Goal: Obtain resource: Obtain resource

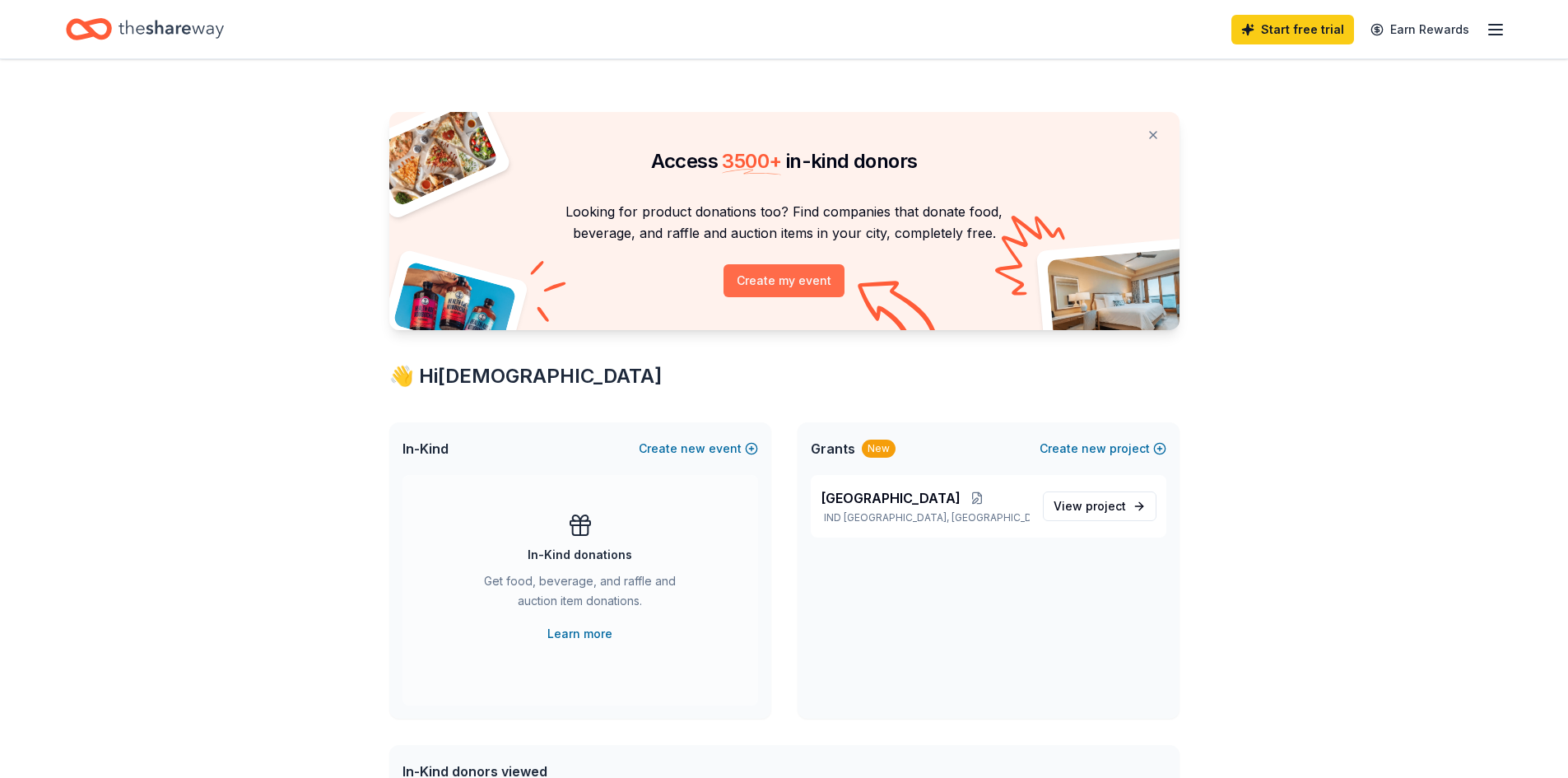
click at [772, 280] on button "Create my event" at bounding box center [784, 280] width 121 height 33
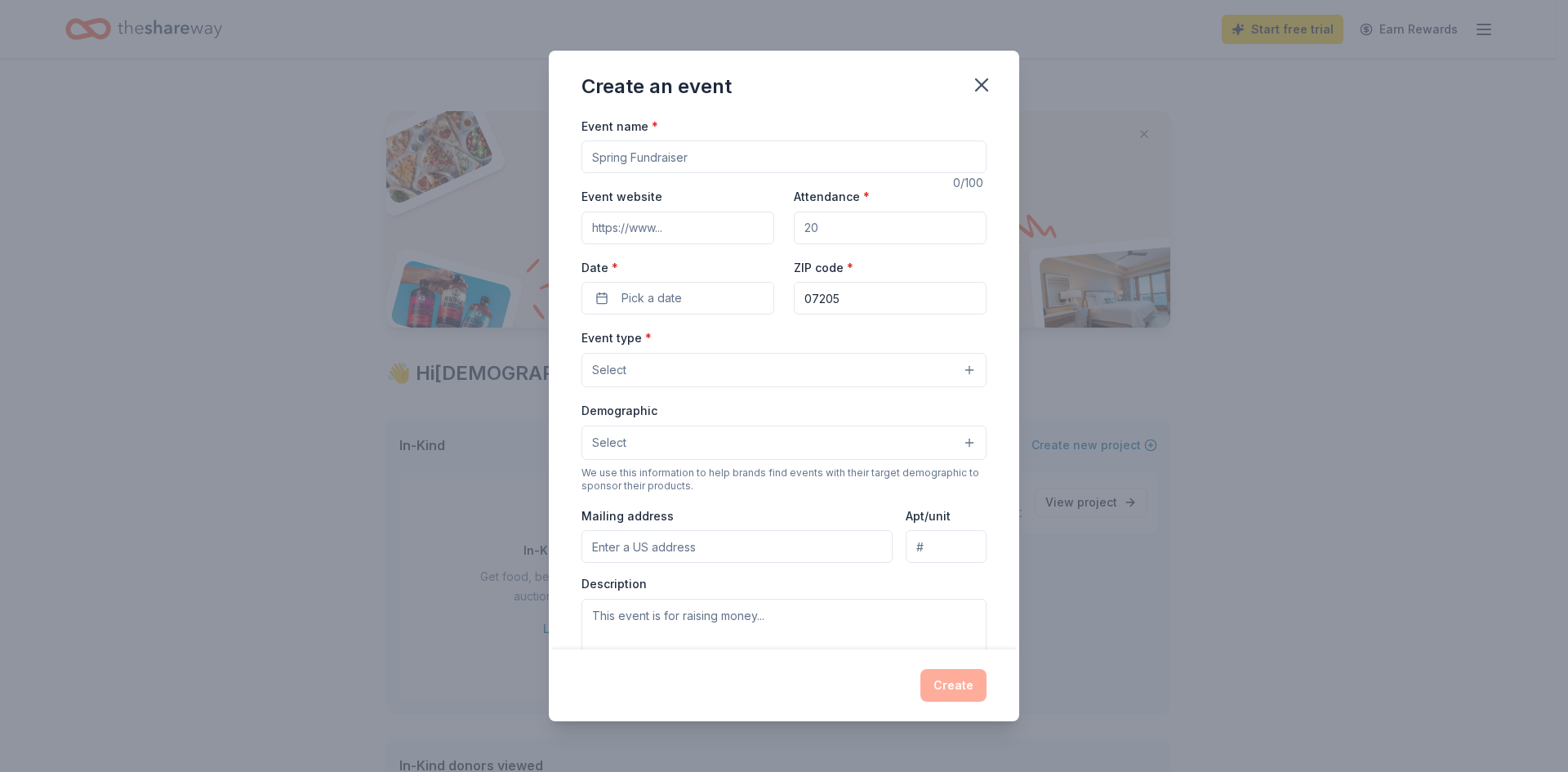
click at [710, 225] on input "Event website" at bounding box center [677, 228] width 192 height 33
drag, startPoint x: 684, startPoint y: 225, endPoint x: 603, endPoint y: 227, distance: 81.0
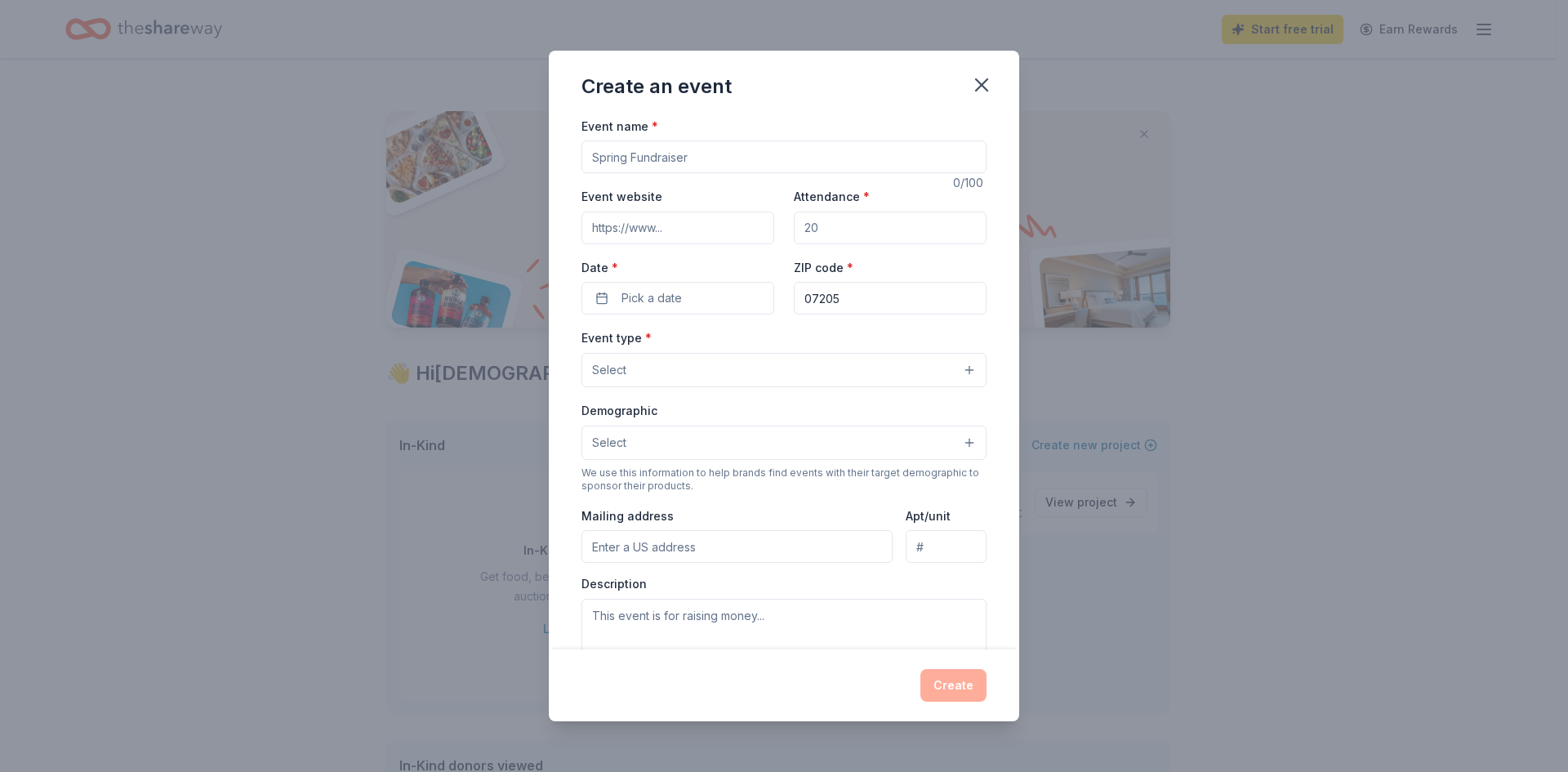
click at [603, 227] on input "Event website" at bounding box center [677, 228] width 192 height 33
click at [762, 369] on button "Select" at bounding box center [784, 370] width 405 height 34
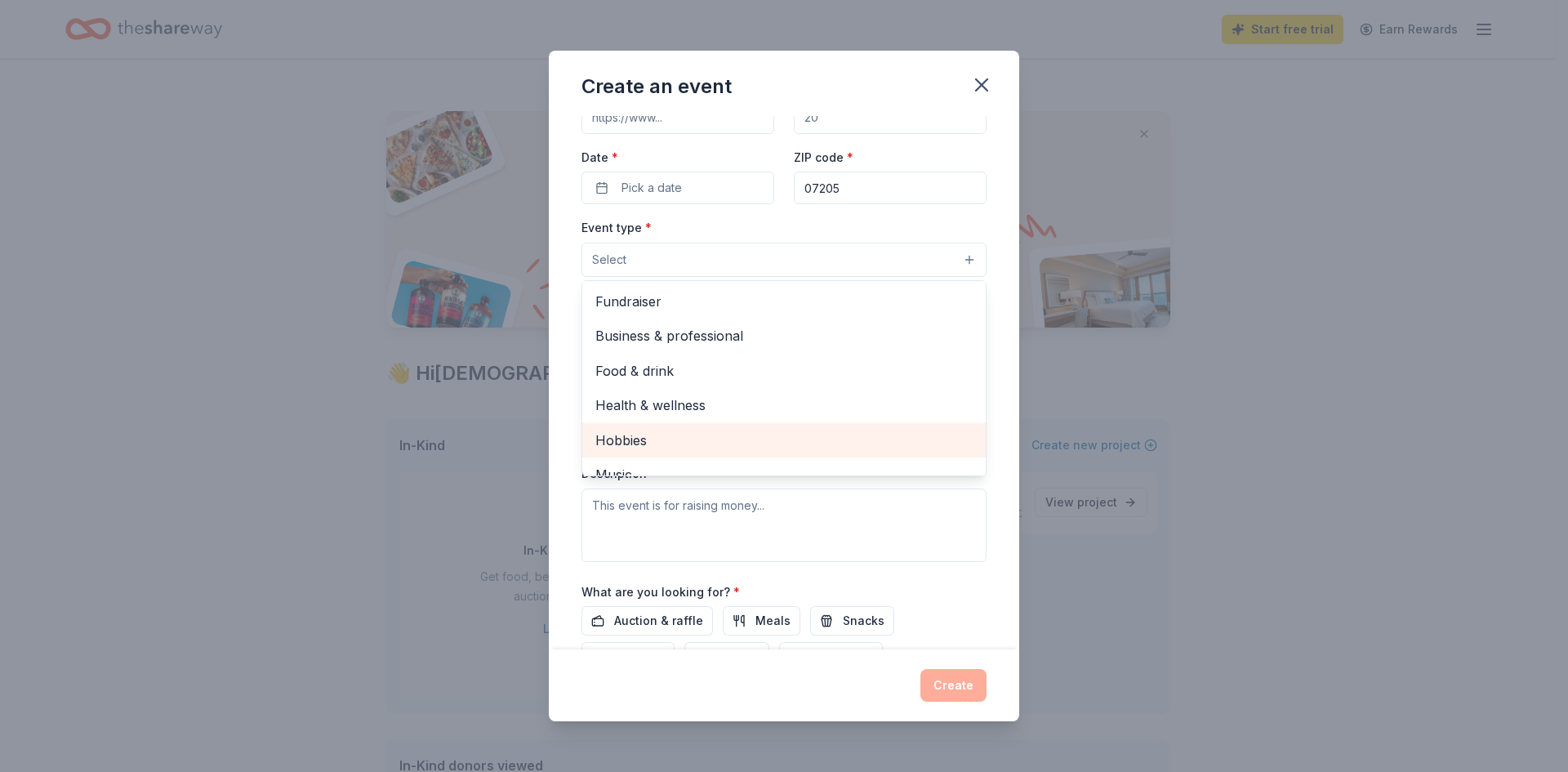
scroll to position [81, 0]
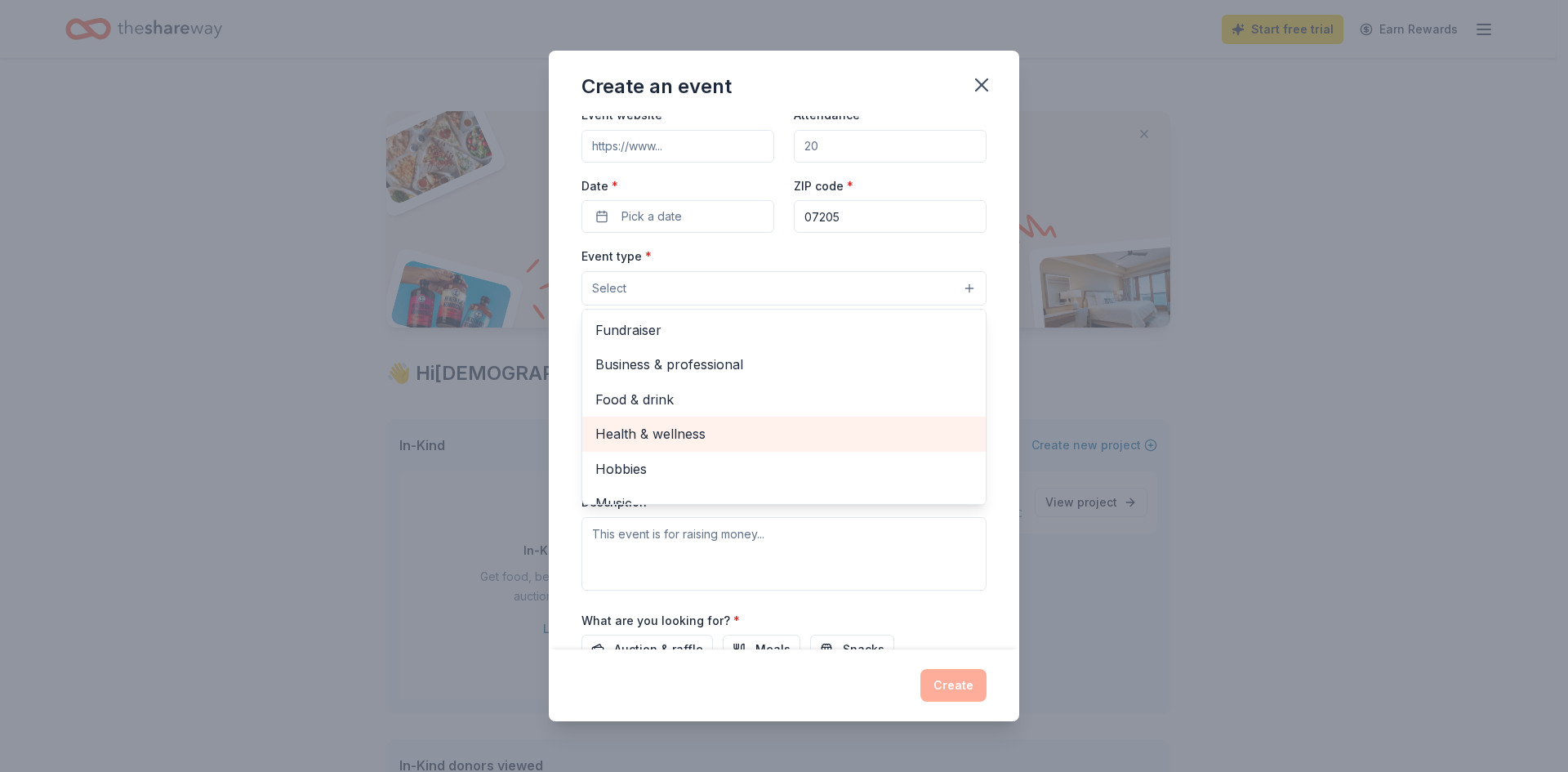
click at [796, 426] on span "Health & wellness" at bounding box center [784, 433] width 377 height 21
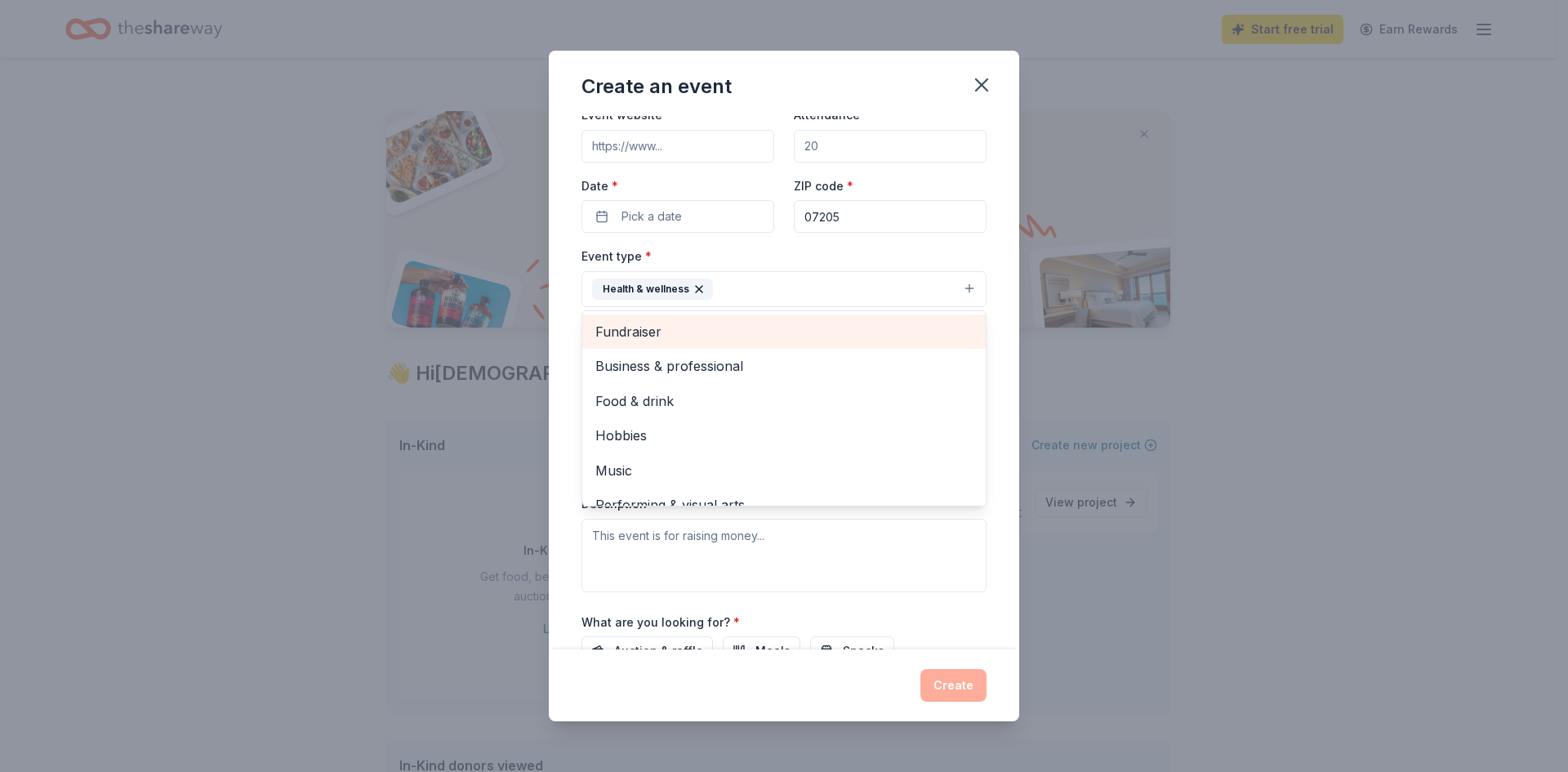
click at [641, 333] on span "Fundraiser" at bounding box center [784, 331] width 377 height 21
click at [710, 333] on span "Business & professional" at bounding box center [784, 331] width 377 height 21
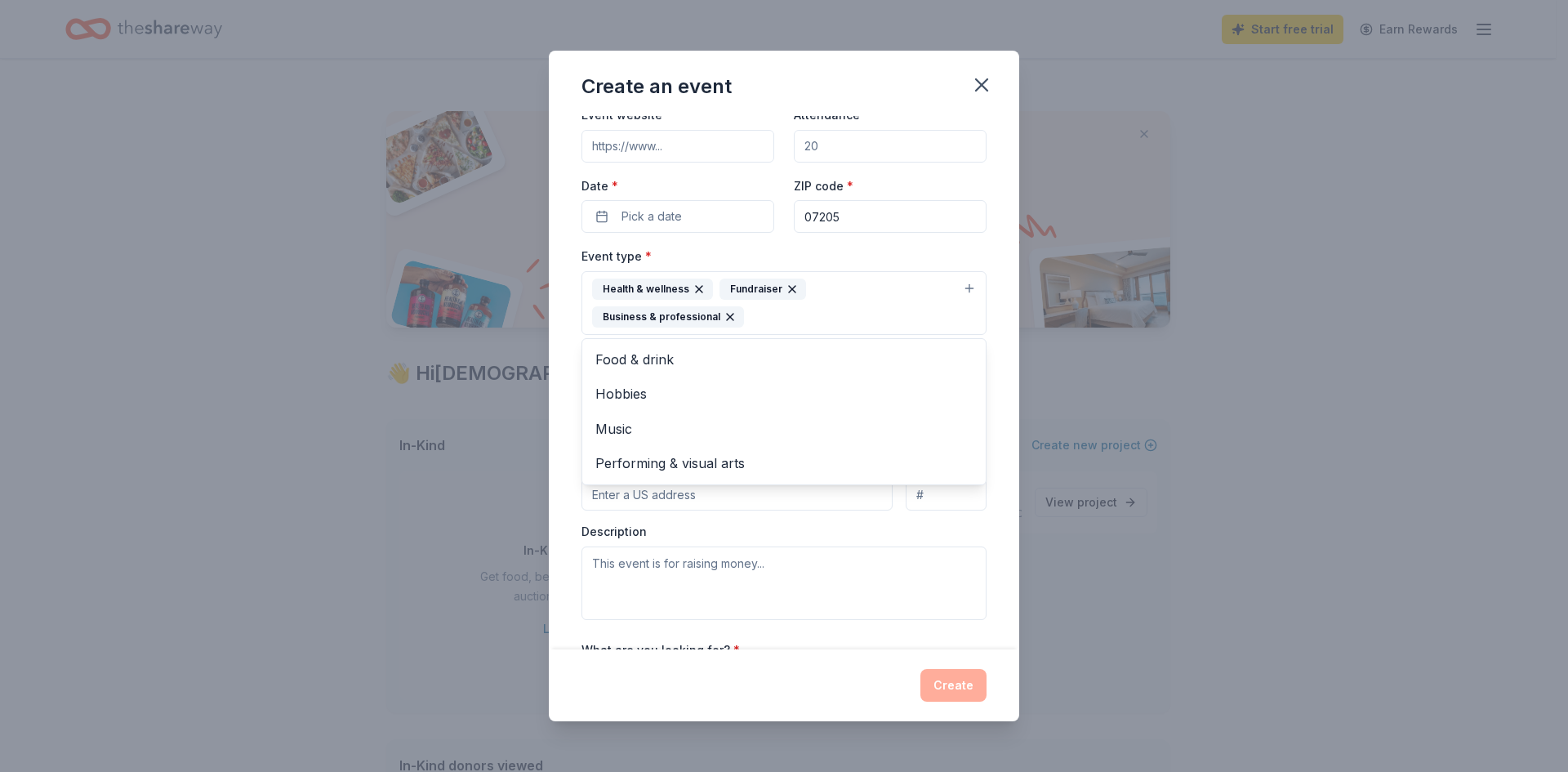
click at [991, 362] on div "Event name * 0 /100 Event website Attendance * Date * Pick a date ZIP code * 07…" at bounding box center [784, 383] width 470 height 534
click at [956, 392] on button "Select" at bounding box center [784, 390] width 405 height 34
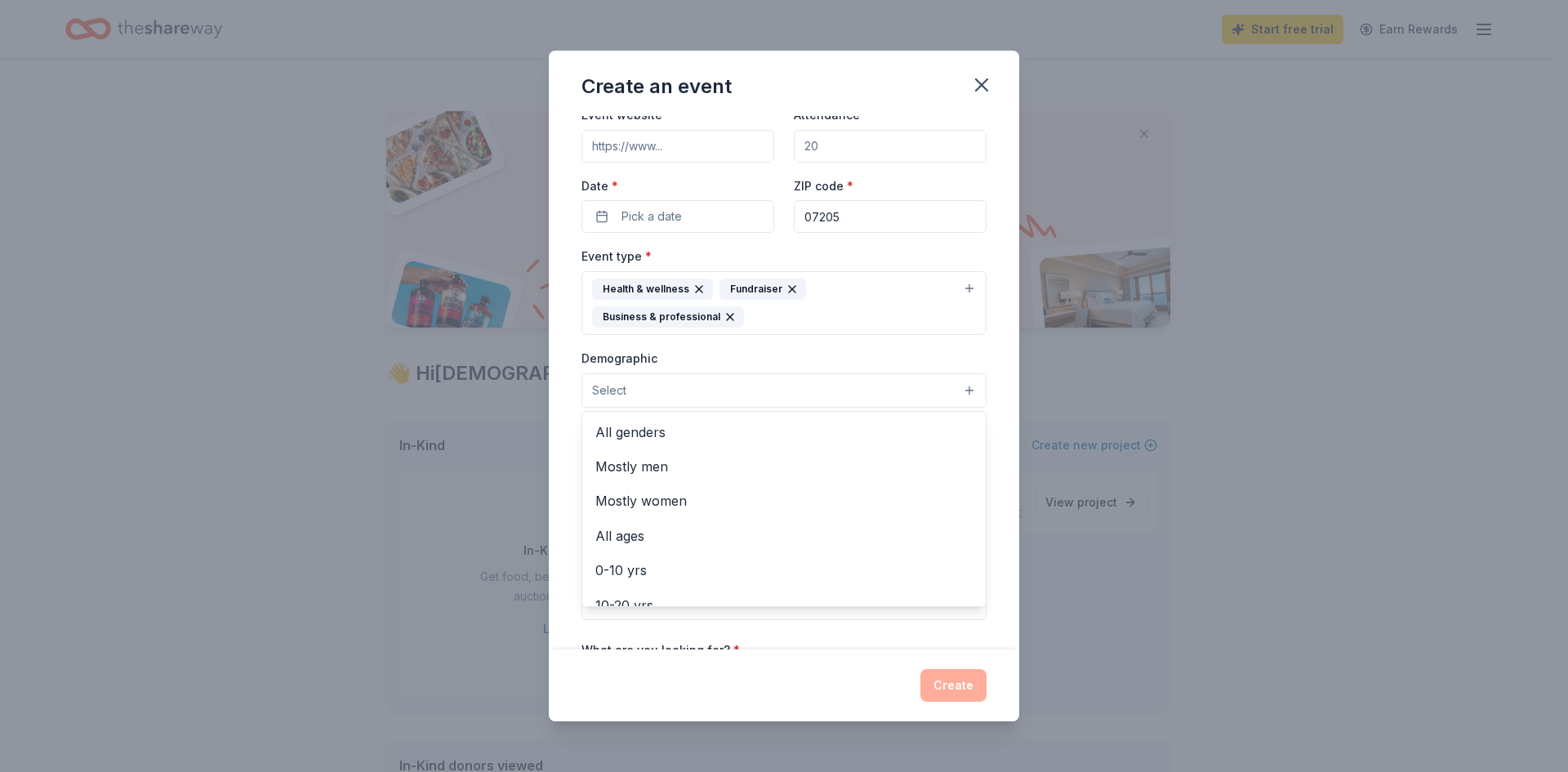
scroll to position [0, 0]
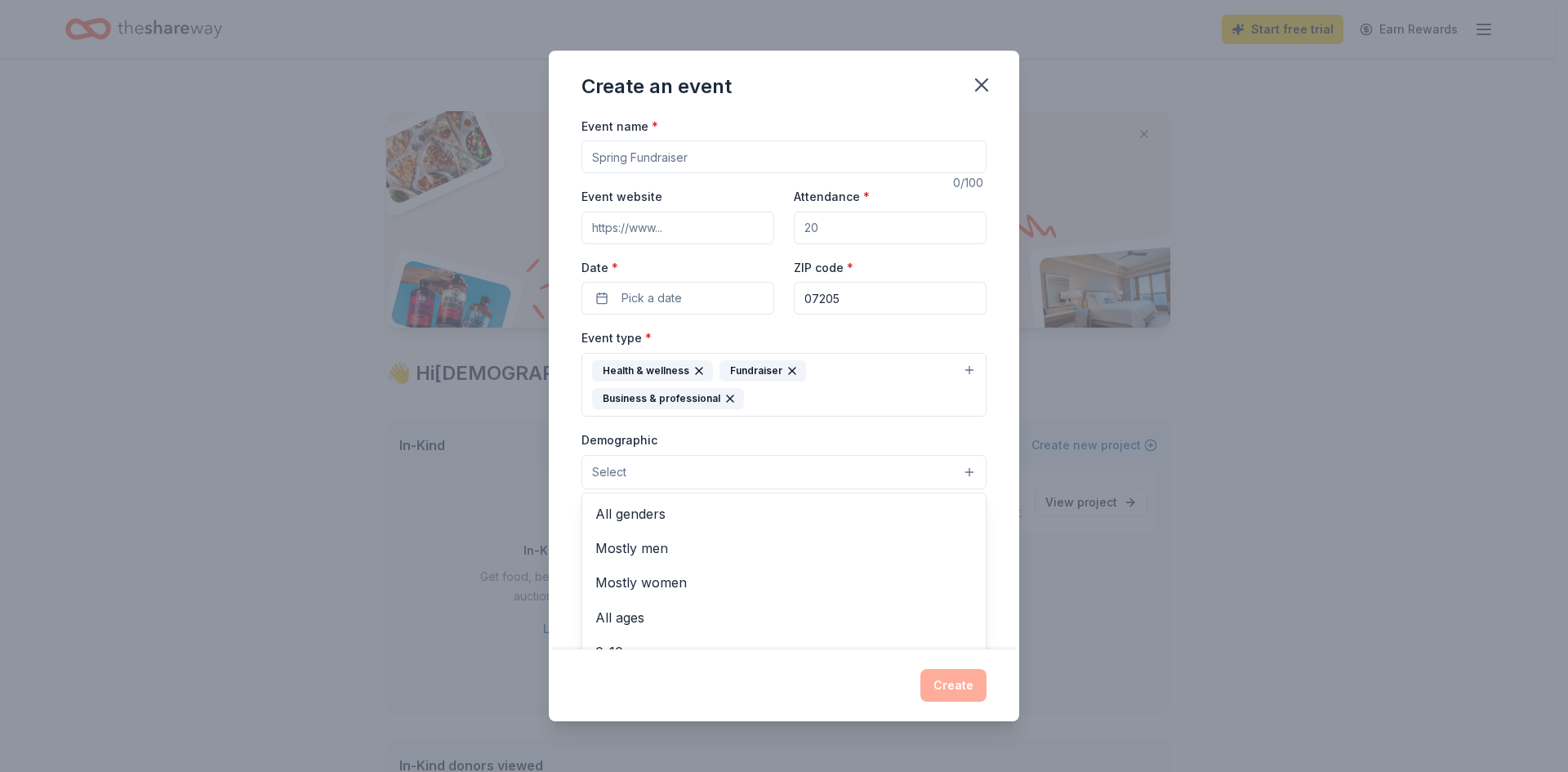
click at [991, 423] on div "Event name * 0 /100 Event website Attendance * Date * Pick a date ZIP code * 07…" at bounding box center [784, 383] width 470 height 534
click at [979, 80] on icon "button" at bounding box center [981, 85] width 23 height 23
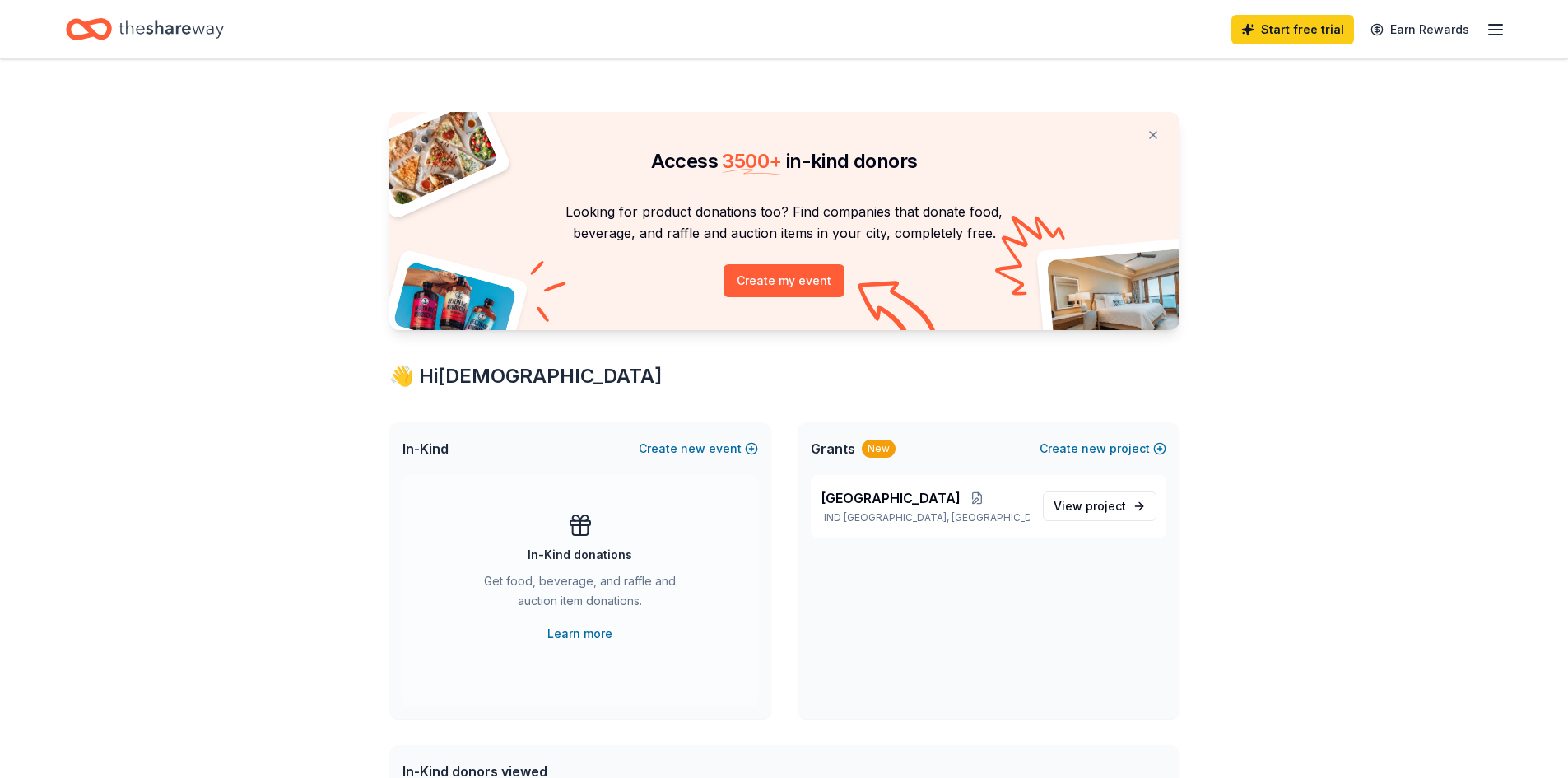
click at [1496, 29] on line "button" at bounding box center [1496, 29] width 13 height 0
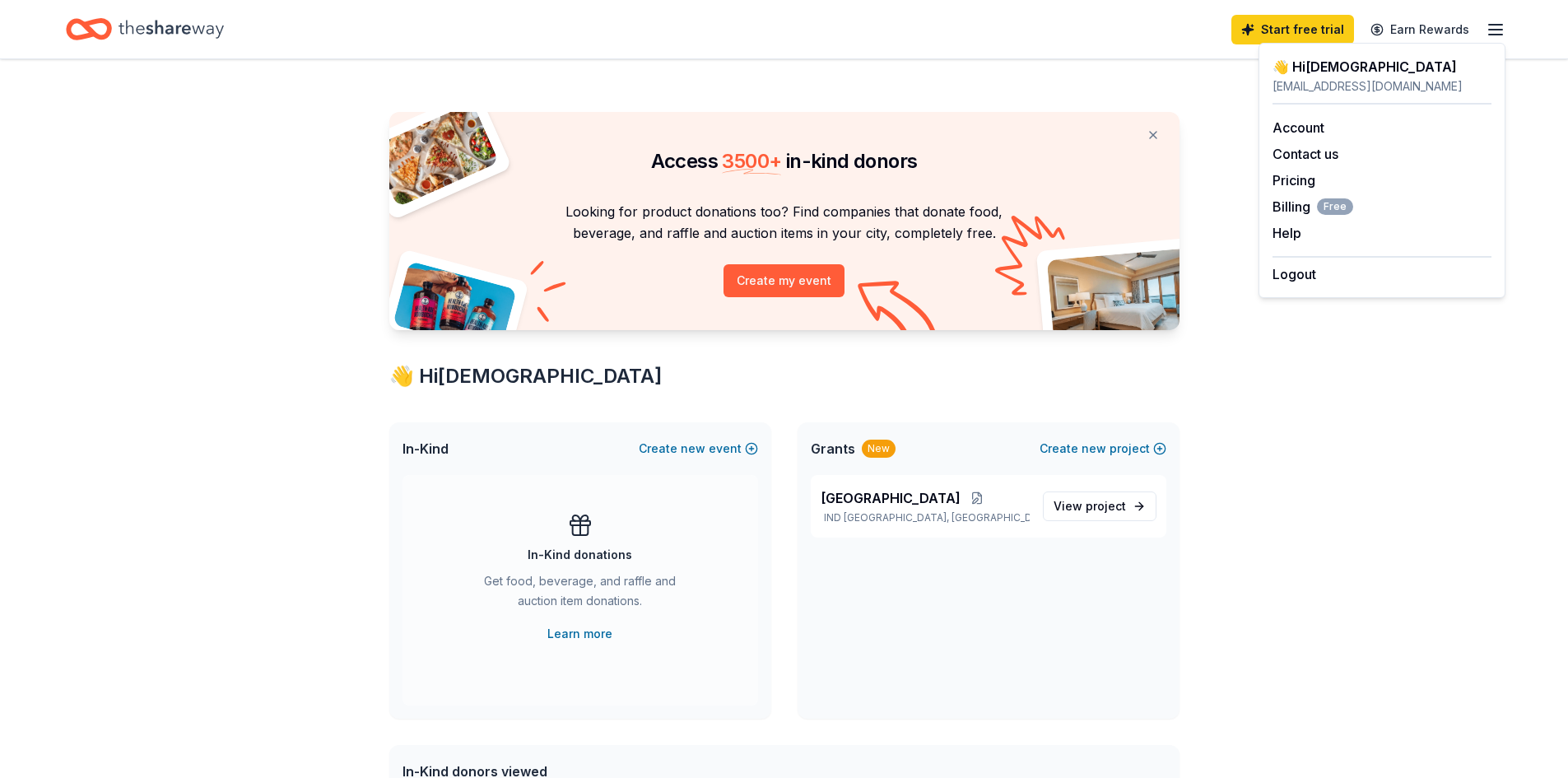
click at [1352, 342] on div "Access 3500 + in-kind donors Looking for product donations too? Find companies …" at bounding box center [784, 649] width 1568 height 1180
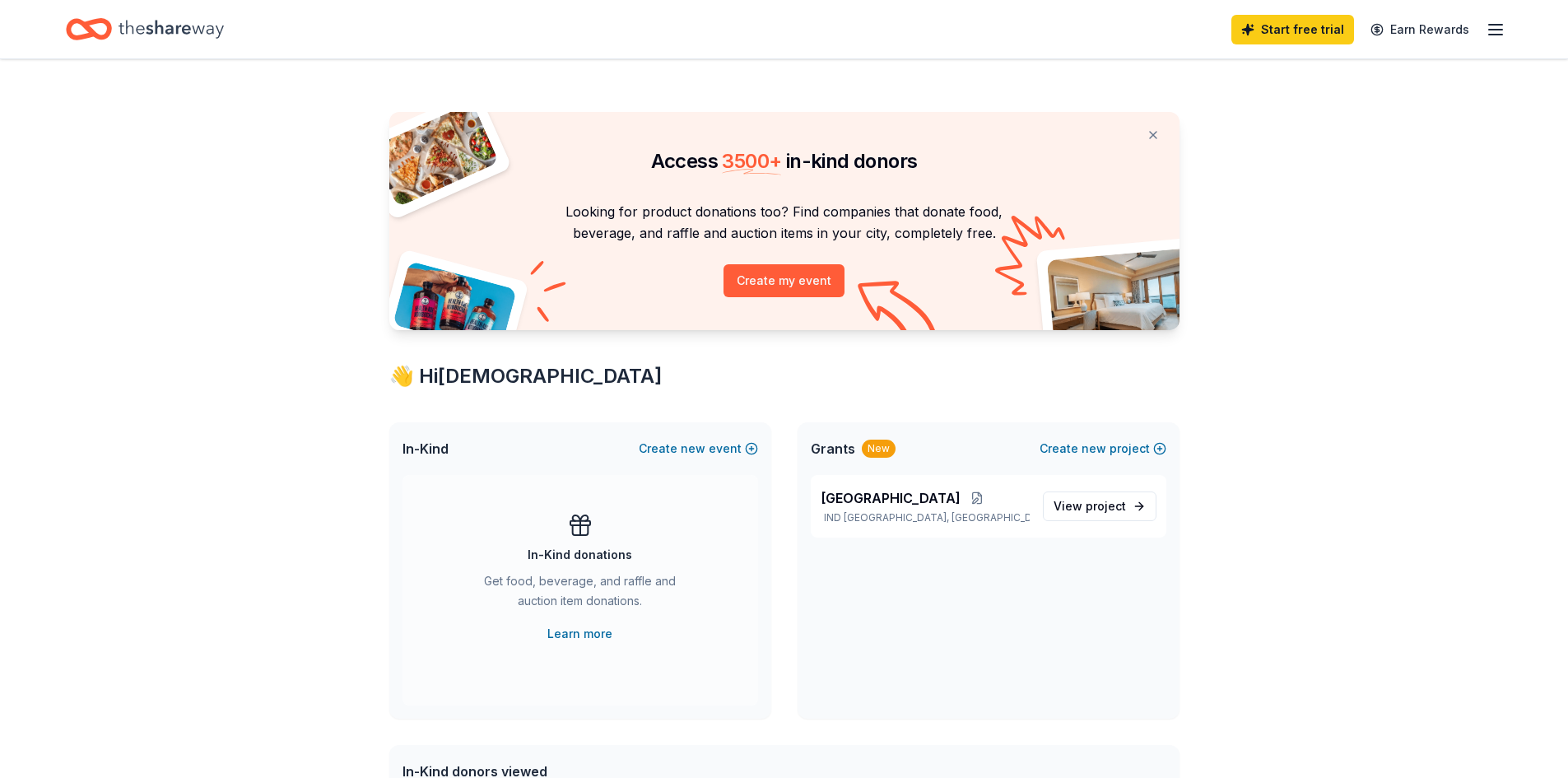
click at [127, 28] on icon "Home" at bounding box center [171, 28] width 105 height 18
click at [78, 26] on icon "Home" at bounding box center [88, 28] width 46 height 39
click at [937, 499] on span "[GEOGRAPHIC_DATA]" at bounding box center [891, 498] width 140 height 20
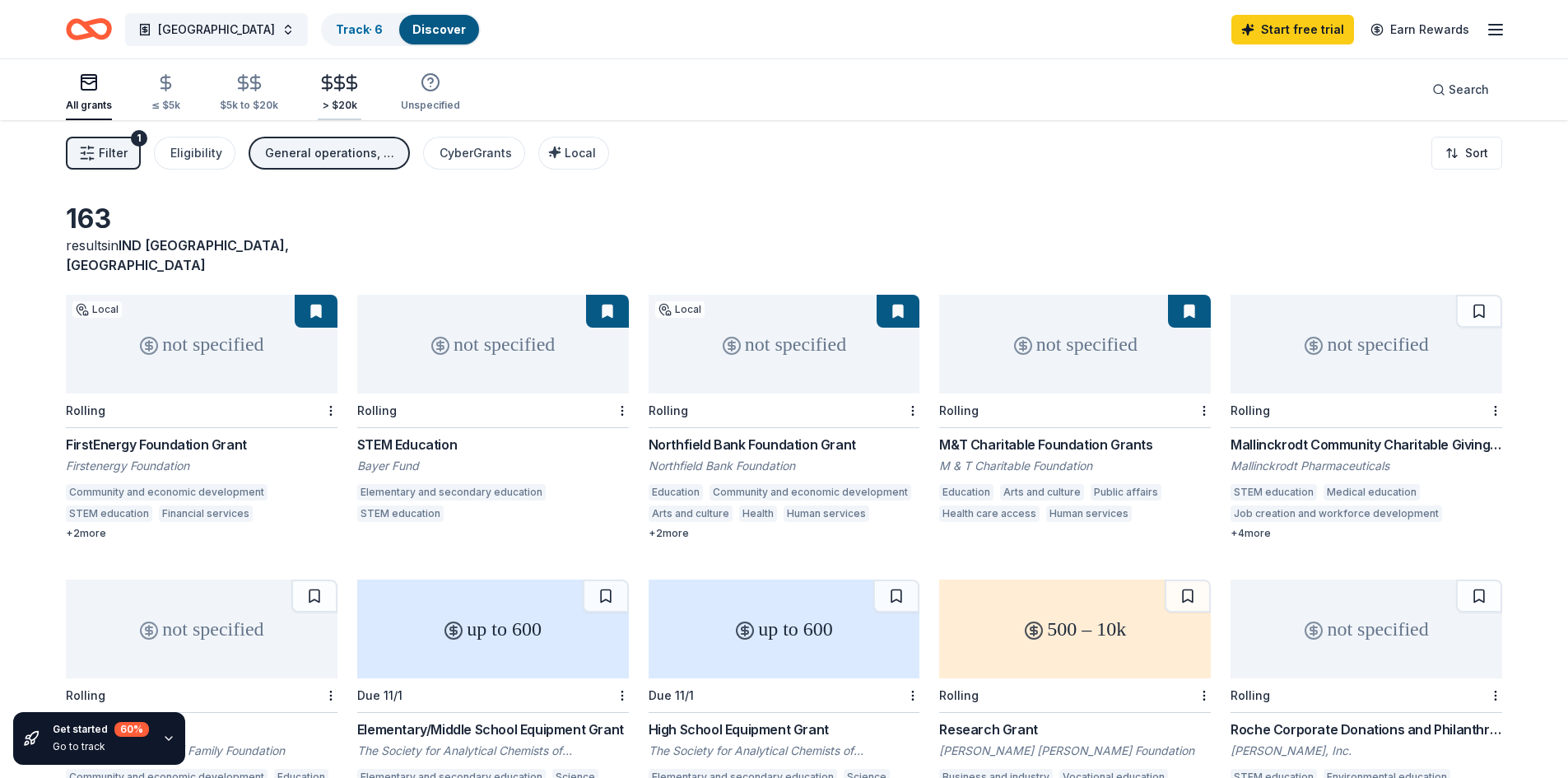
click at [342, 87] on icon "button" at bounding box center [352, 83] width 19 height 19
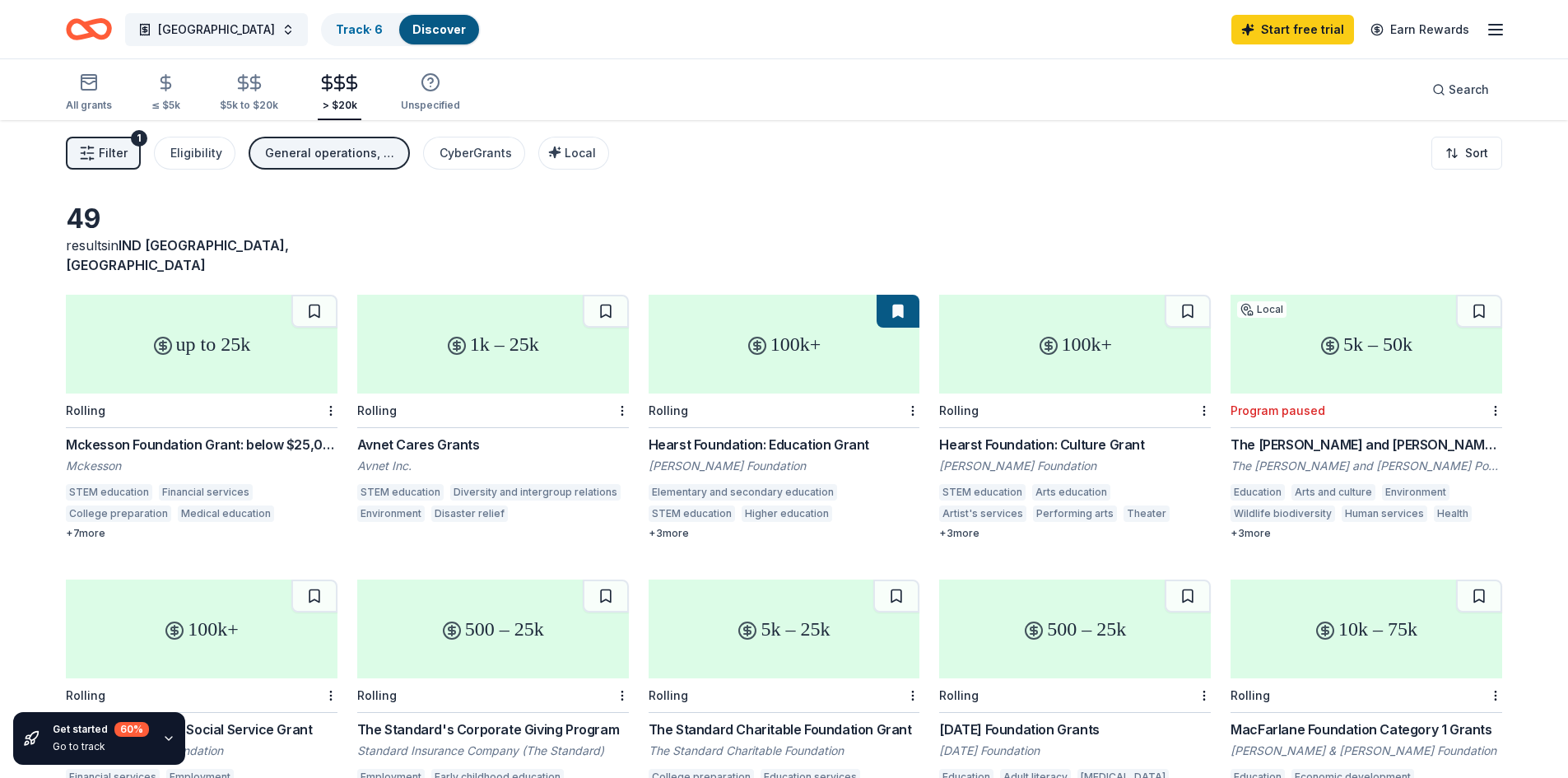
click at [302, 154] on div "General operations, Capital" at bounding box center [330, 153] width 132 height 20
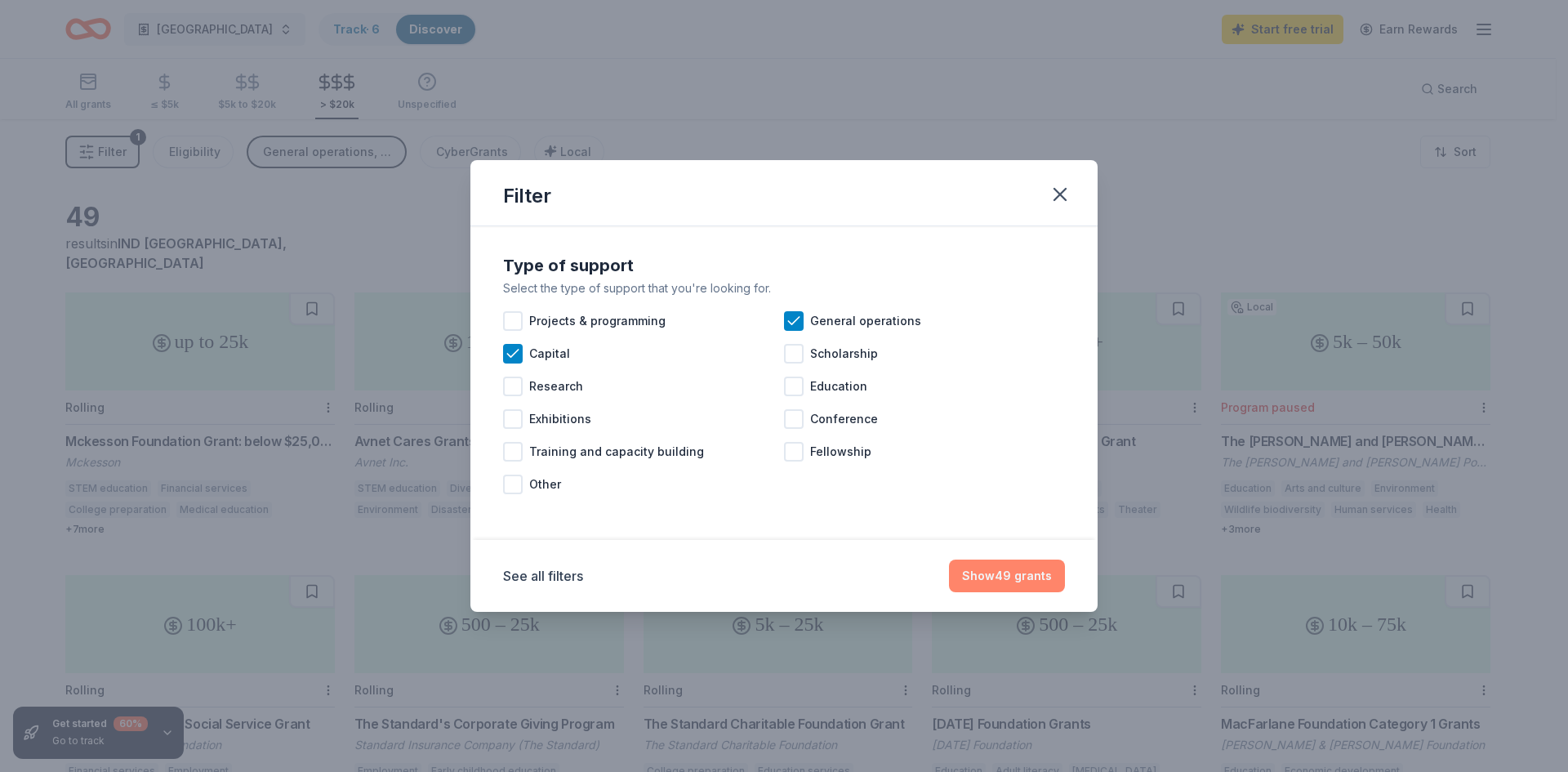
click at [987, 573] on button "Show 49 grants" at bounding box center [1007, 576] width 116 height 33
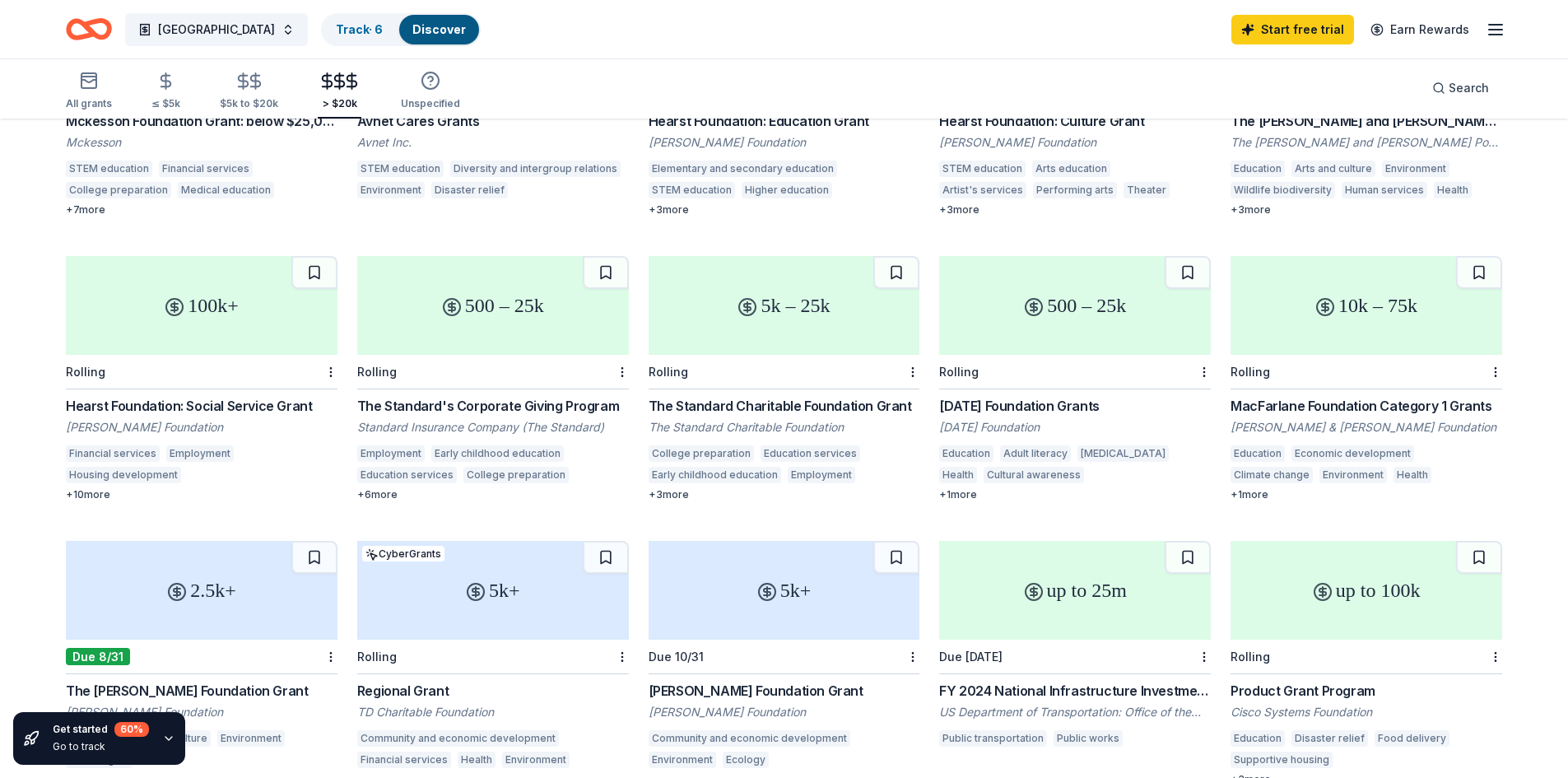
scroll to position [406, 0]
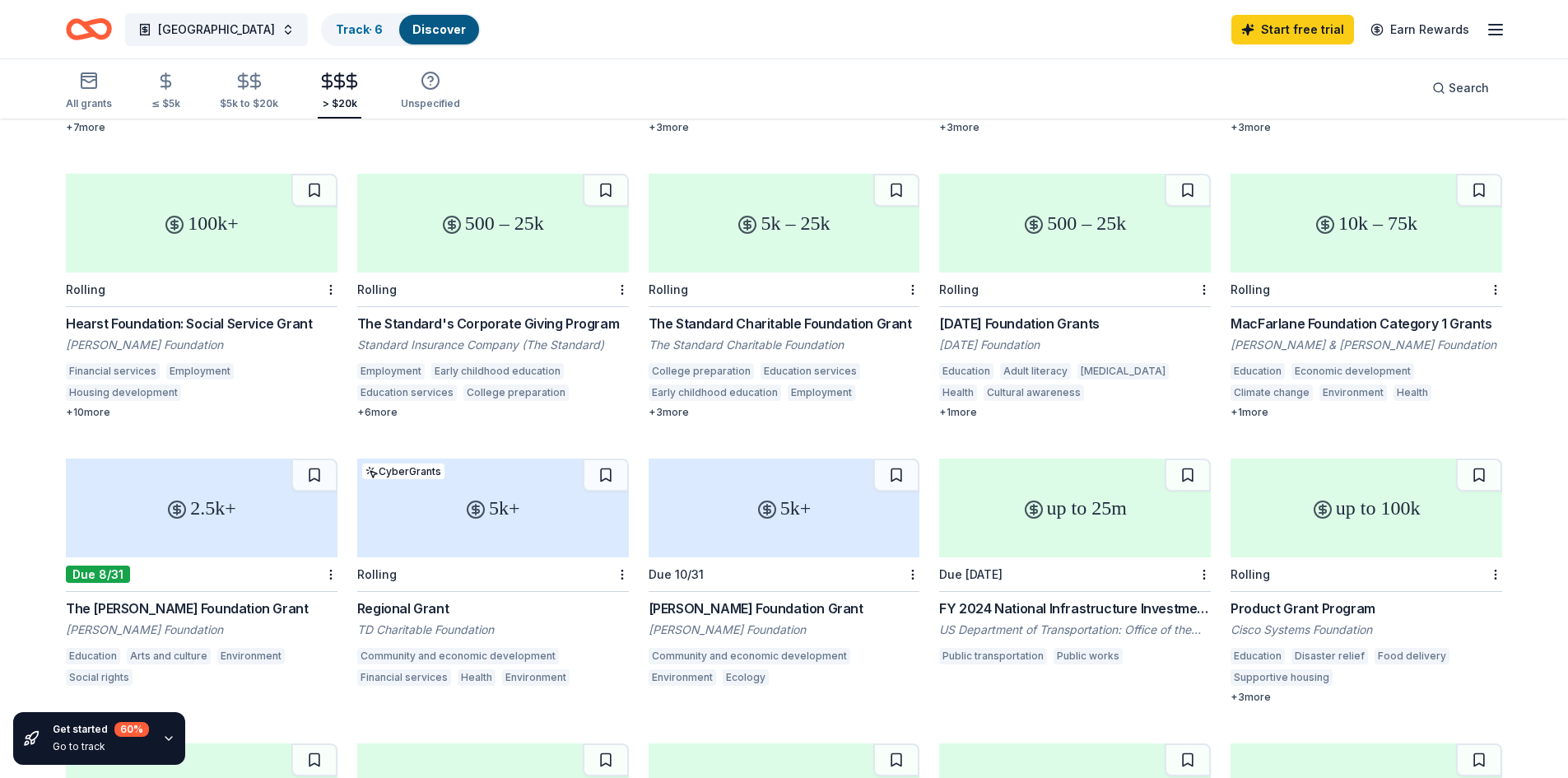
click at [166, 599] on div "The [PERSON_NAME] Foundation Grant" at bounding box center [201, 608] width 272 height 20
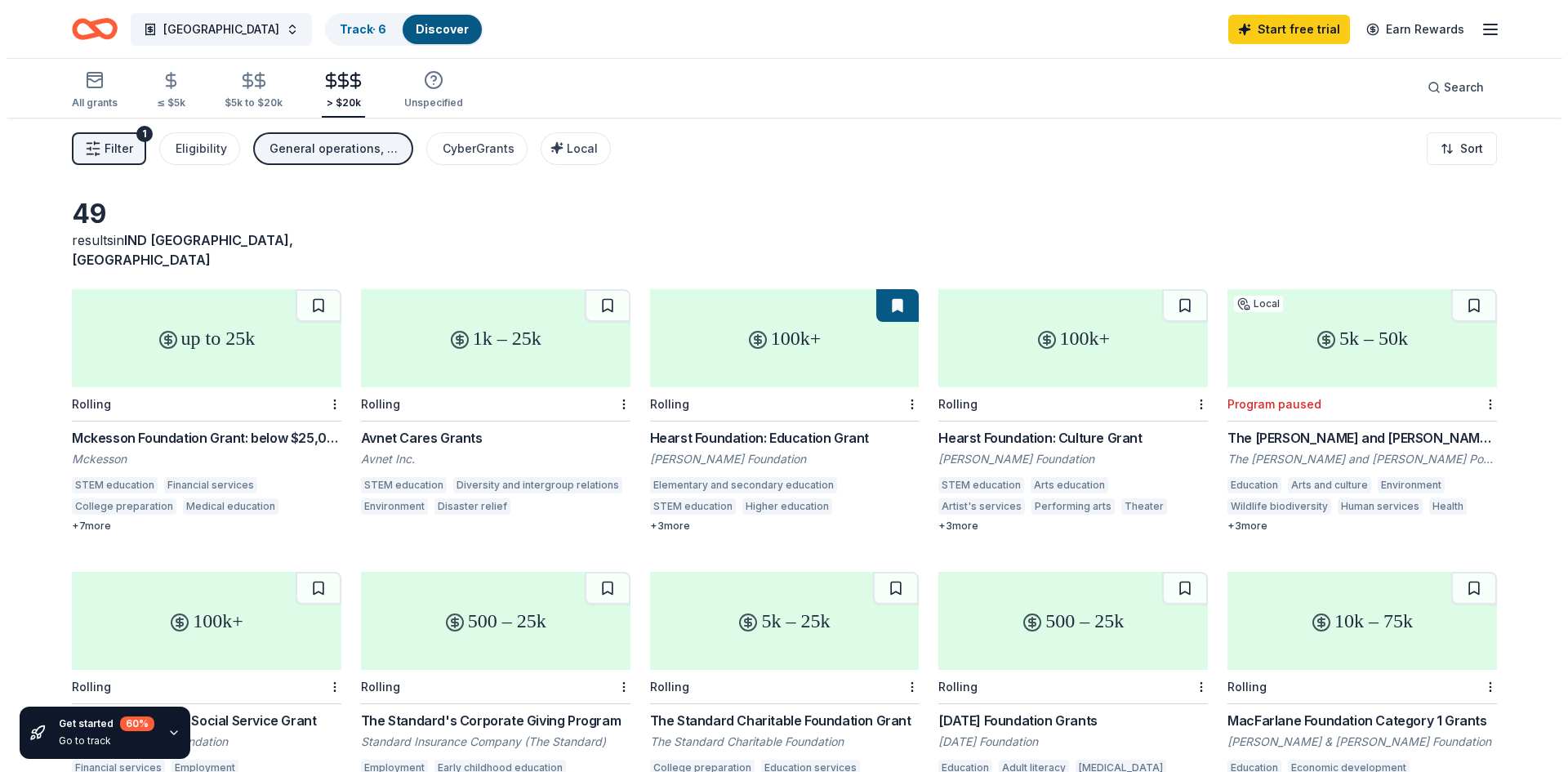
scroll to position [0, 0]
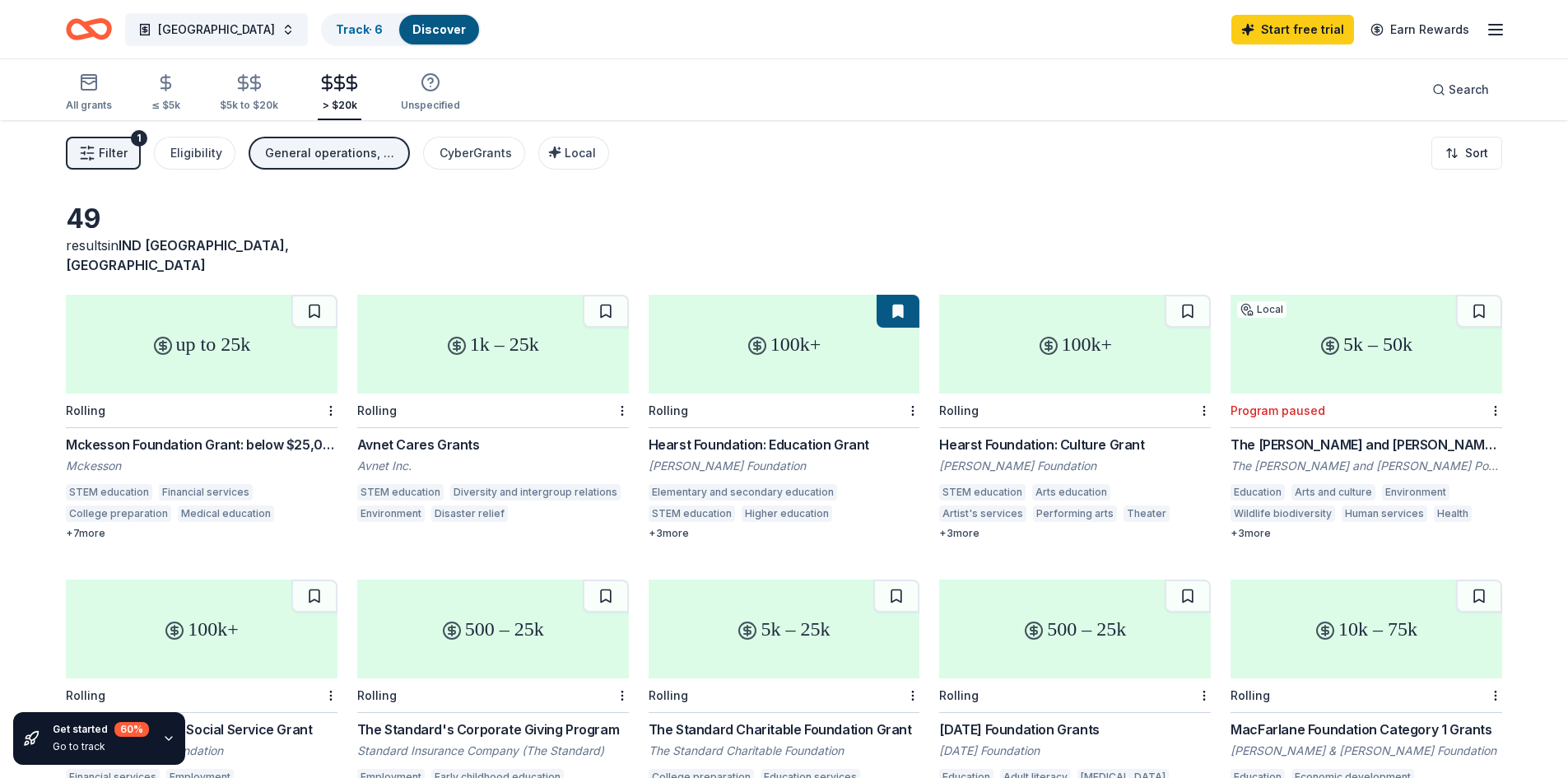
click at [329, 145] on div "General operations, Capital" at bounding box center [330, 153] width 132 height 20
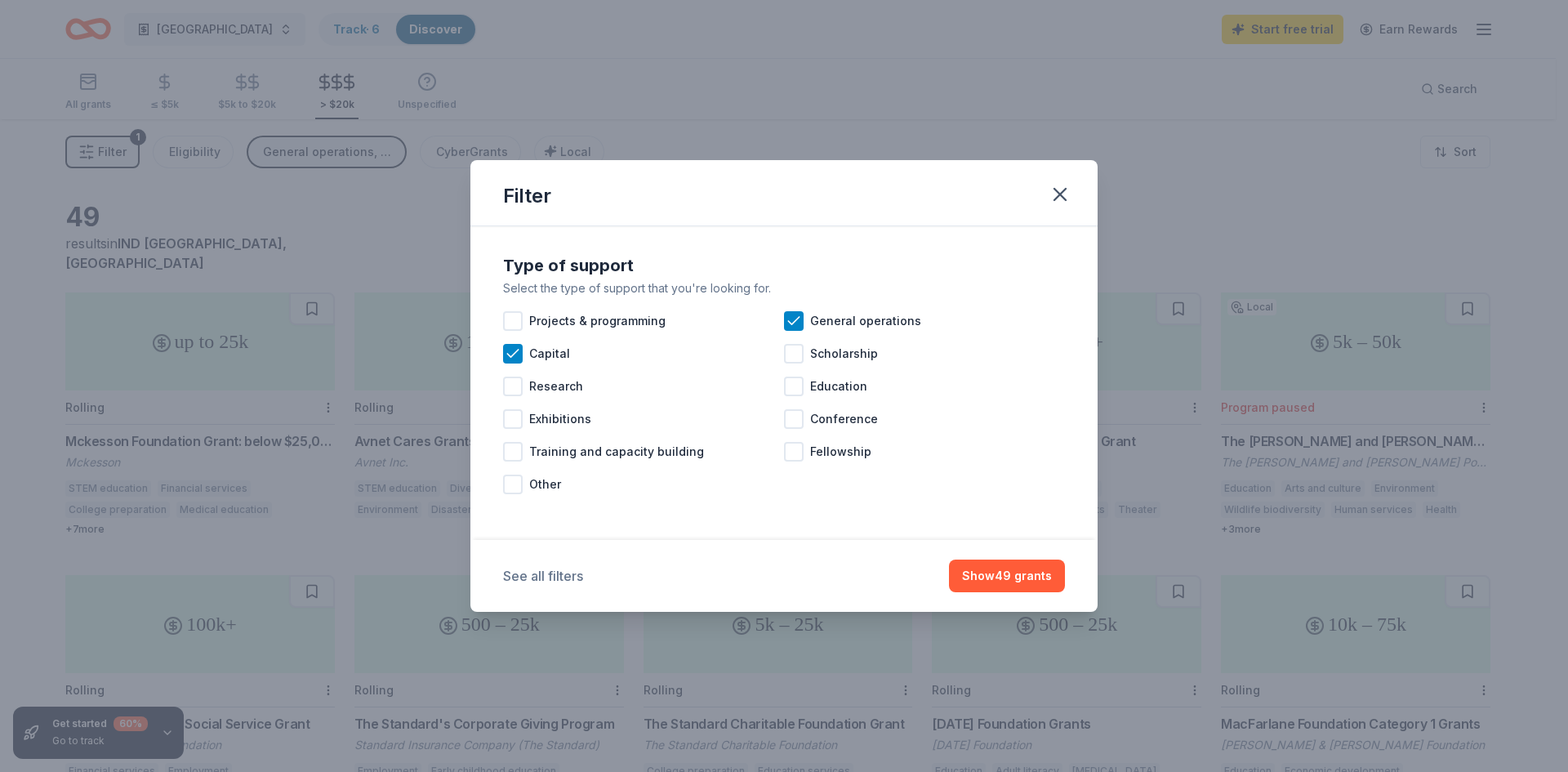
click at [535, 576] on button "See all filters" at bounding box center [543, 576] width 80 height 20
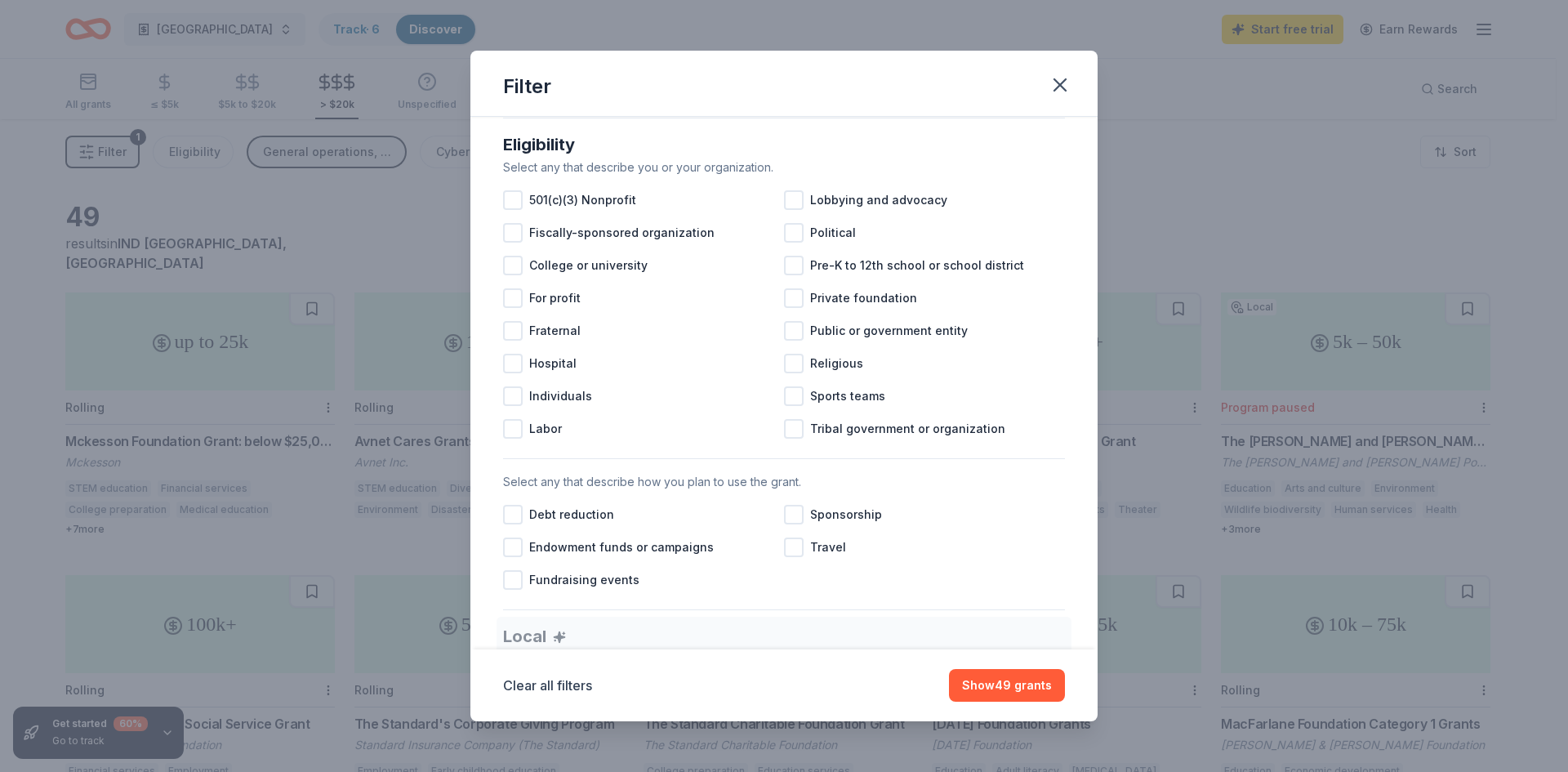
scroll to position [408, 0]
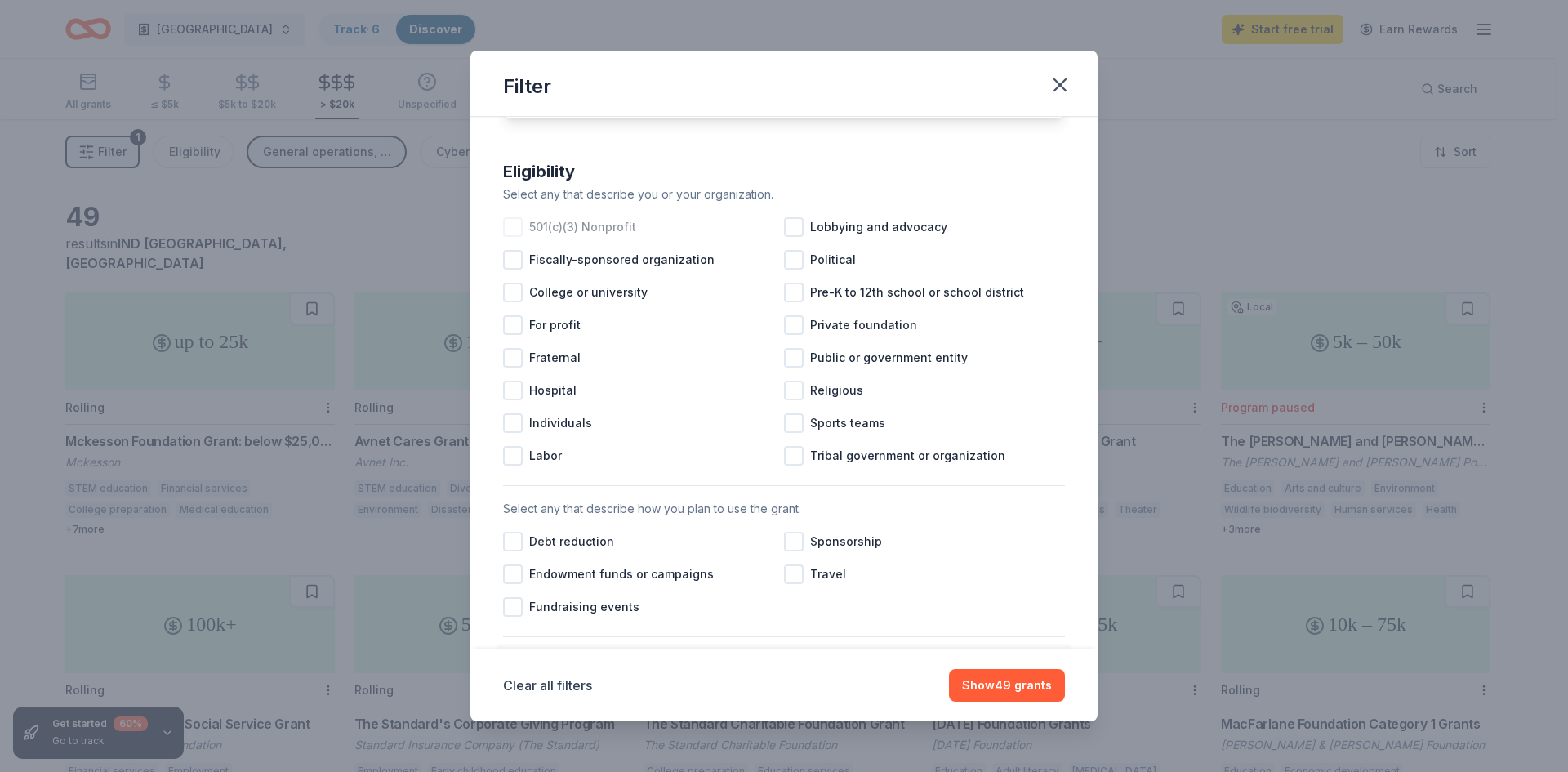
click at [512, 237] on div at bounding box center [512, 227] width 20 height 20
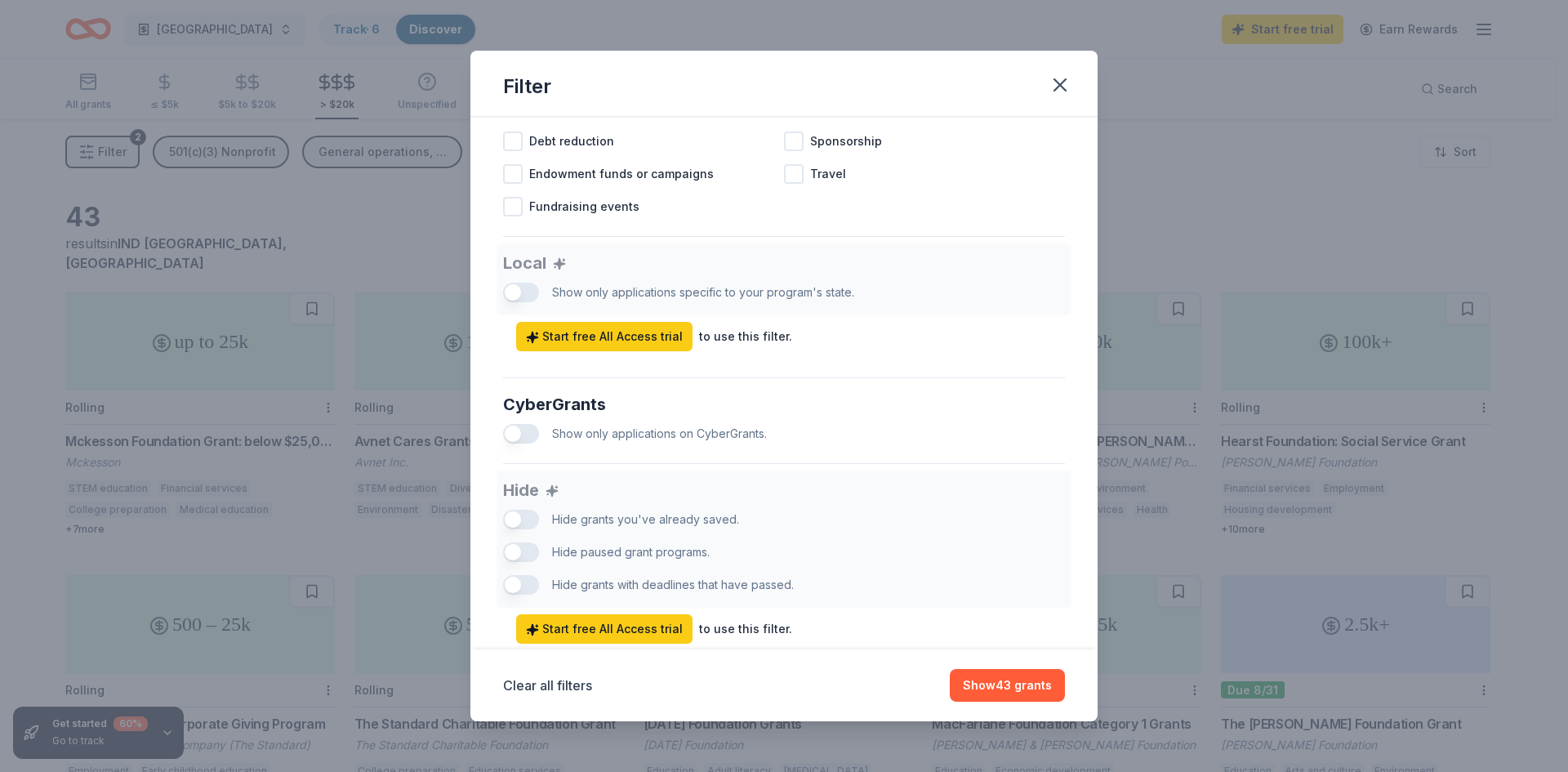
scroll to position [872, 0]
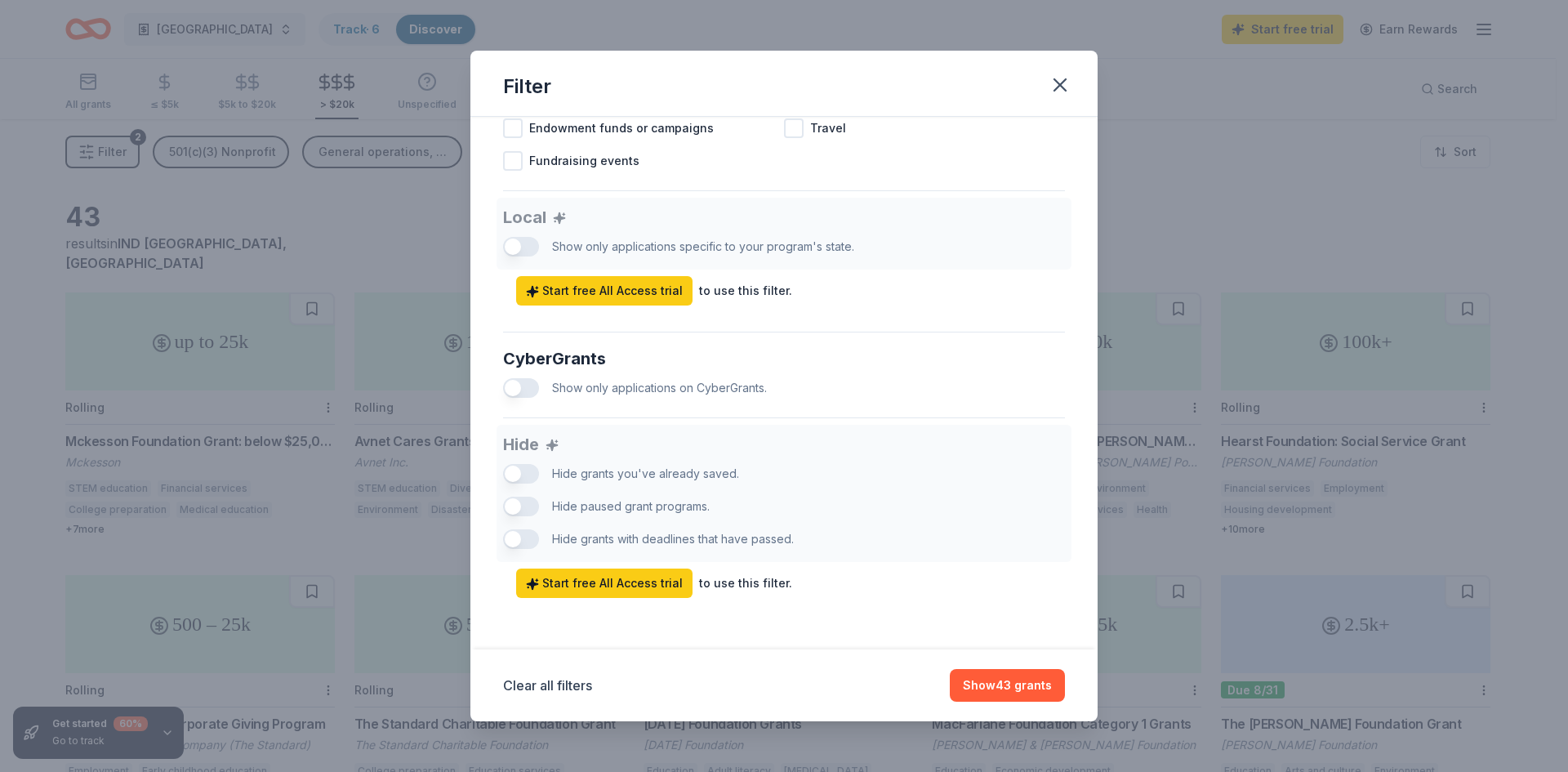
click at [535, 506] on div "Hide Hide grants you've already saved. Hide paused grant programs. Hide grants …" at bounding box center [784, 511] width 562 height 173
click at [512, 503] on div "Hide Hide grants you've already saved. Hide paused grant programs. Hide grants …" at bounding box center [784, 511] width 562 height 173
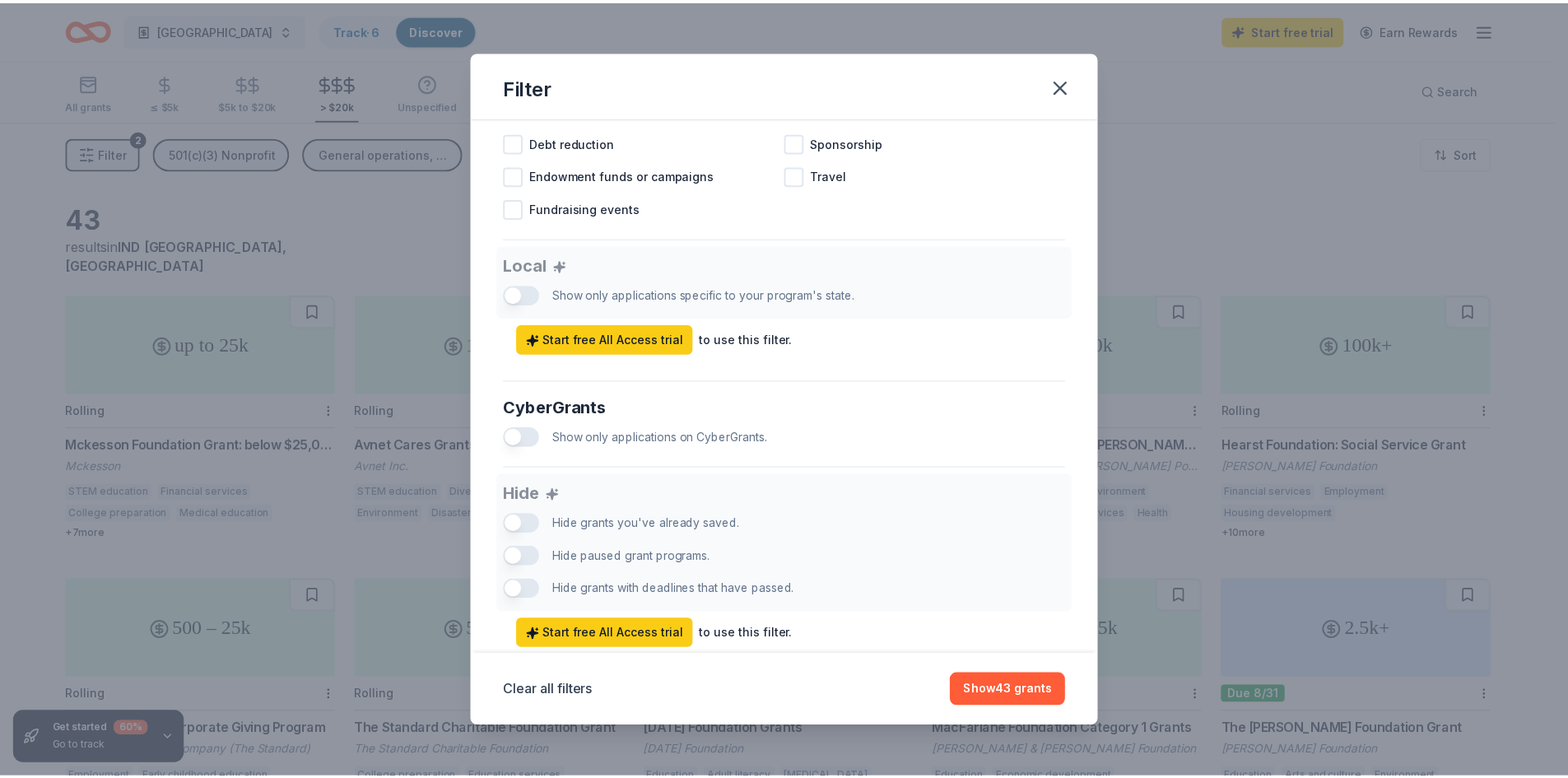
scroll to position [797, 0]
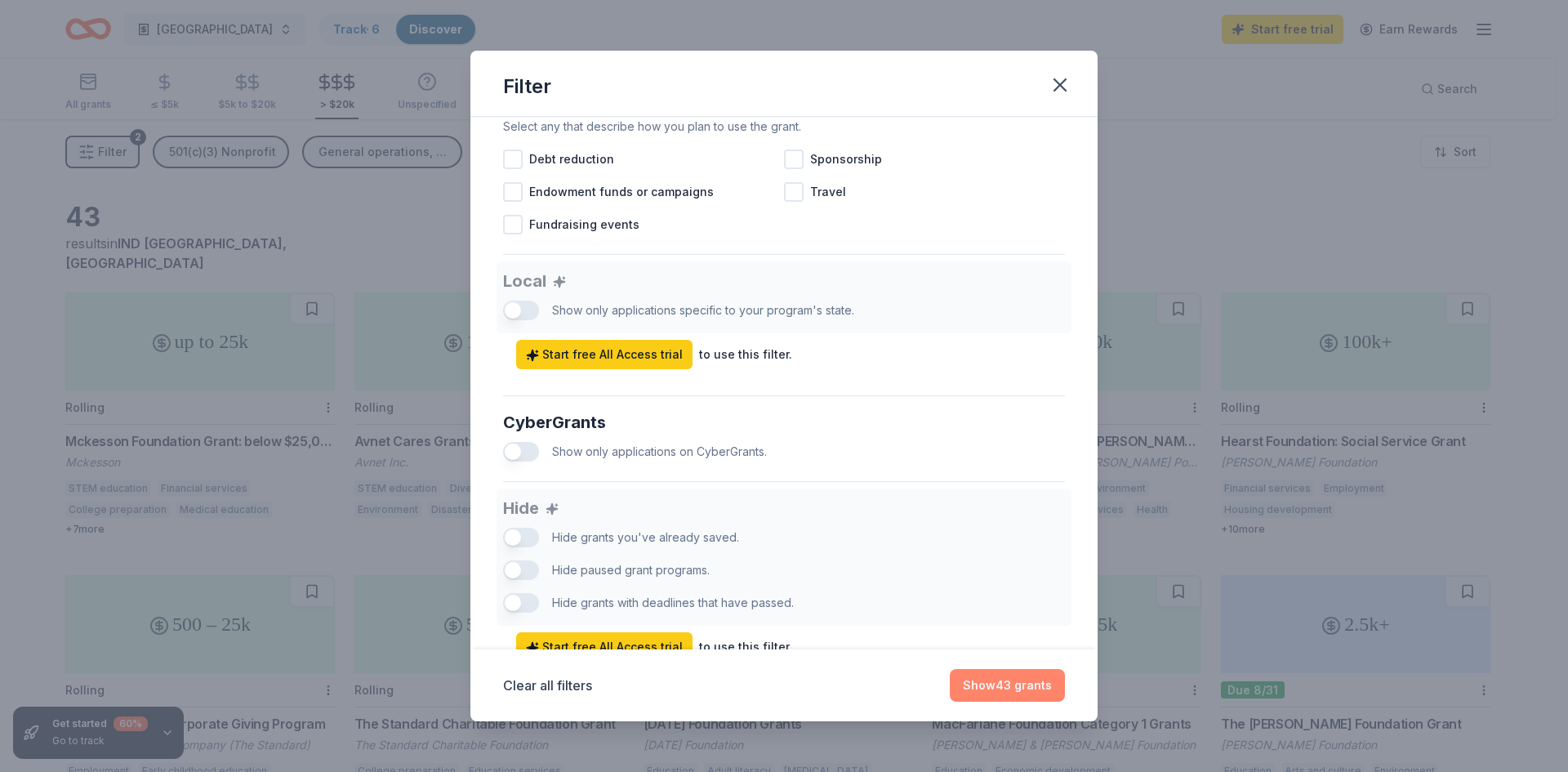
click at [974, 686] on button "Show 43 grants" at bounding box center [1007, 686] width 115 height 33
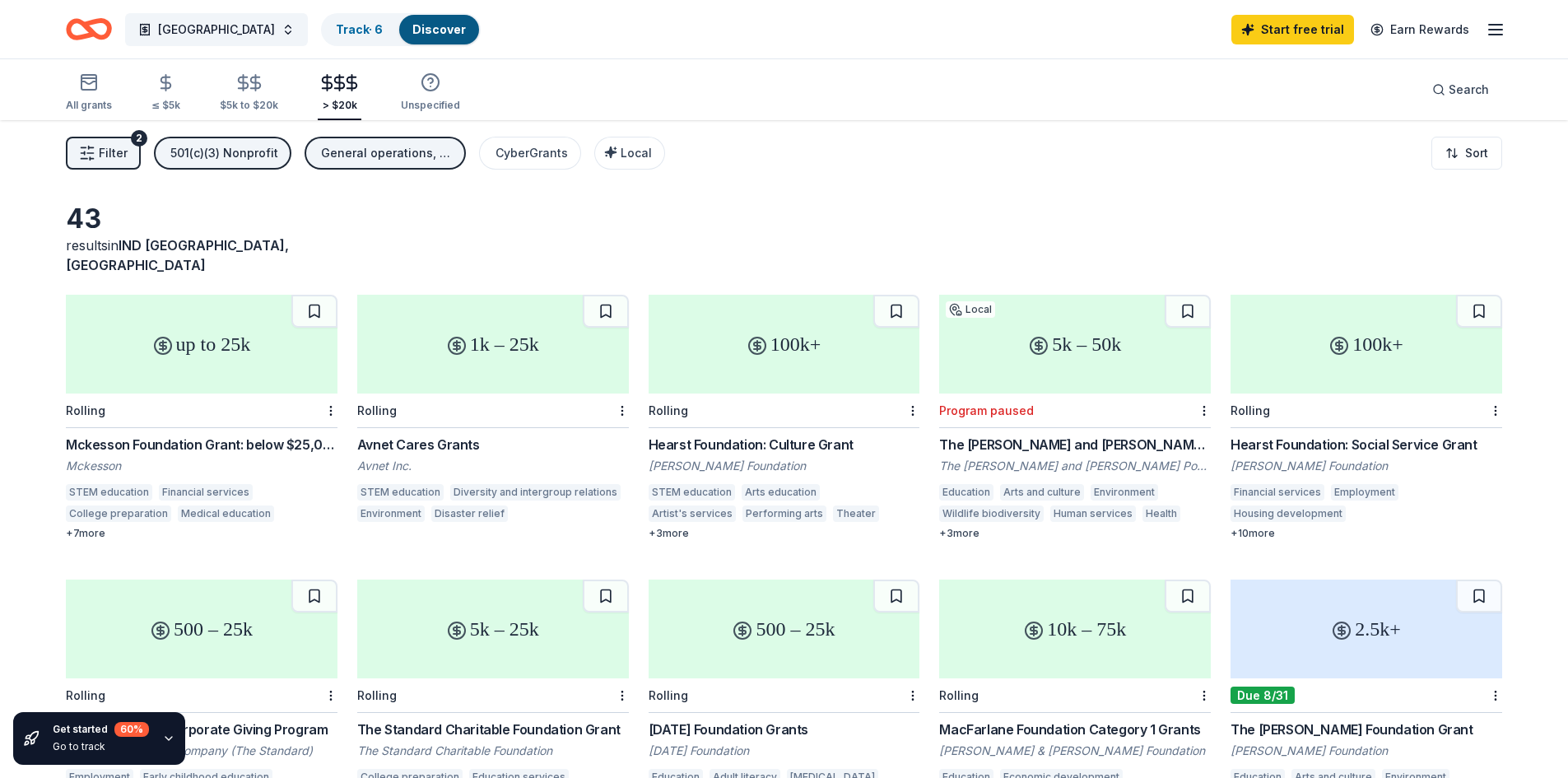
click at [82, 527] on div "+ 7 more" at bounding box center [201, 533] width 272 height 13
click at [621, 152] on span "Local" at bounding box center [637, 153] width 31 height 14
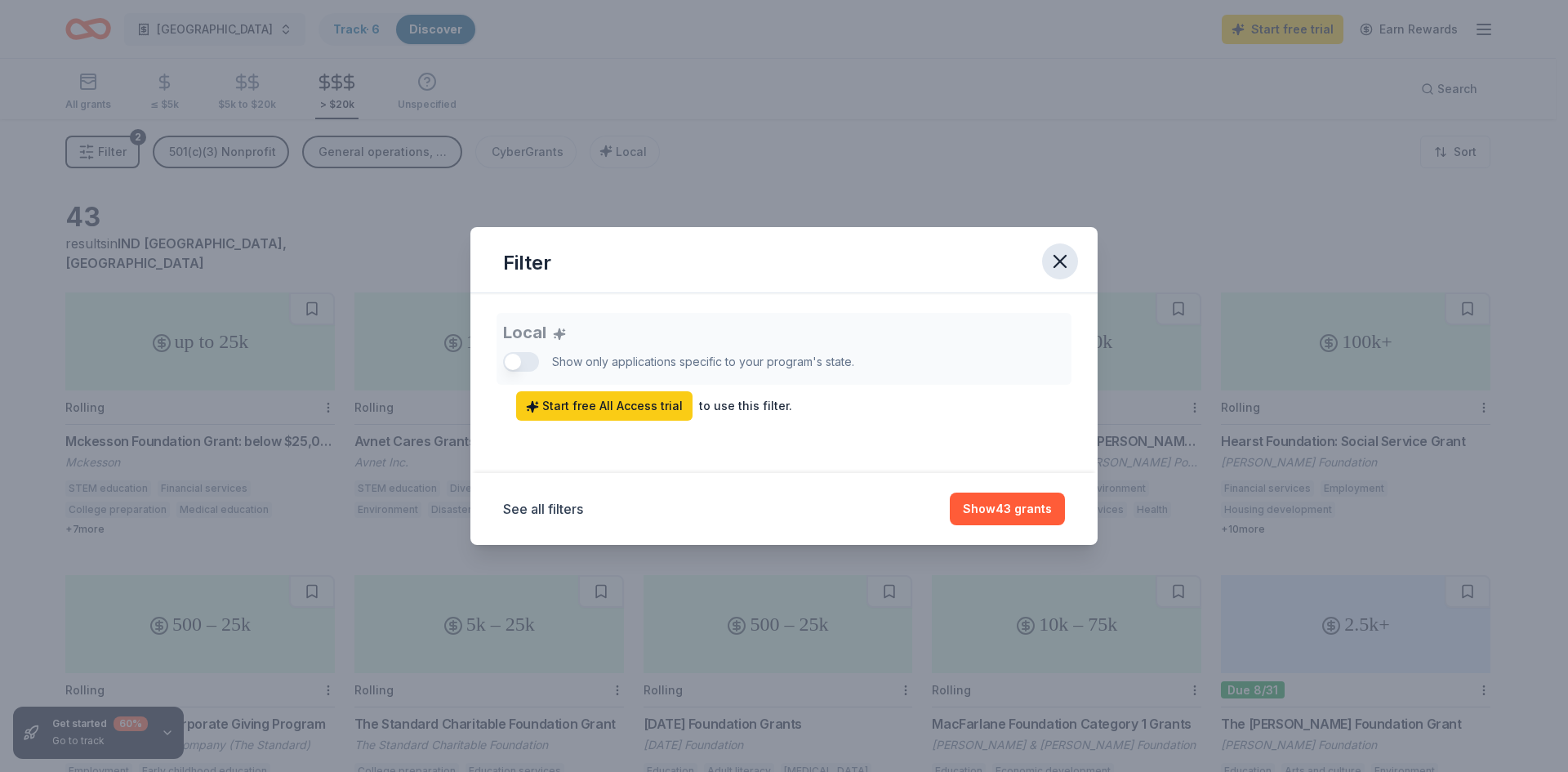
click at [1055, 258] on icon "button" at bounding box center [1059, 261] width 11 height 11
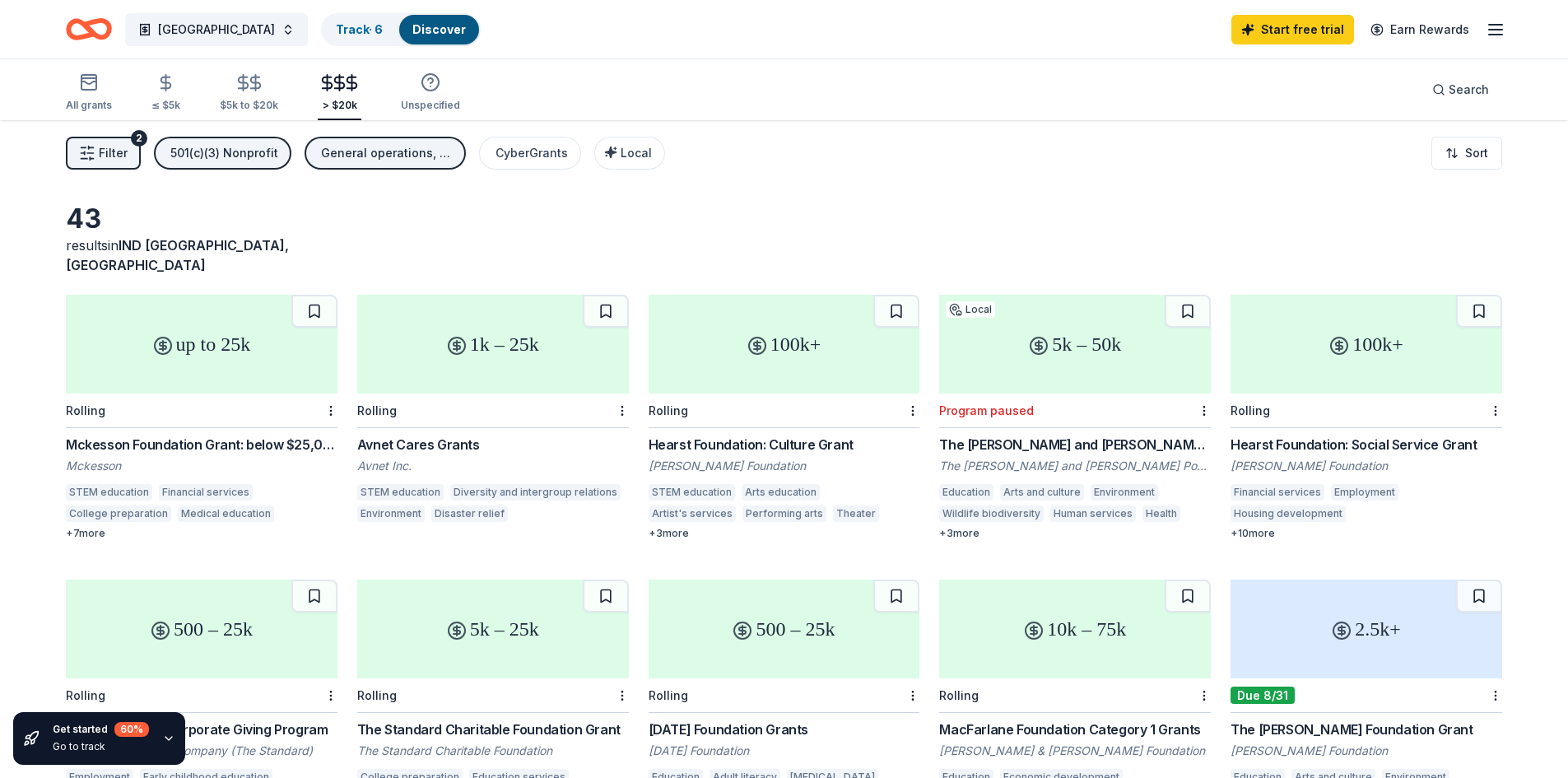
click at [1259, 527] on div "+ 10 more" at bounding box center [1366, 533] width 272 height 13
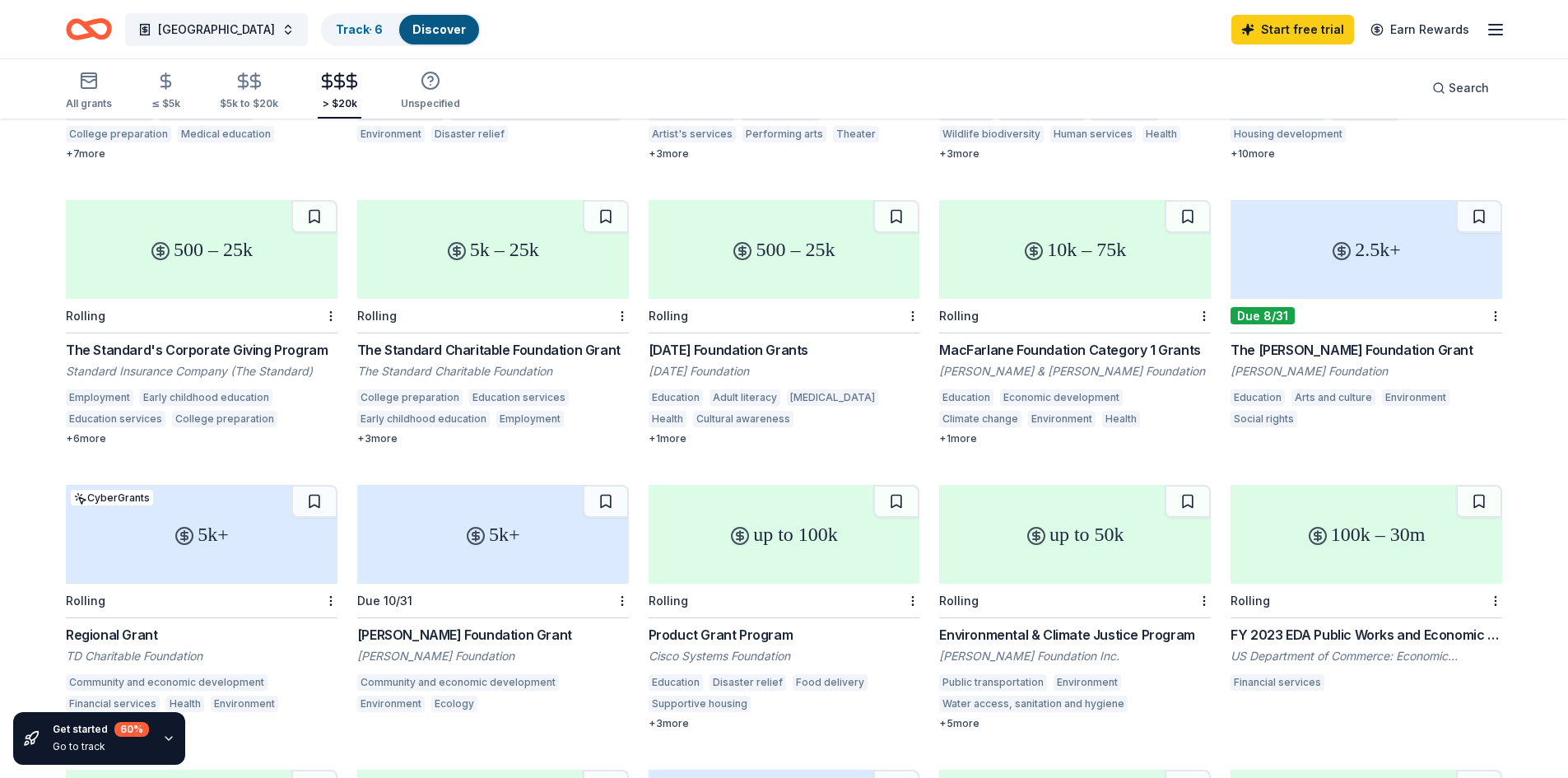
scroll to position [406, 0]
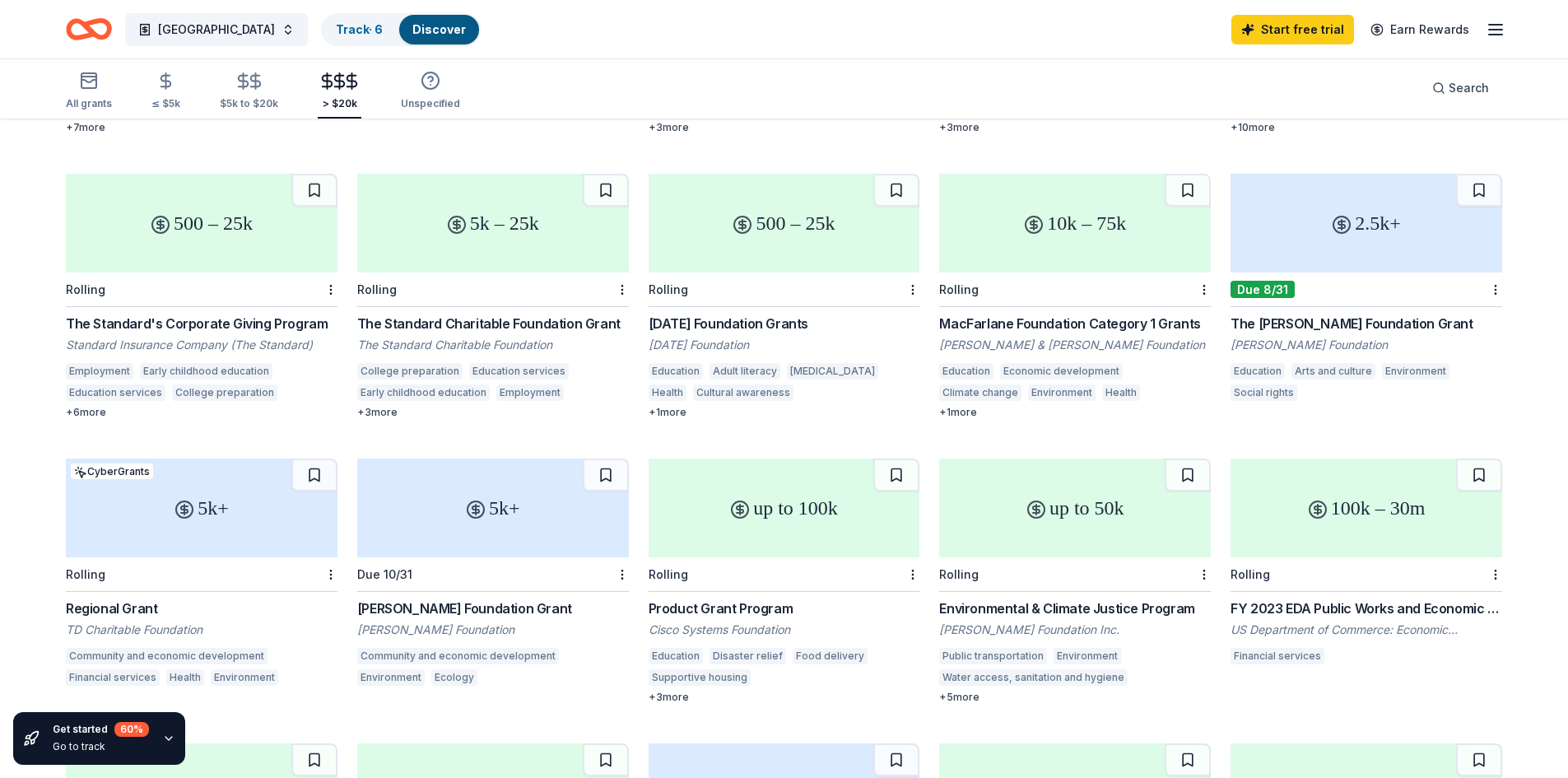
click at [1296, 599] on div "FY 2023 EDA Public Works and Economic Adjustment Assistance Programs" at bounding box center [1366, 608] width 272 height 20
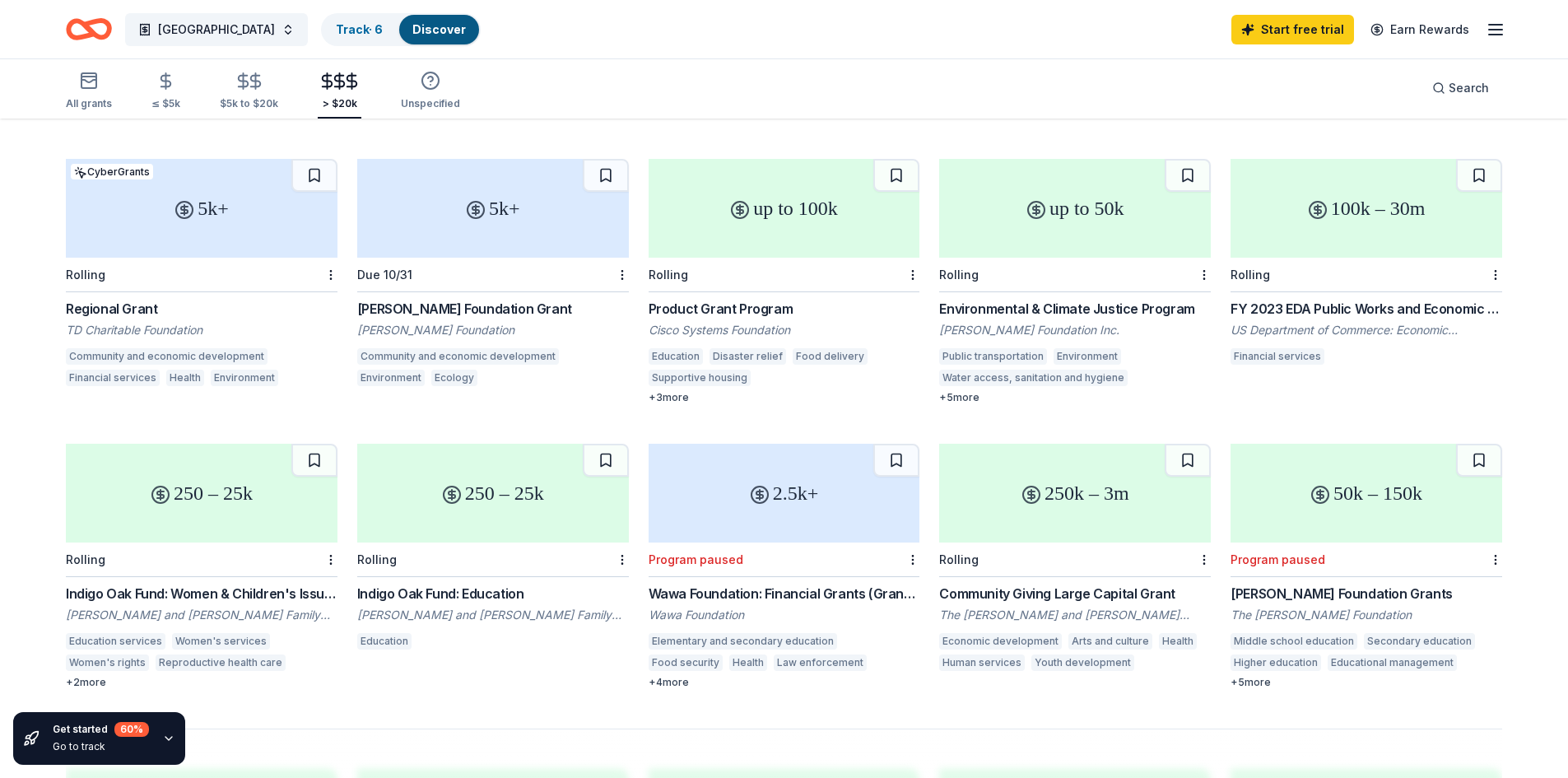
scroll to position [735, 0]
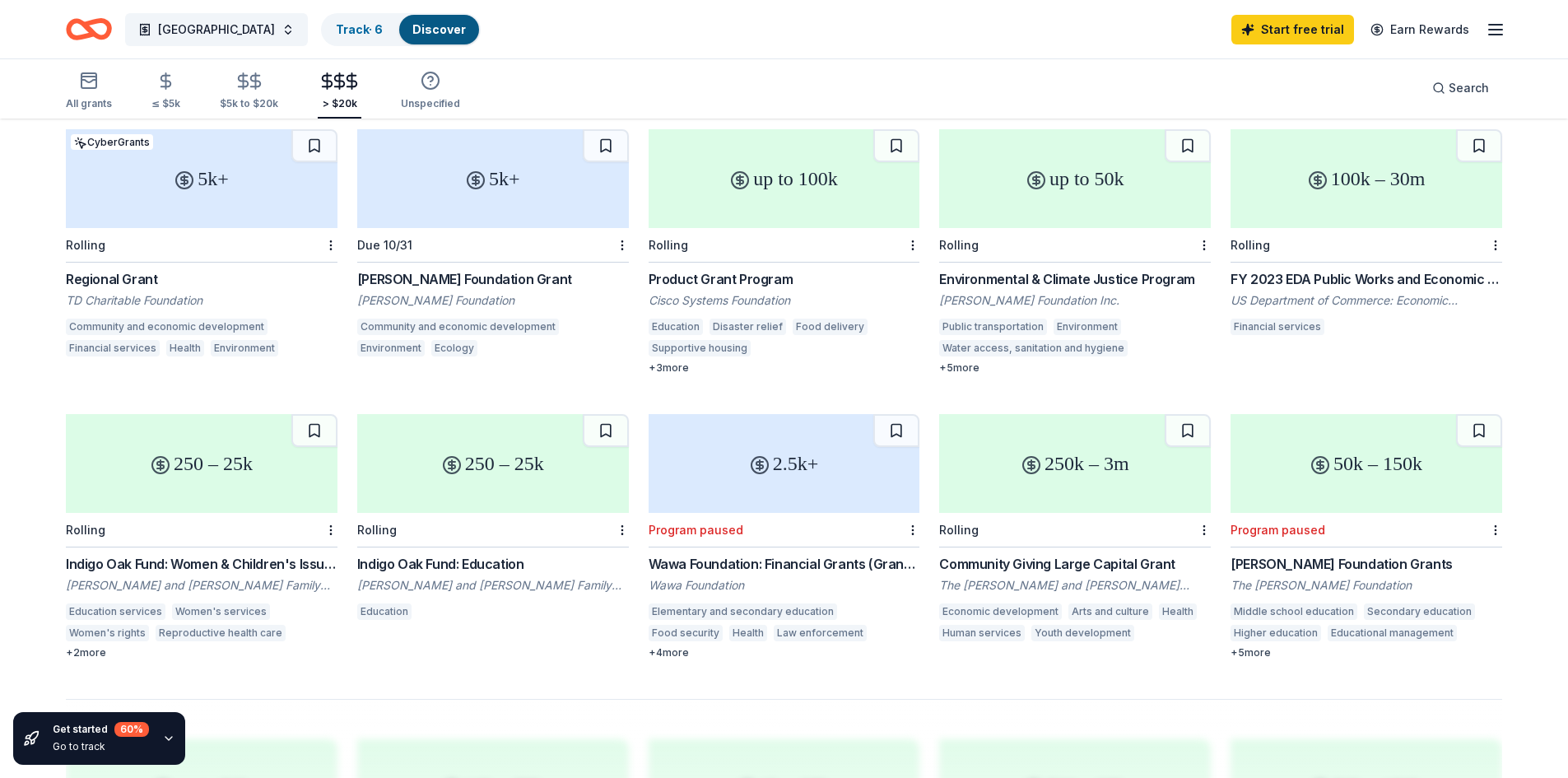
click at [1258, 646] on div "+ 5 more" at bounding box center [1366, 652] width 272 height 13
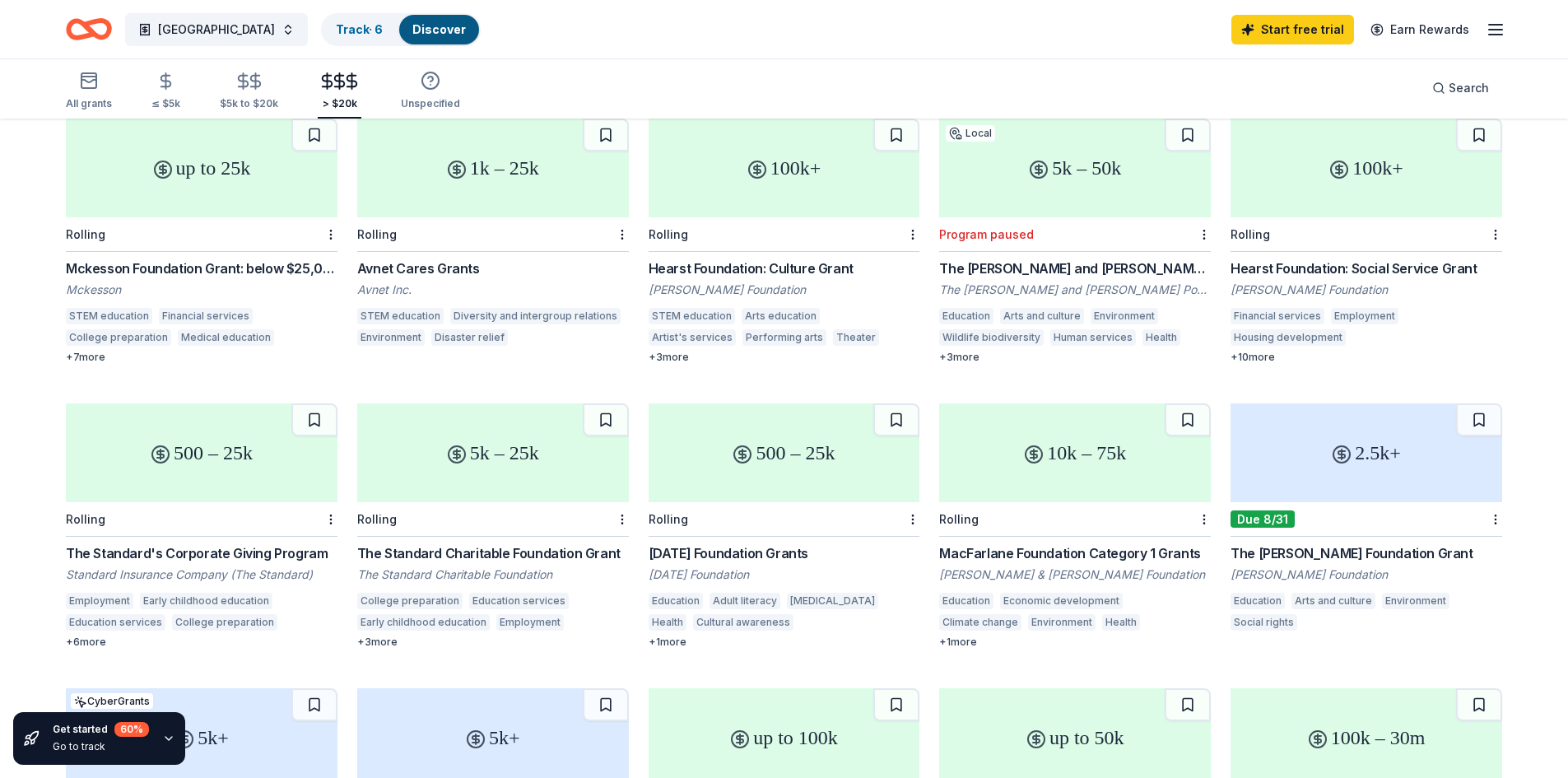
scroll to position [0, 0]
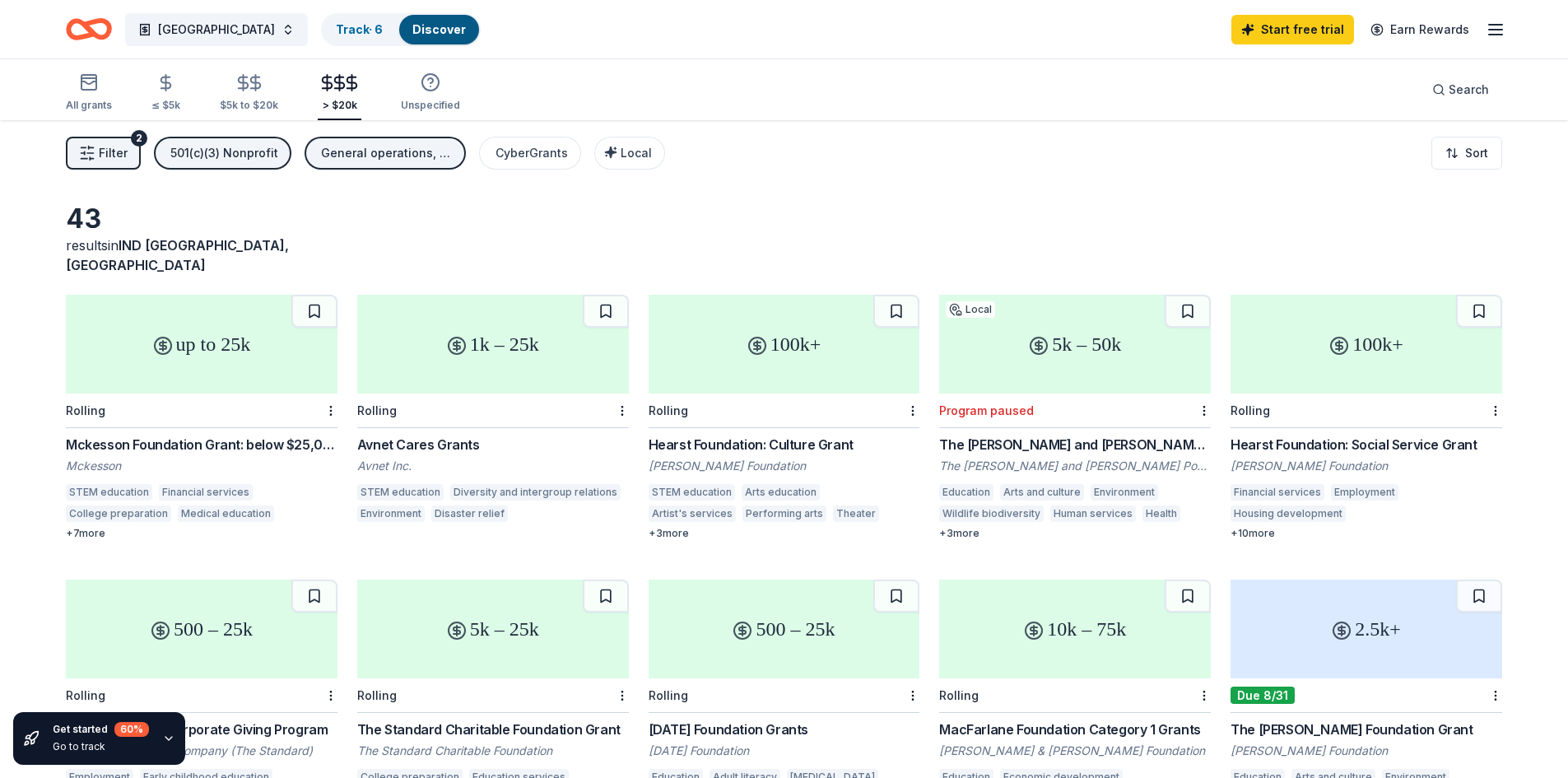
click at [413, 435] on div "Avnet Cares Grants" at bounding box center [492, 444] width 272 height 20
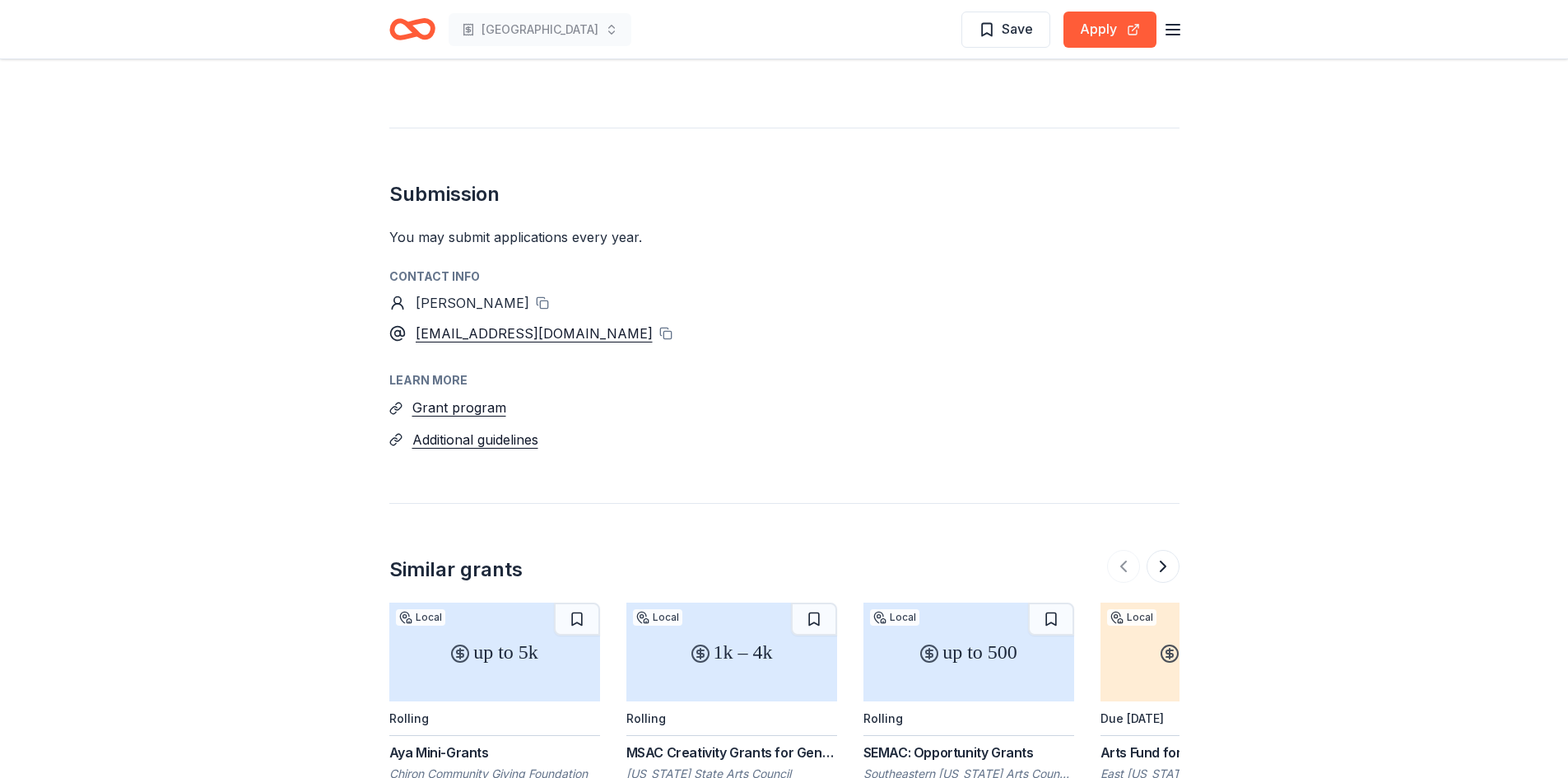
scroll to position [1482, 0]
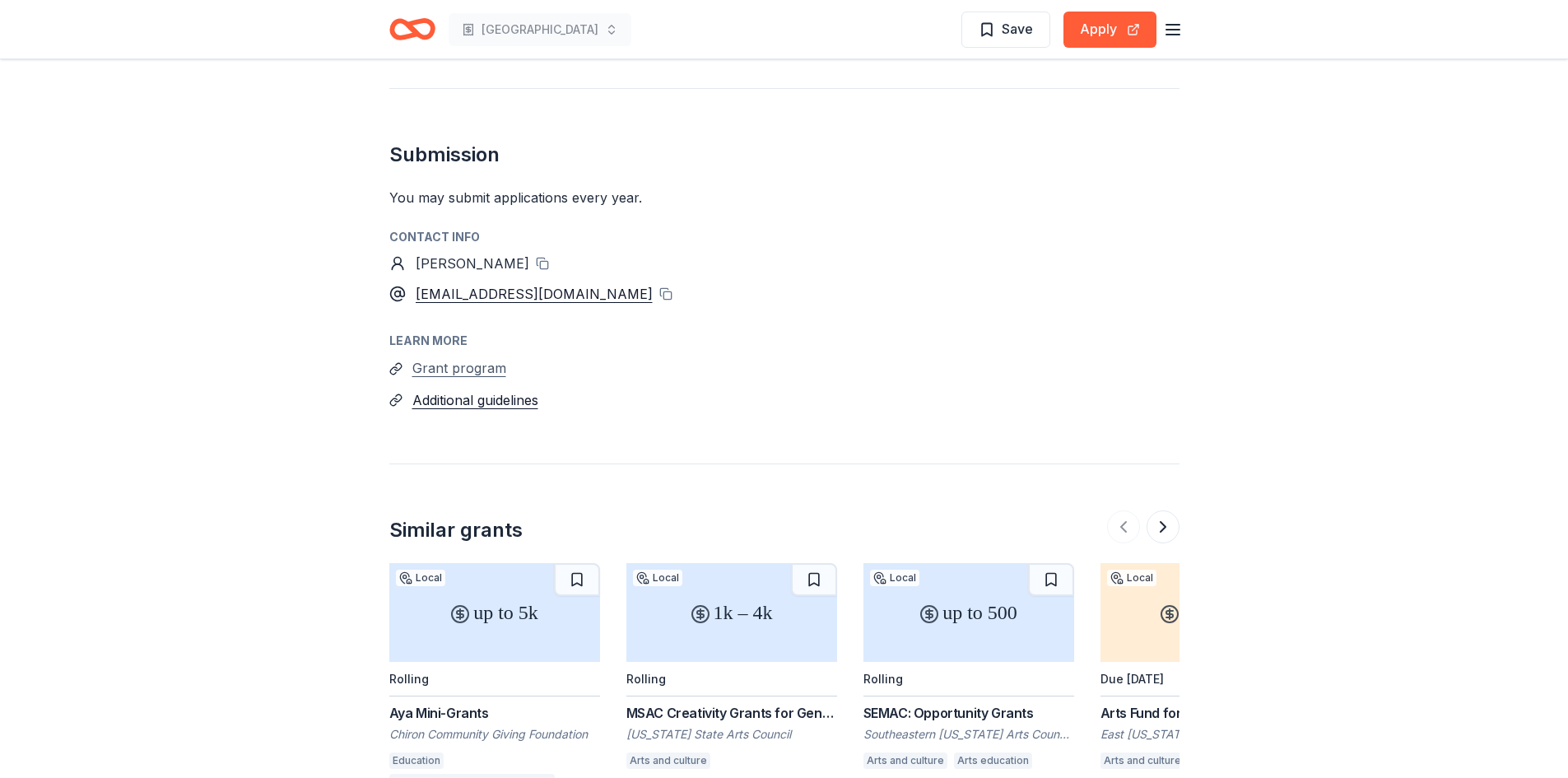
click at [461, 357] on button "Grant program" at bounding box center [459, 367] width 94 height 22
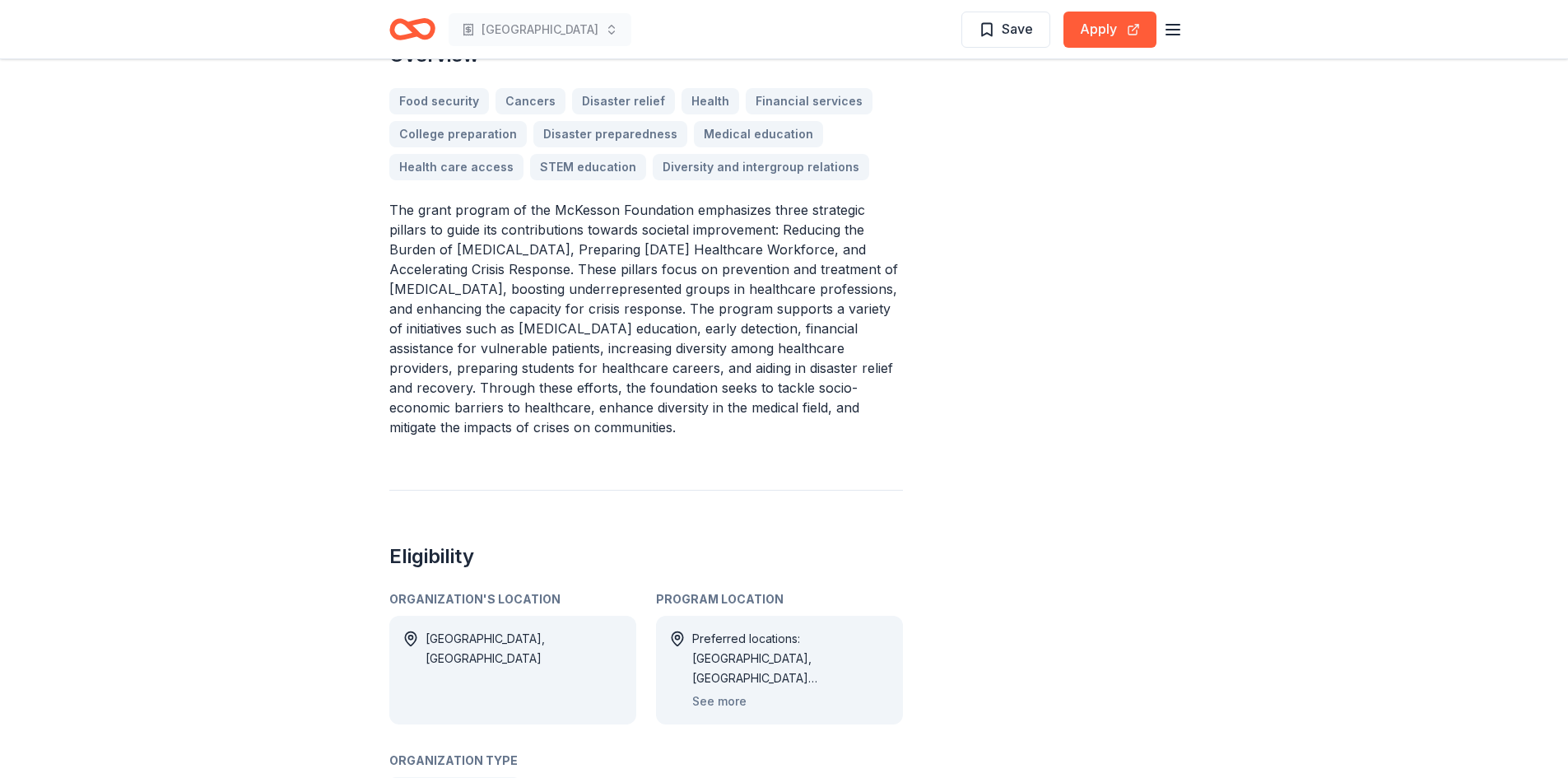
scroll to position [576, 0]
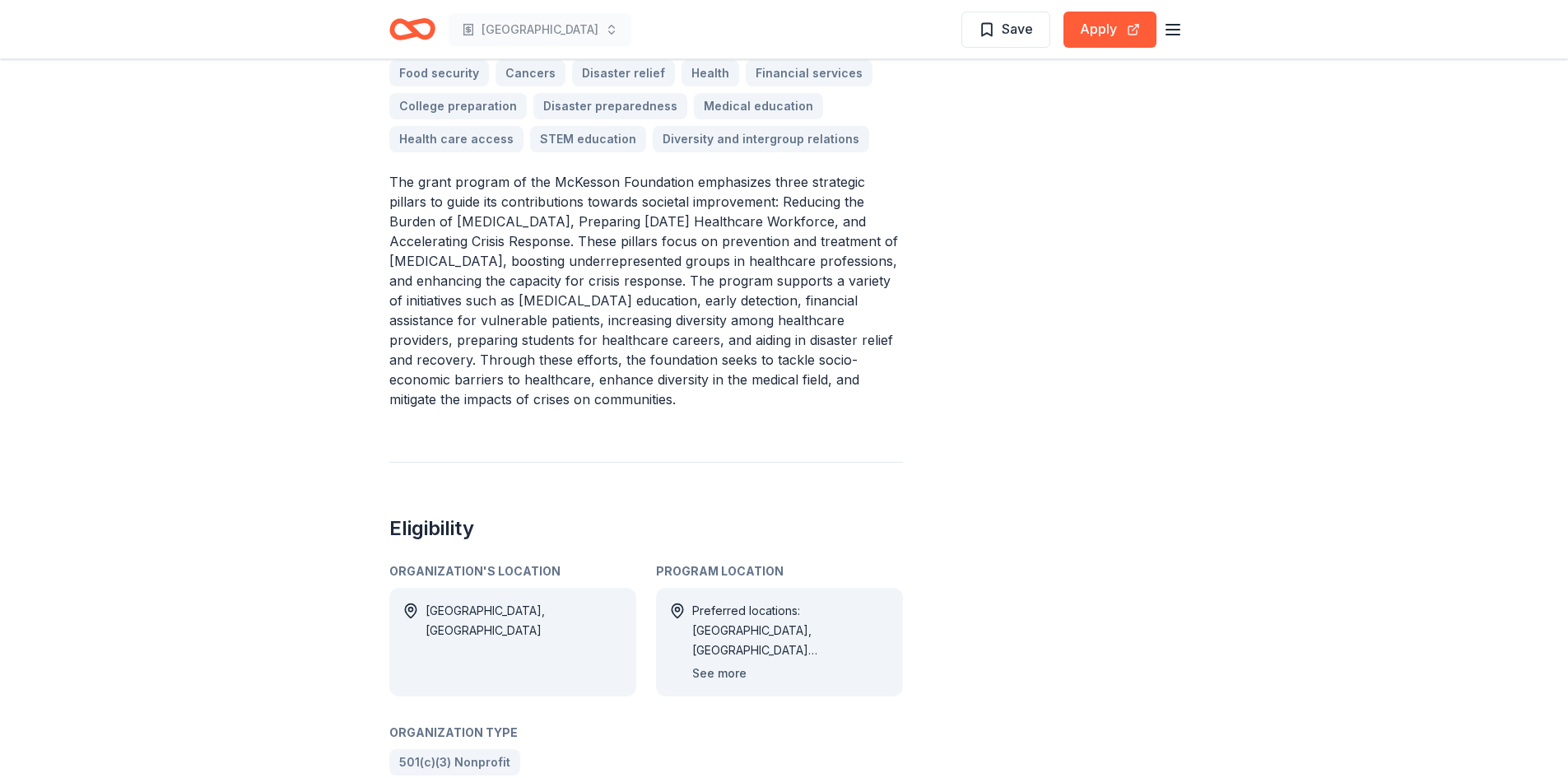
click at [717, 663] on button "See more" at bounding box center [719, 673] width 54 height 20
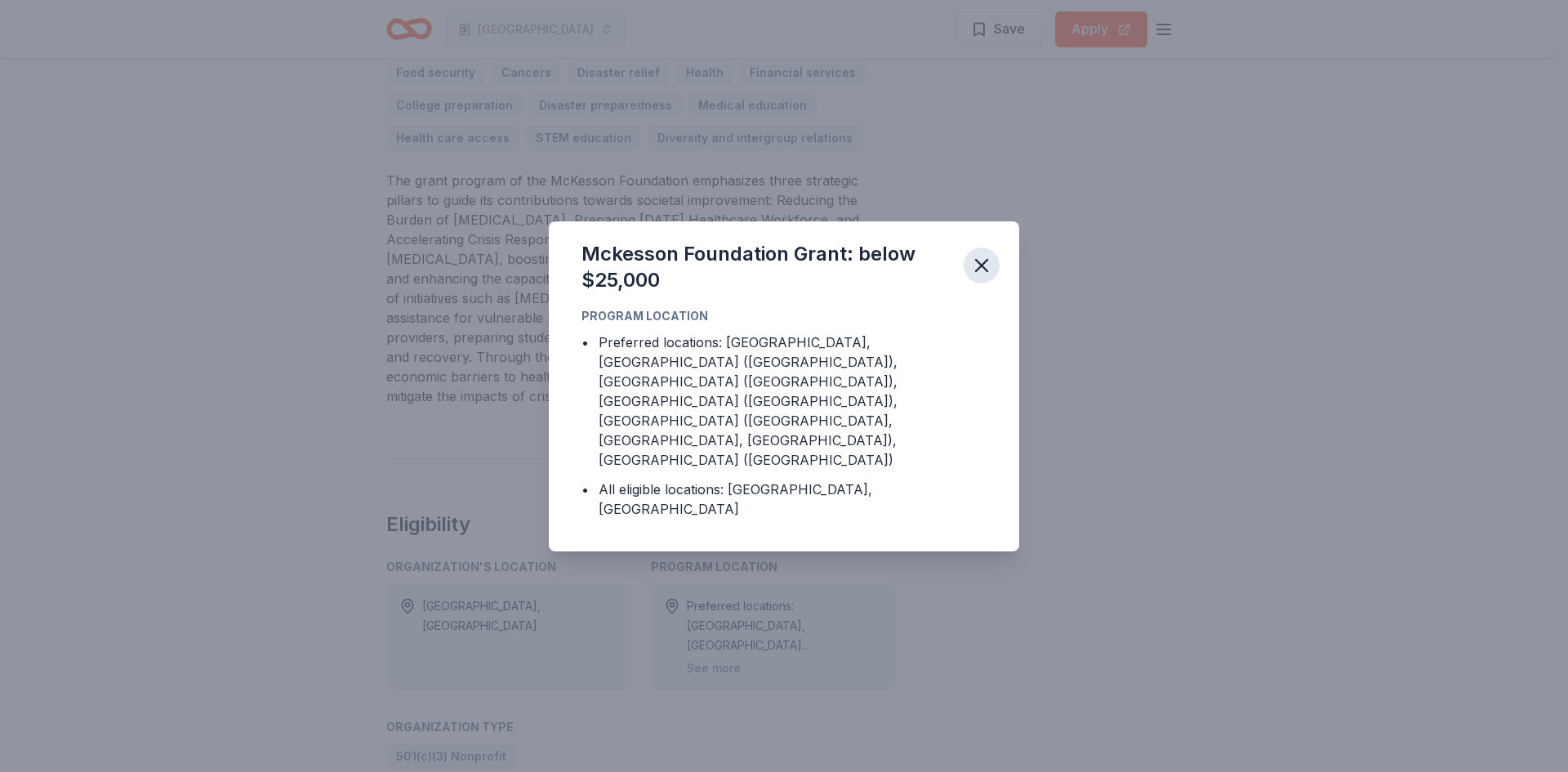
click at [979, 271] on icon "button" at bounding box center [981, 265] width 11 height 11
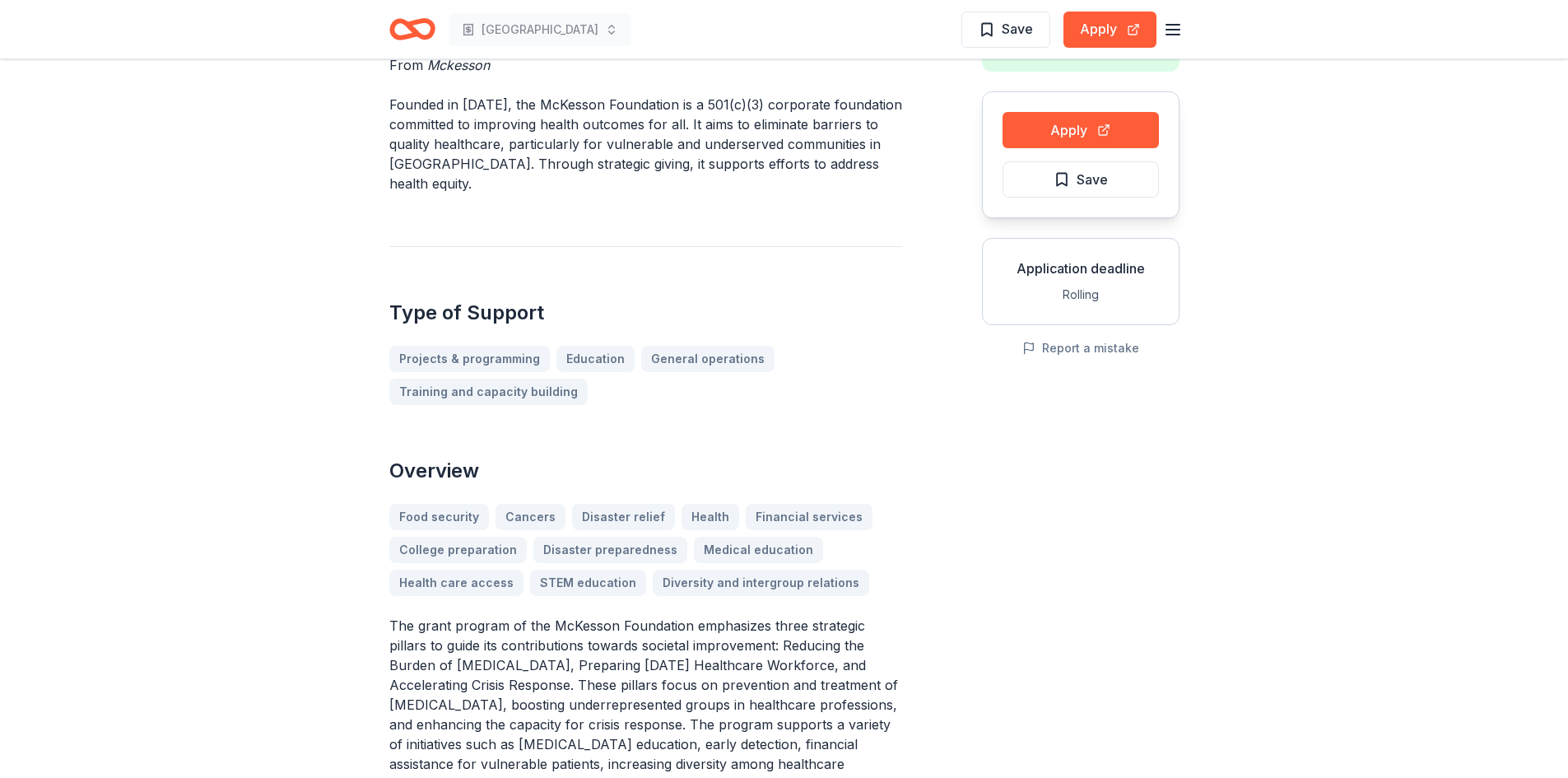
scroll to position [0, 0]
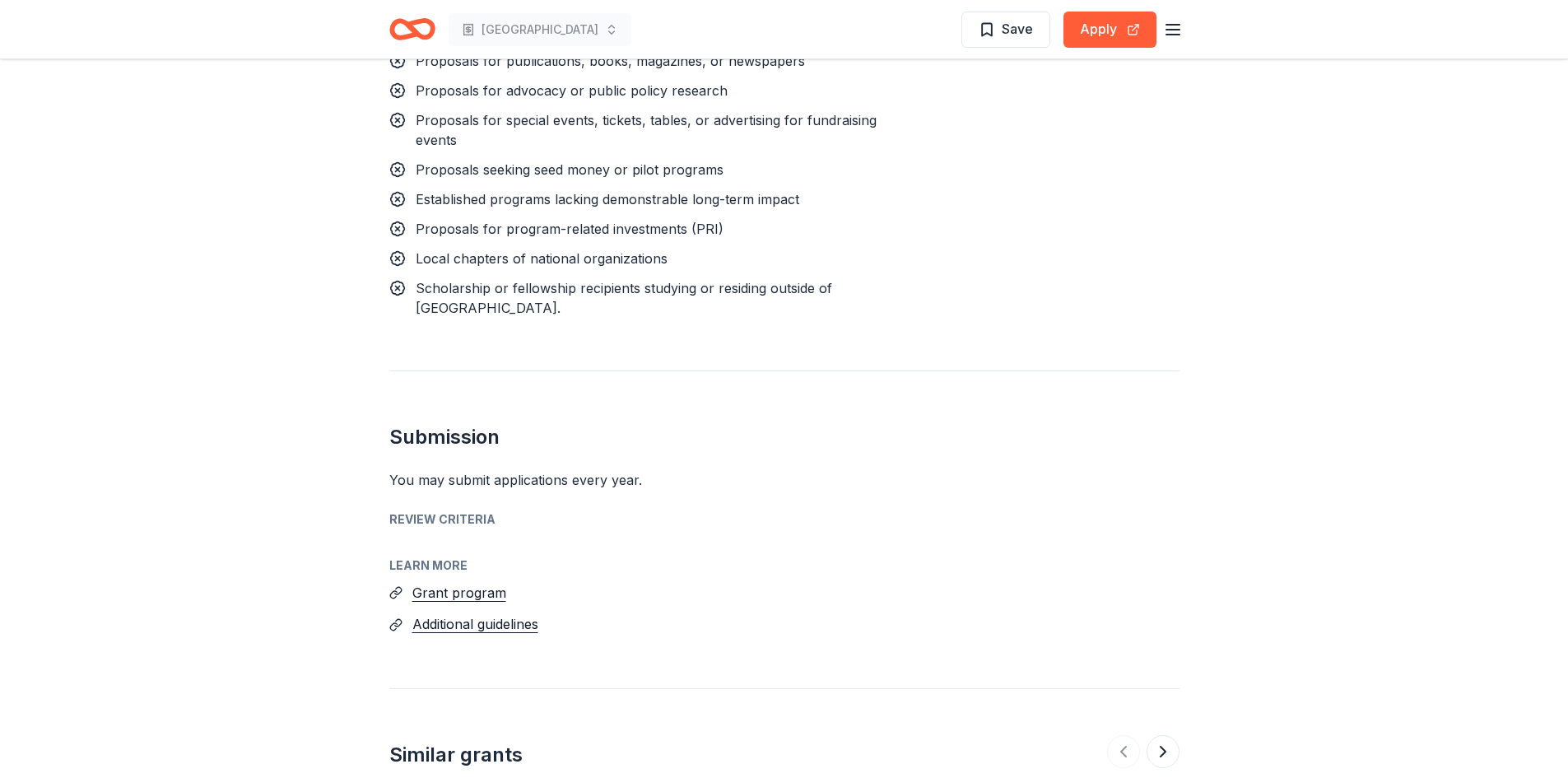
scroll to position [1976, 0]
click at [459, 597] on button "Grant program" at bounding box center [459, 594] width 94 height 22
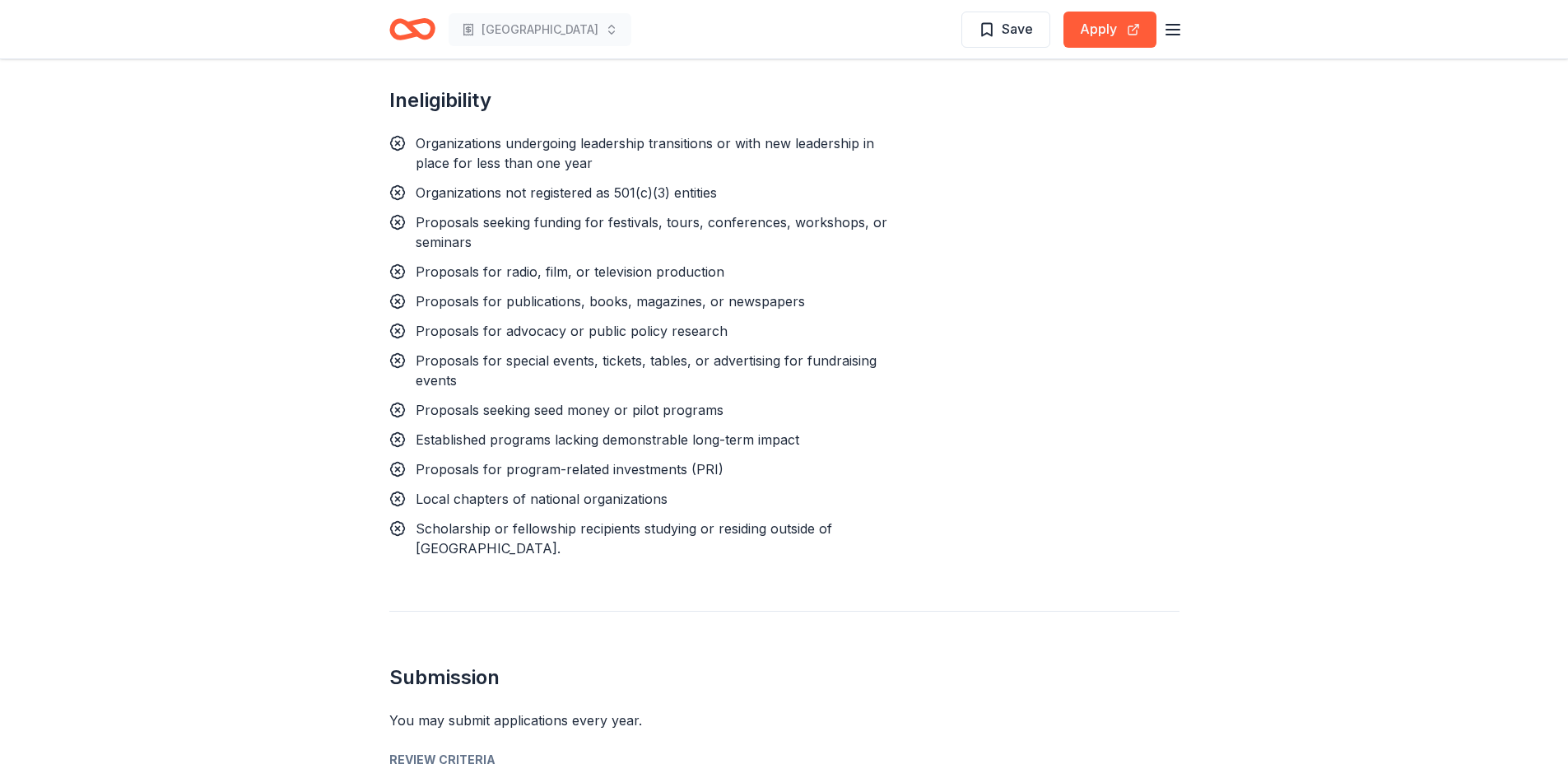
scroll to position [1729, 0]
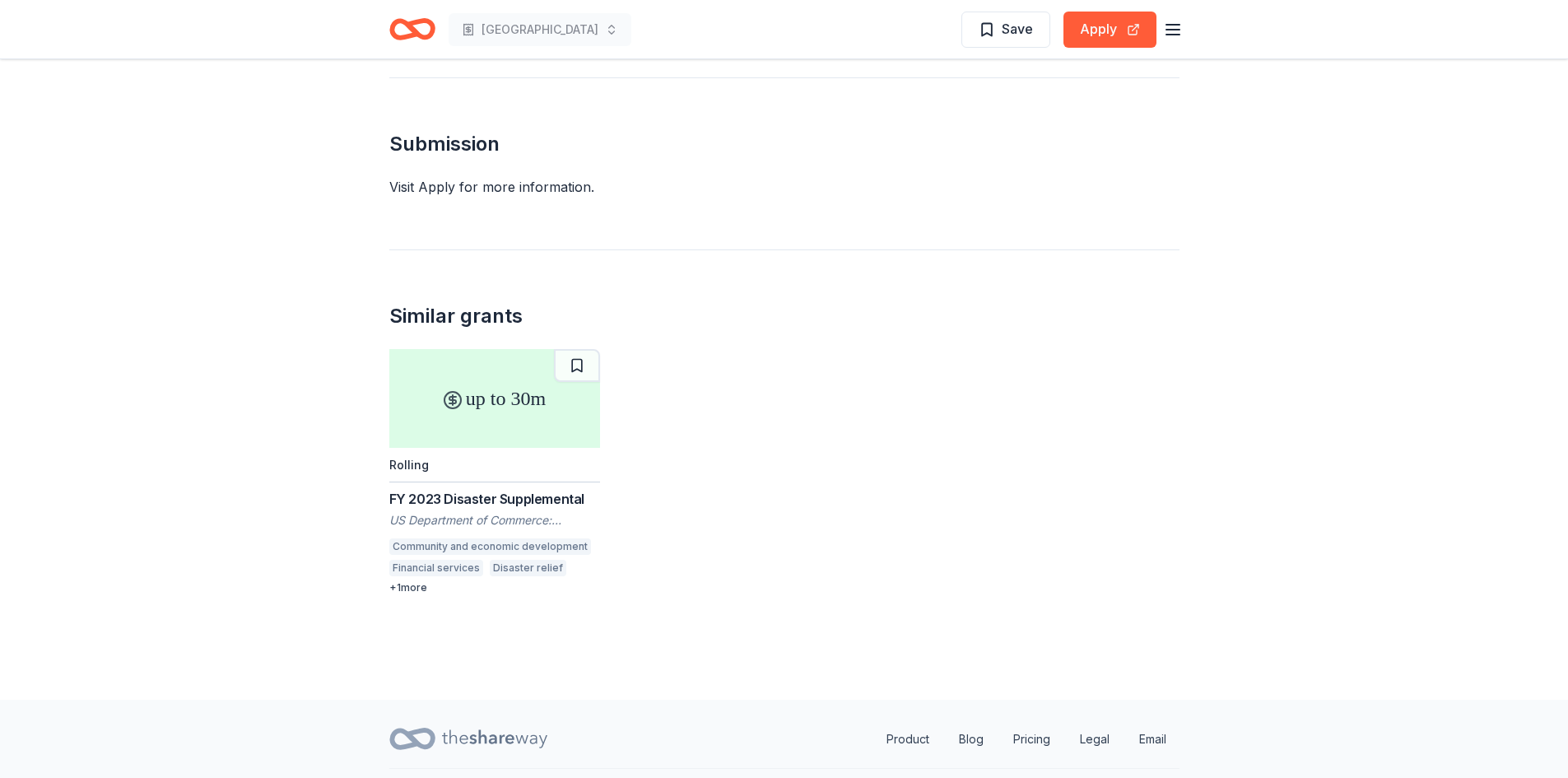
scroll to position [1173, 0]
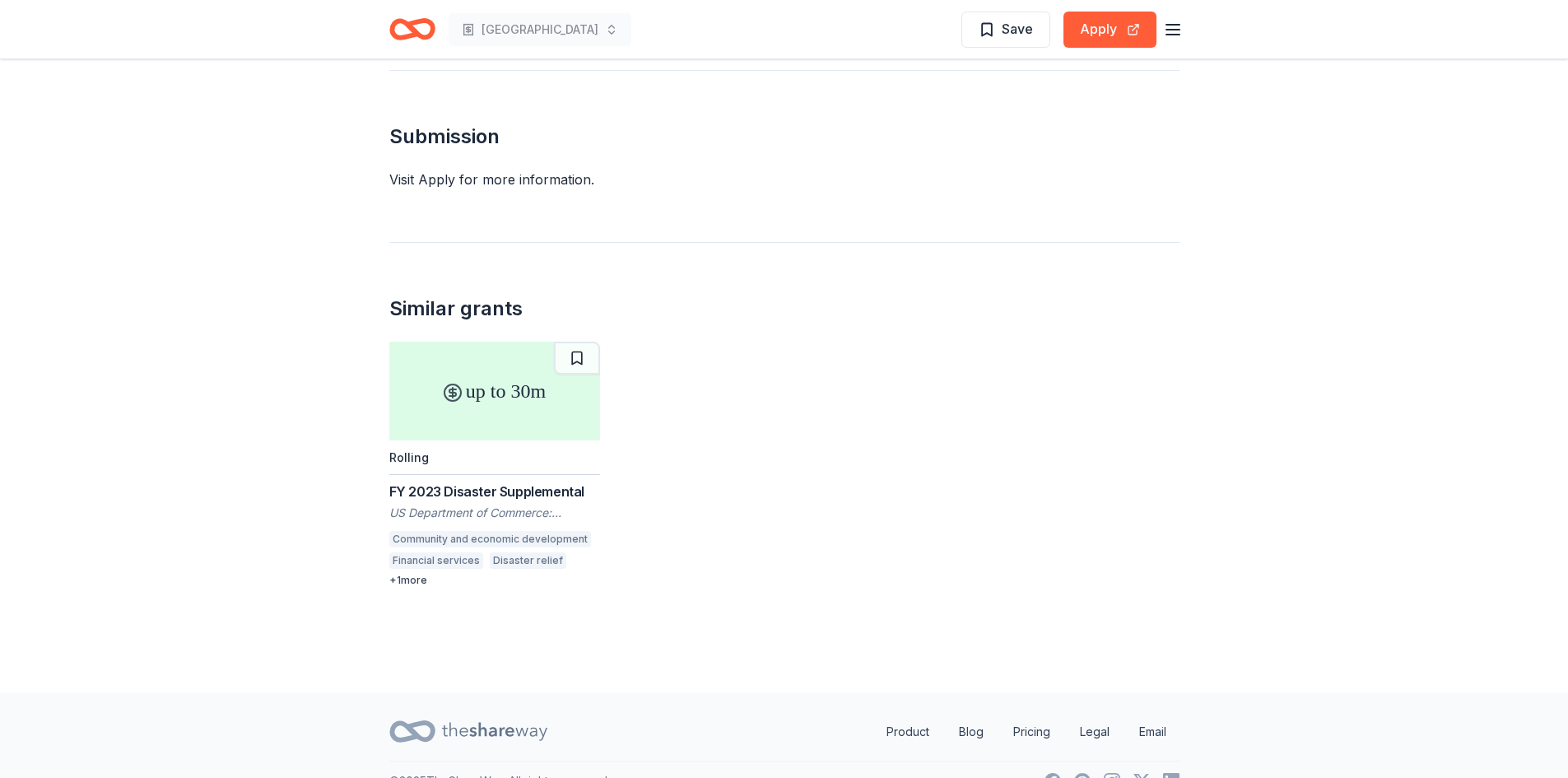
click at [412, 574] on div "+ 1 more" at bounding box center [495, 580] width 210 height 13
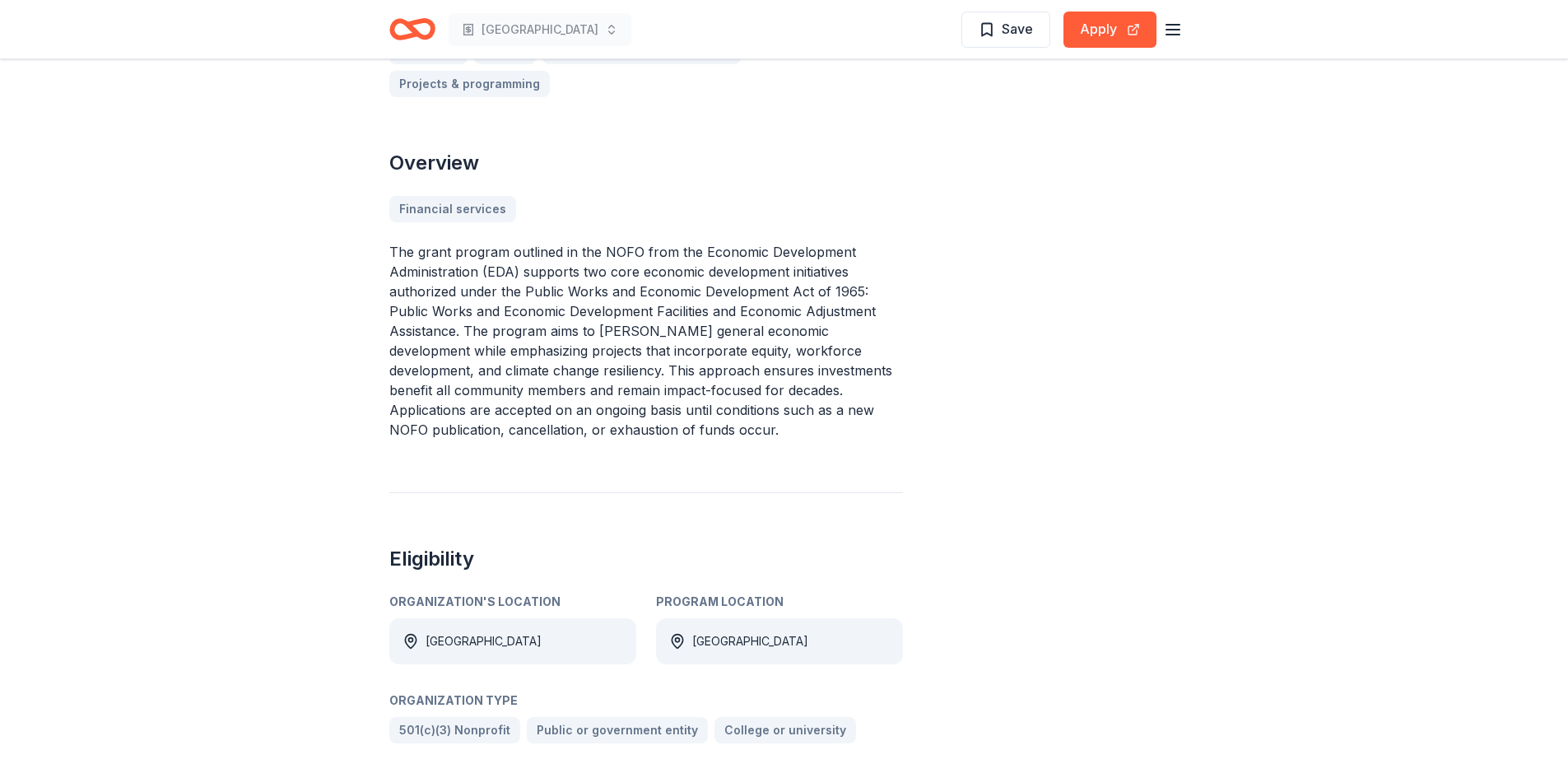
scroll to position [411, 0]
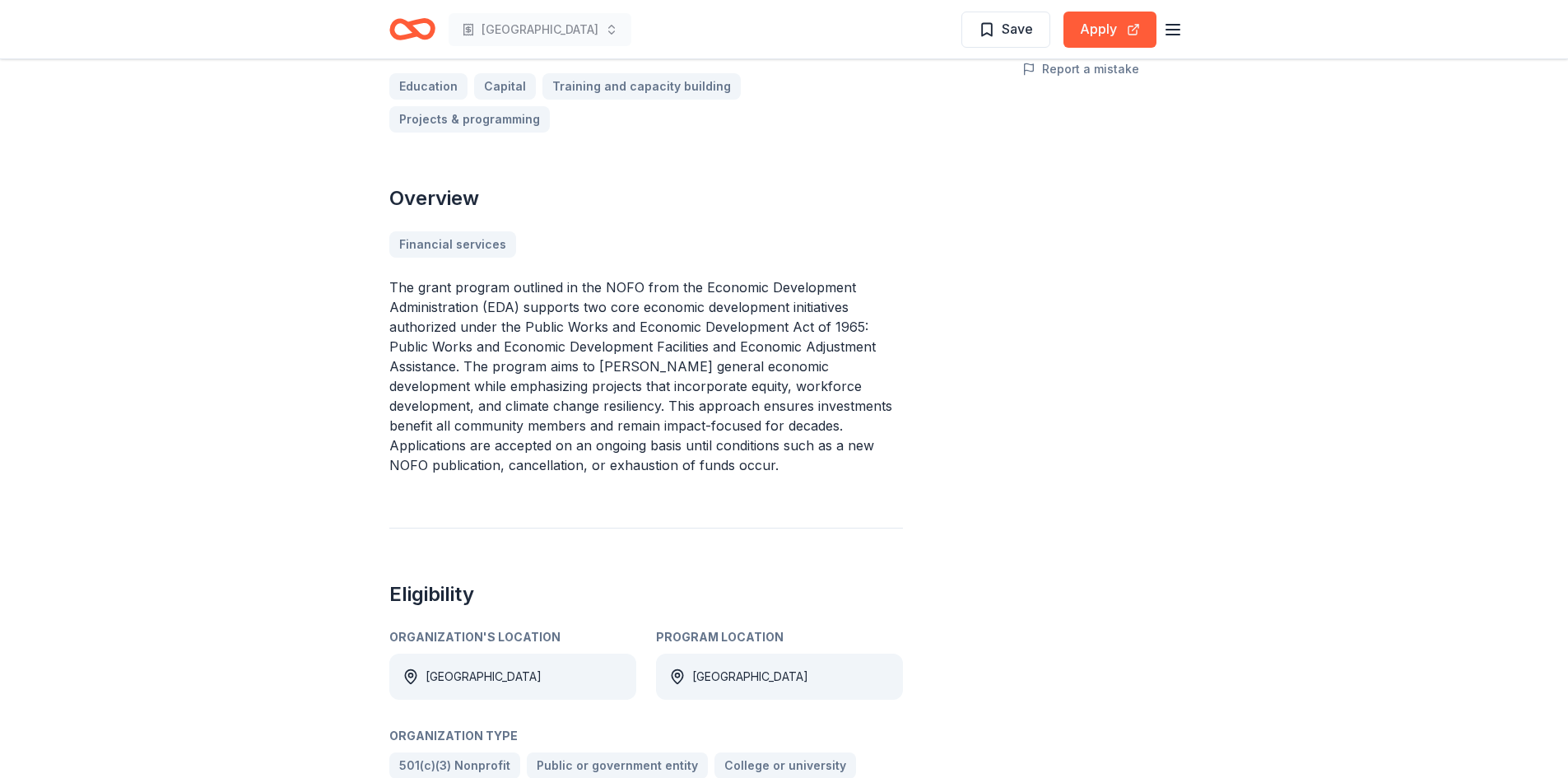
click at [600, 278] on p "The grant program outlined in the NOFO from the Economic Development Administra…" at bounding box center [647, 376] width 514 height 198
drag, startPoint x: 600, startPoint y: 247, endPoint x: 625, endPoint y: 250, distance: 25.2
click at [625, 278] on p "The grant program outlined in the NOFO from the Economic Development Administra…" at bounding box center [647, 376] width 514 height 198
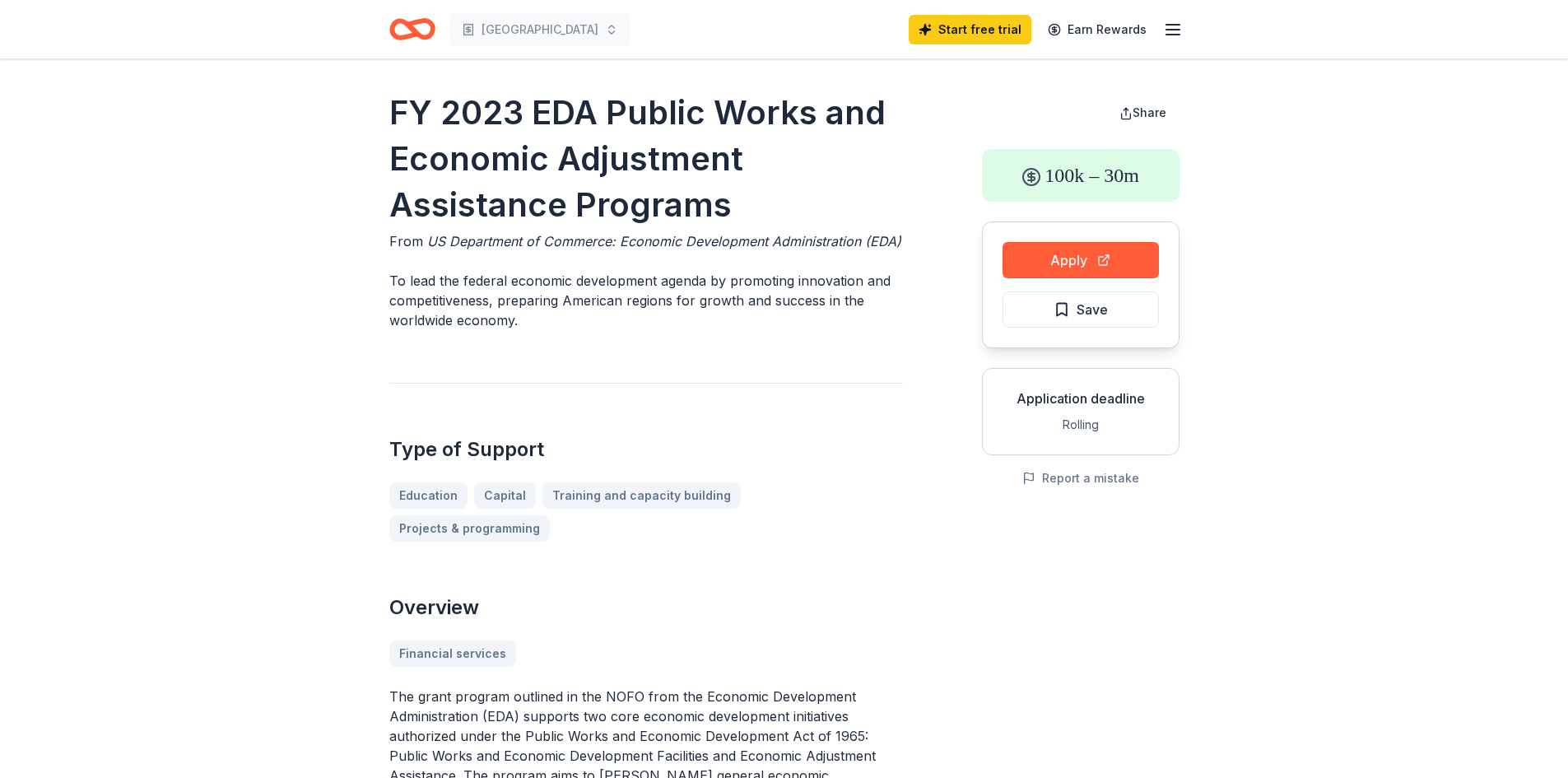
scroll to position [0, 0]
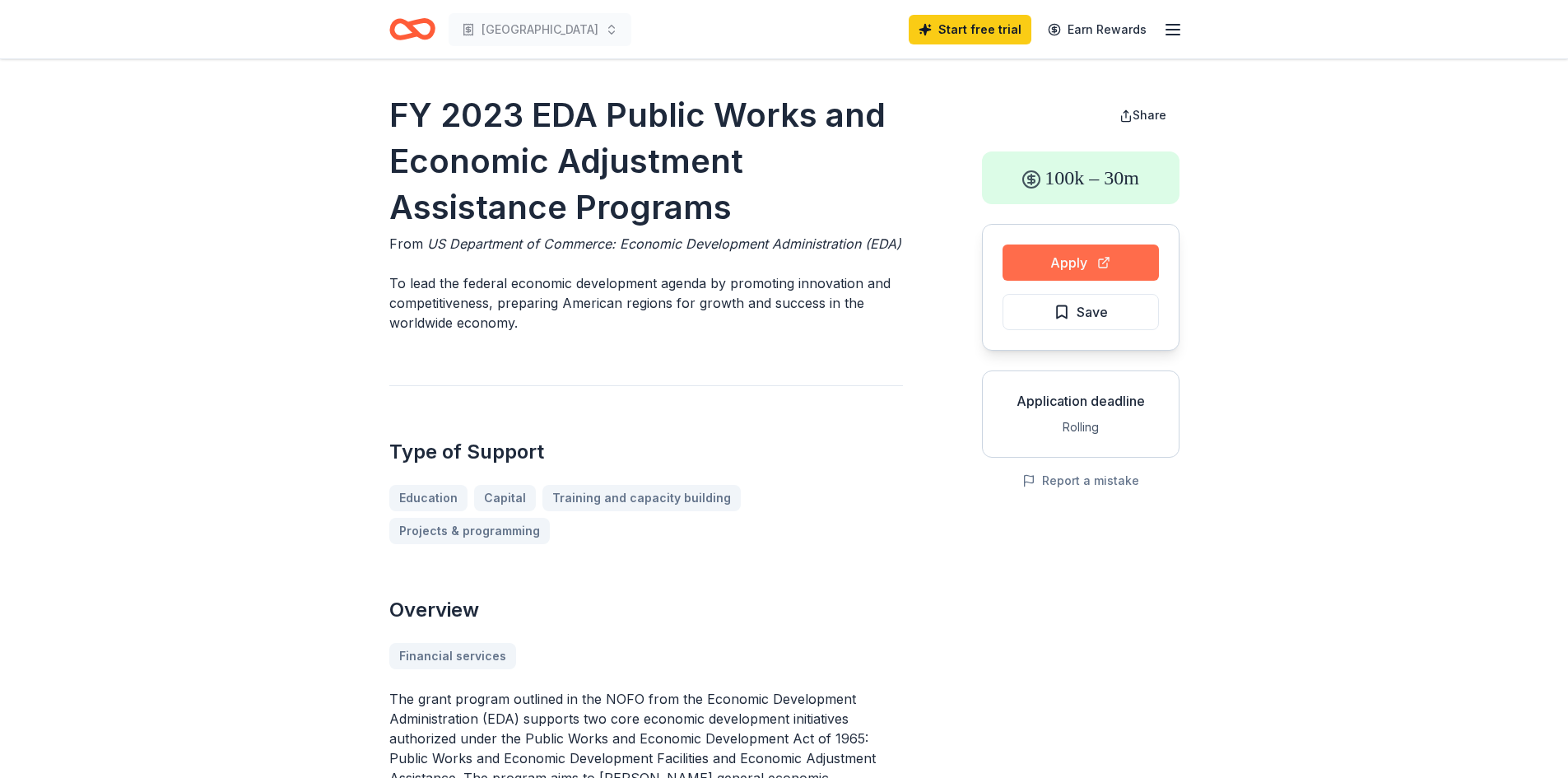
click at [1072, 257] on button "Apply" at bounding box center [1081, 263] width 156 height 36
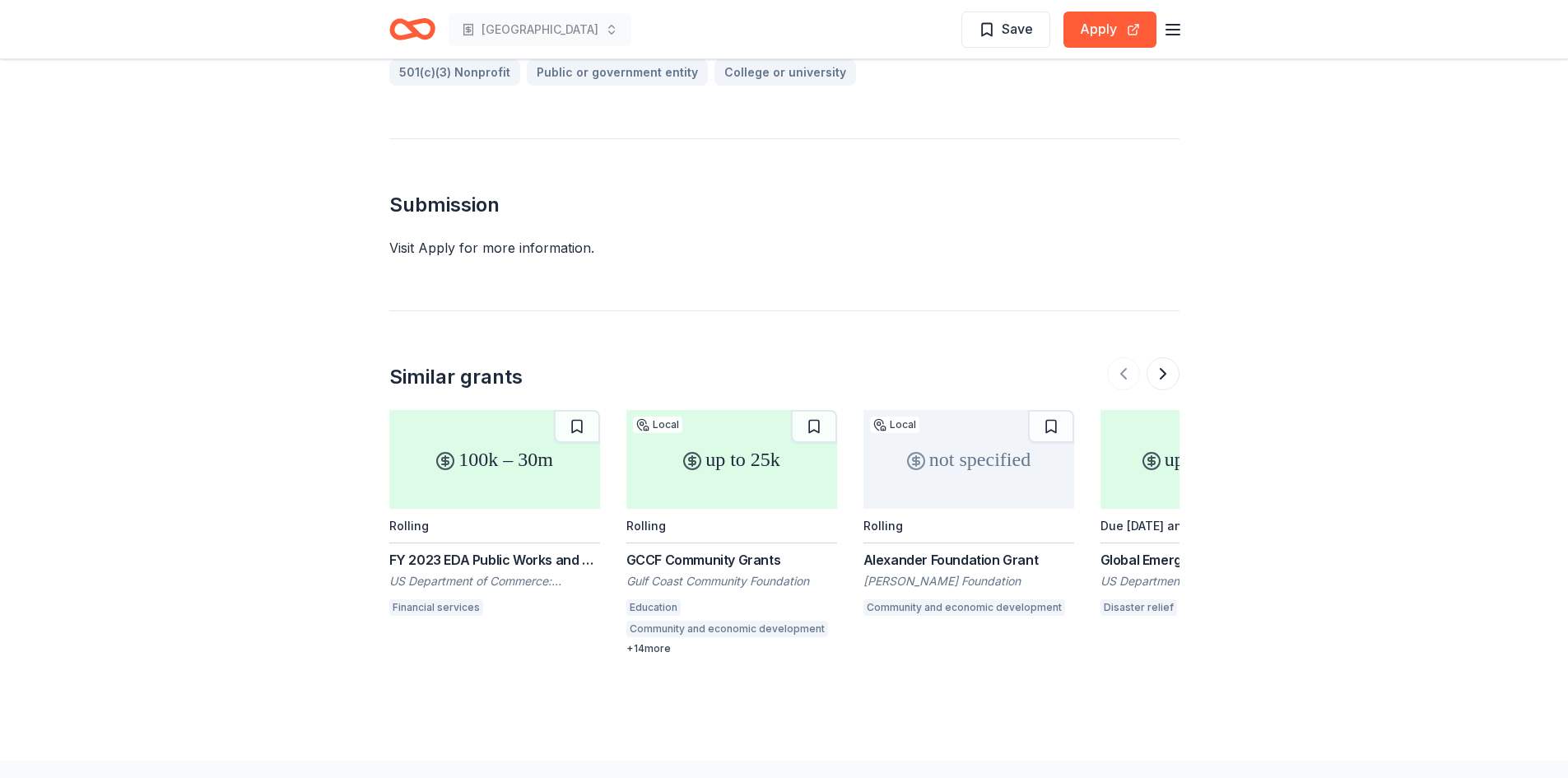
scroll to position [1070, 0]
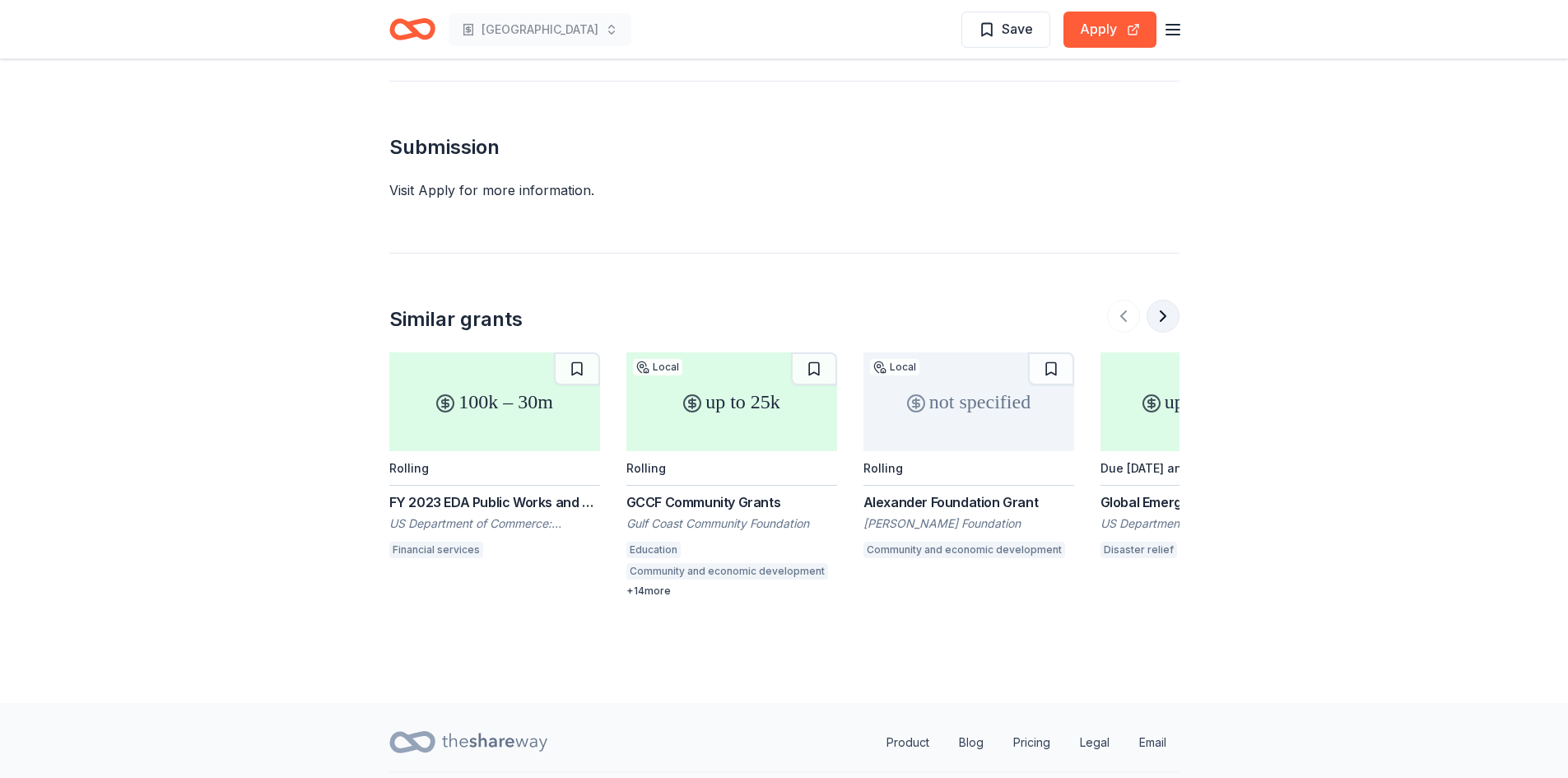
click at [1161, 316] on button at bounding box center [1163, 316] width 33 height 33
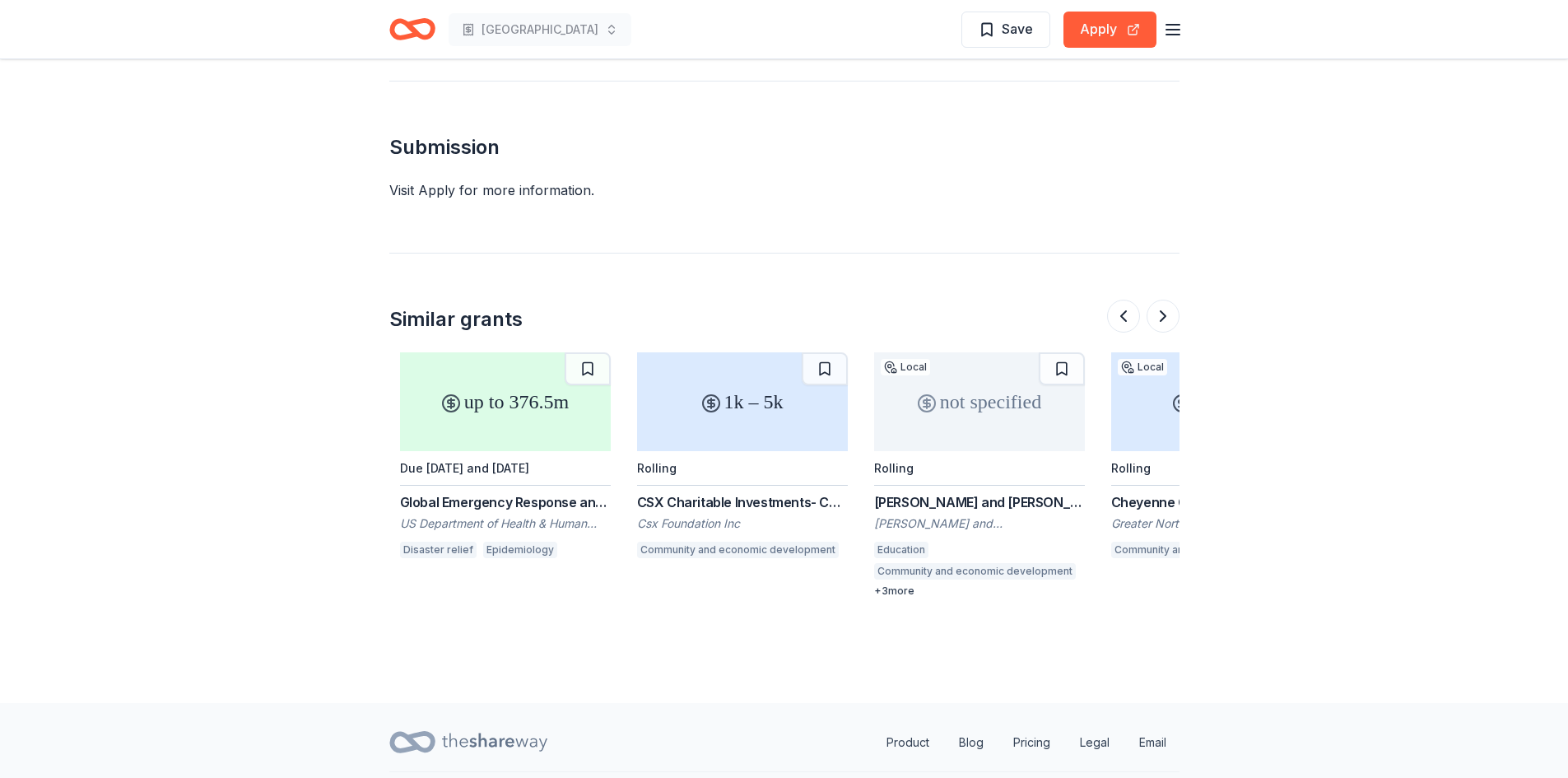
scroll to position [0, 712]
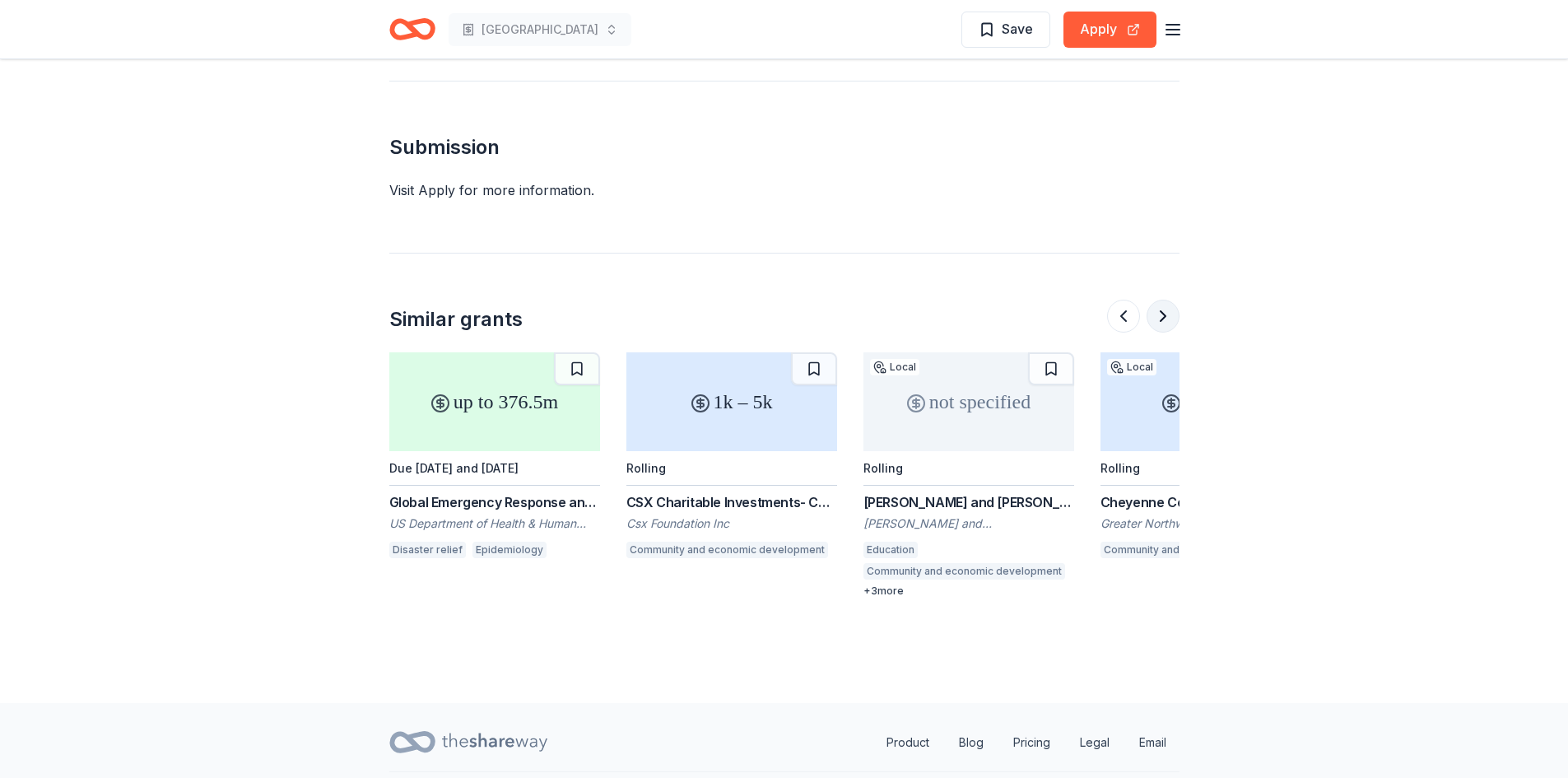
click at [1163, 316] on button at bounding box center [1163, 316] width 33 height 33
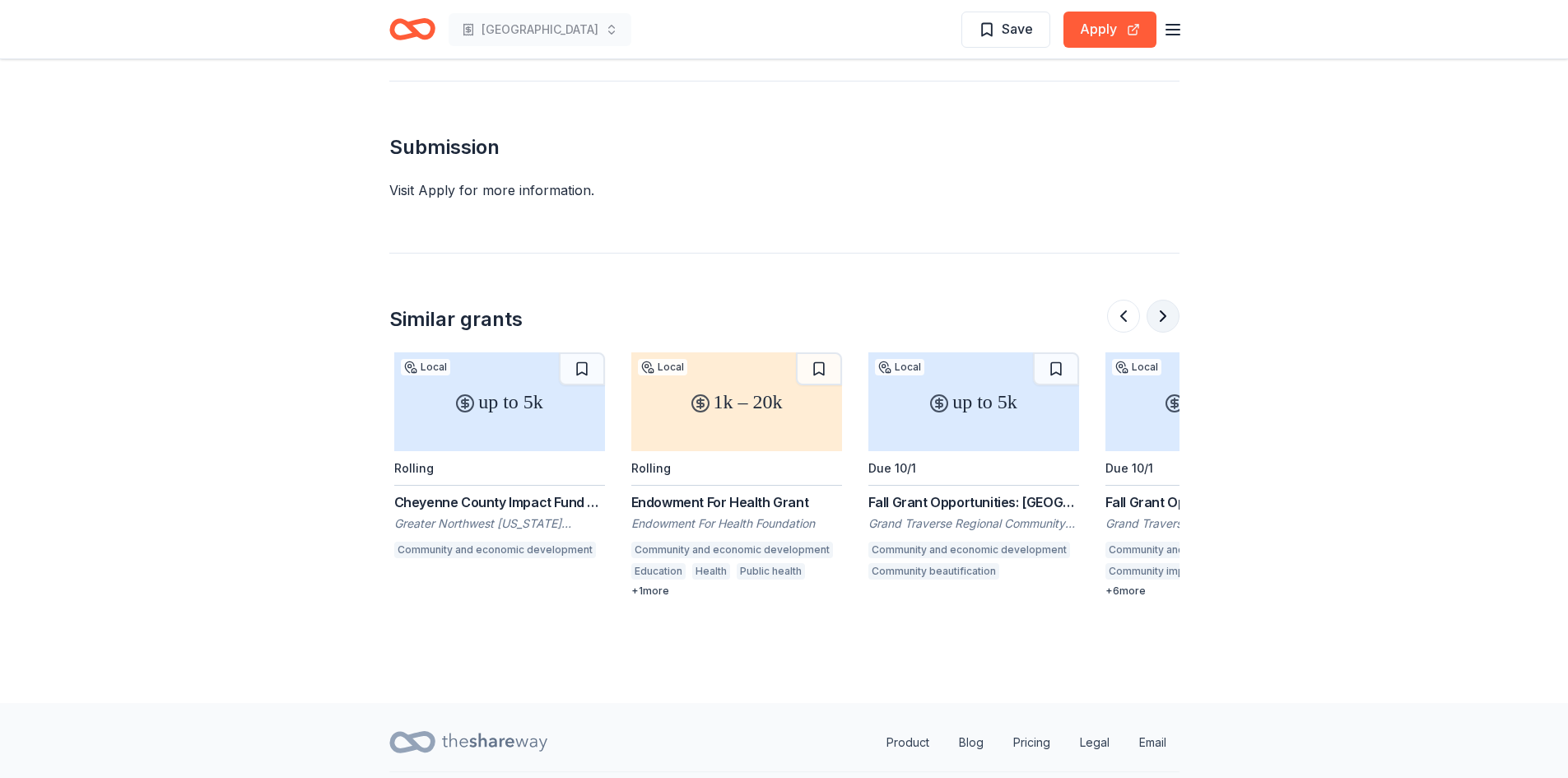
scroll to position [0, 1422]
click at [1166, 317] on button at bounding box center [1163, 316] width 33 height 33
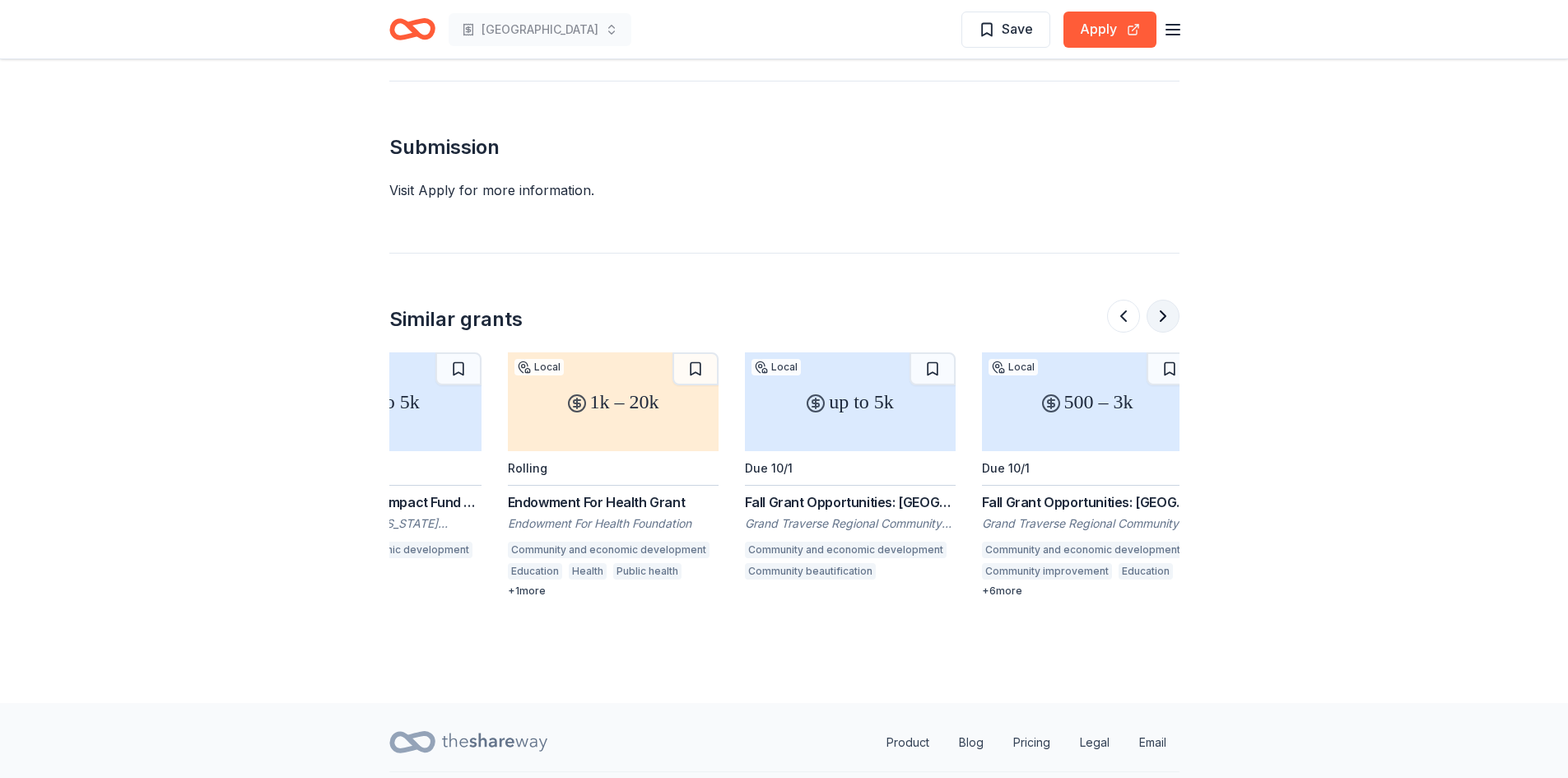
scroll to position [0, 1554]
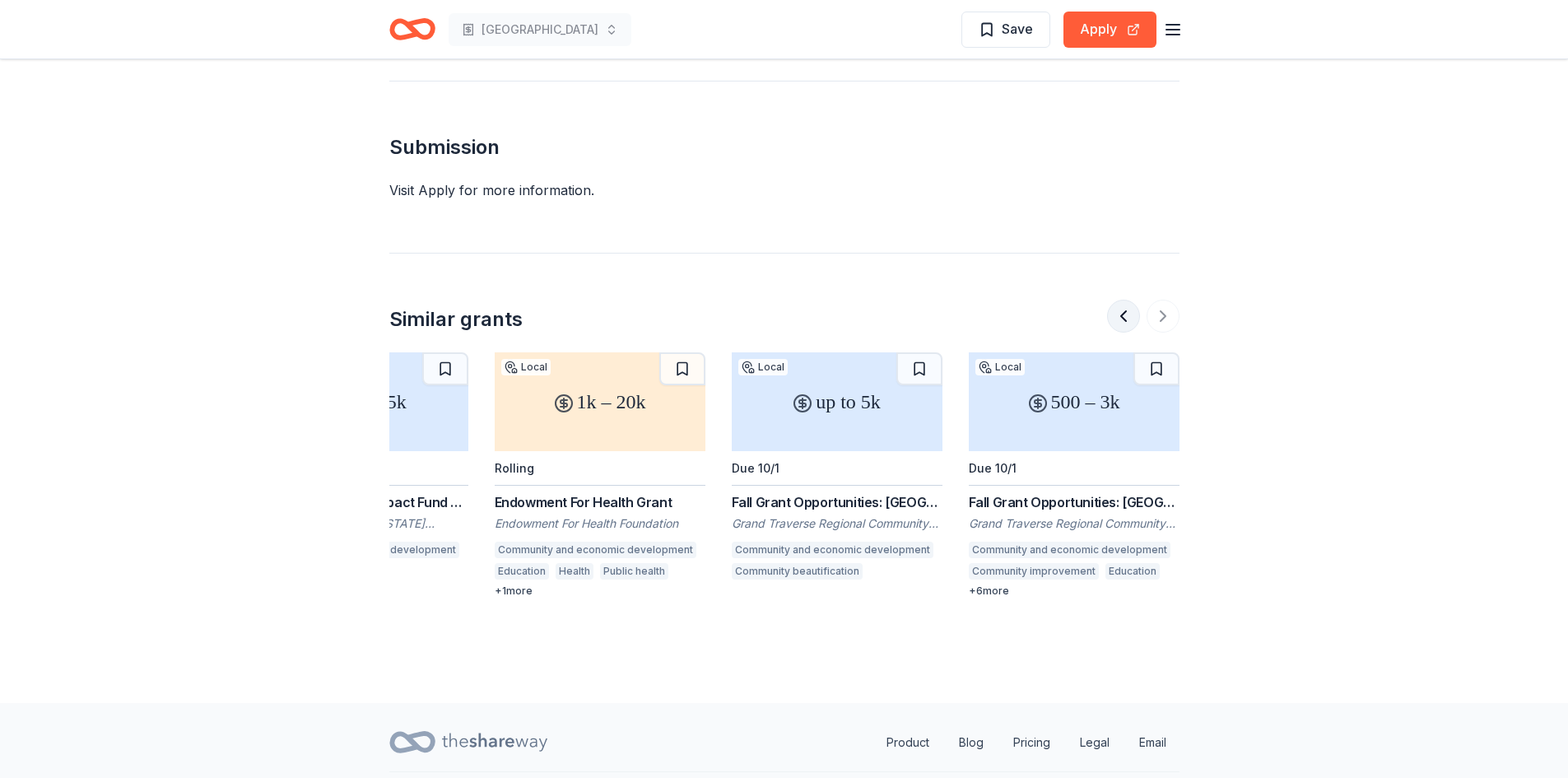
drag, startPoint x: 1120, startPoint y: 317, endPoint x: 1111, endPoint y: 317, distance: 9.0
click at [1115, 317] on button at bounding box center [1124, 316] width 33 height 33
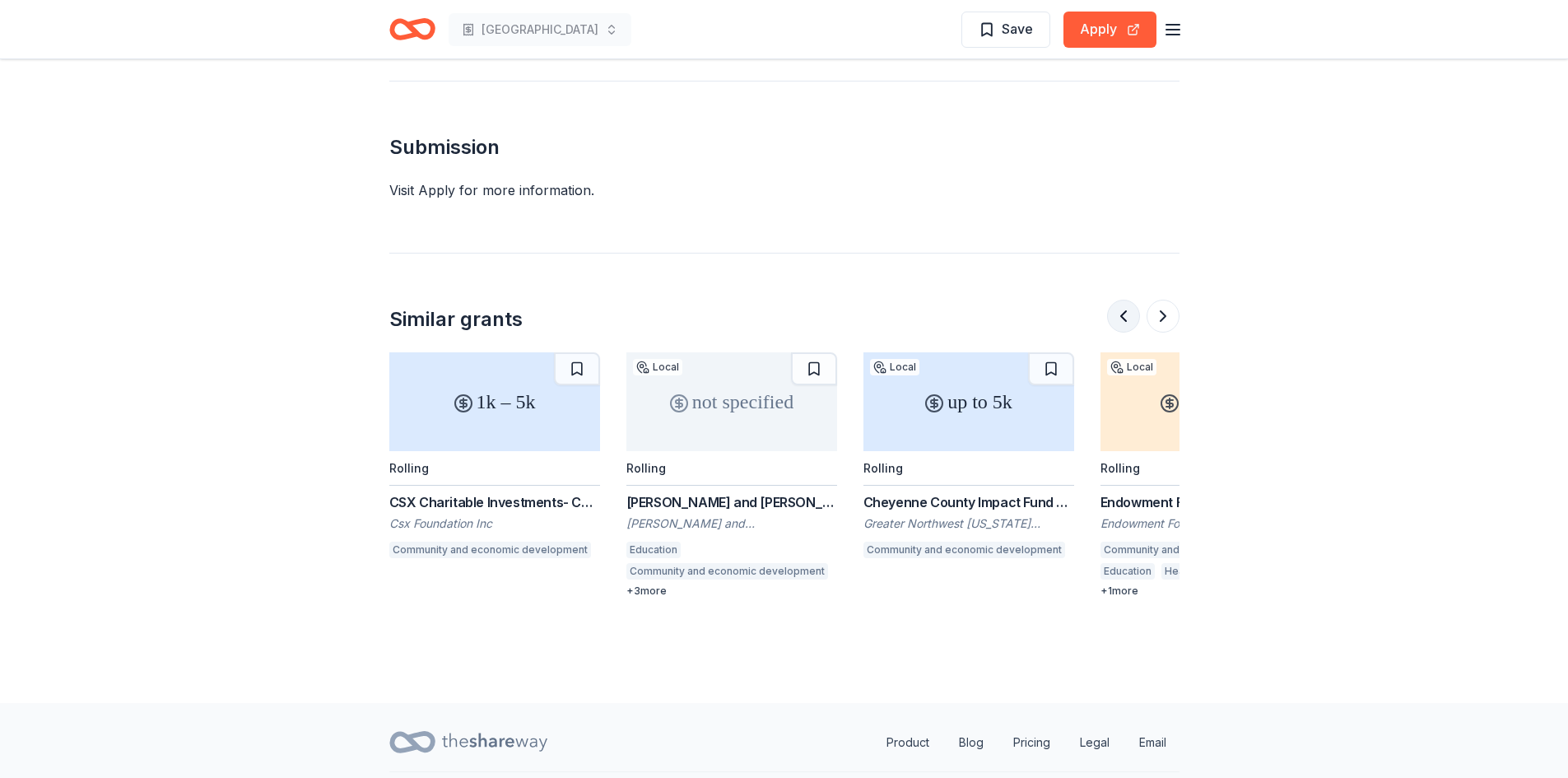
click at [1115, 317] on button at bounding box center [1124, 316] width 33 height 33
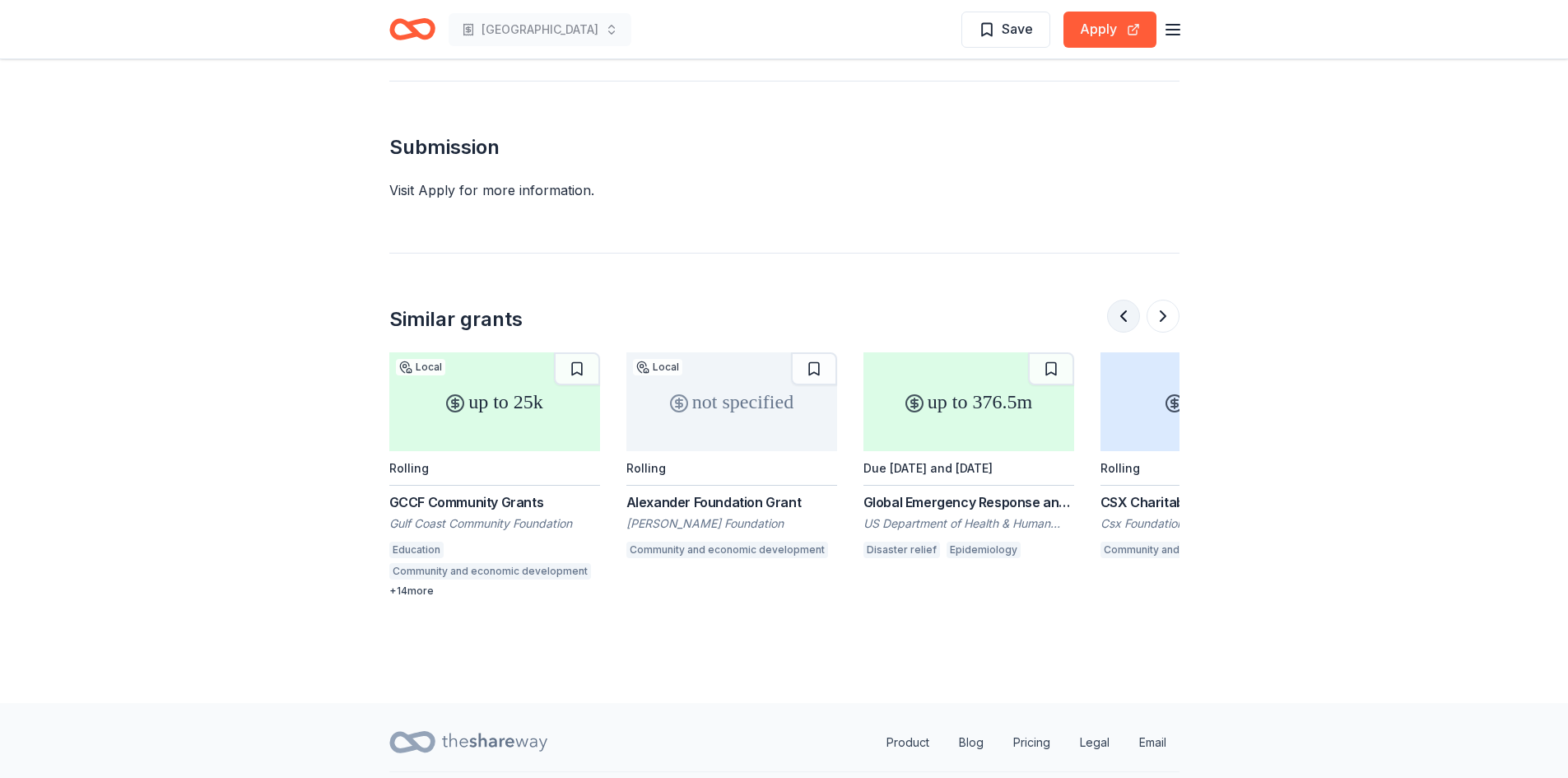
click at [1115, 317] on button at bounding box center [1124, 316] width 33 height 33
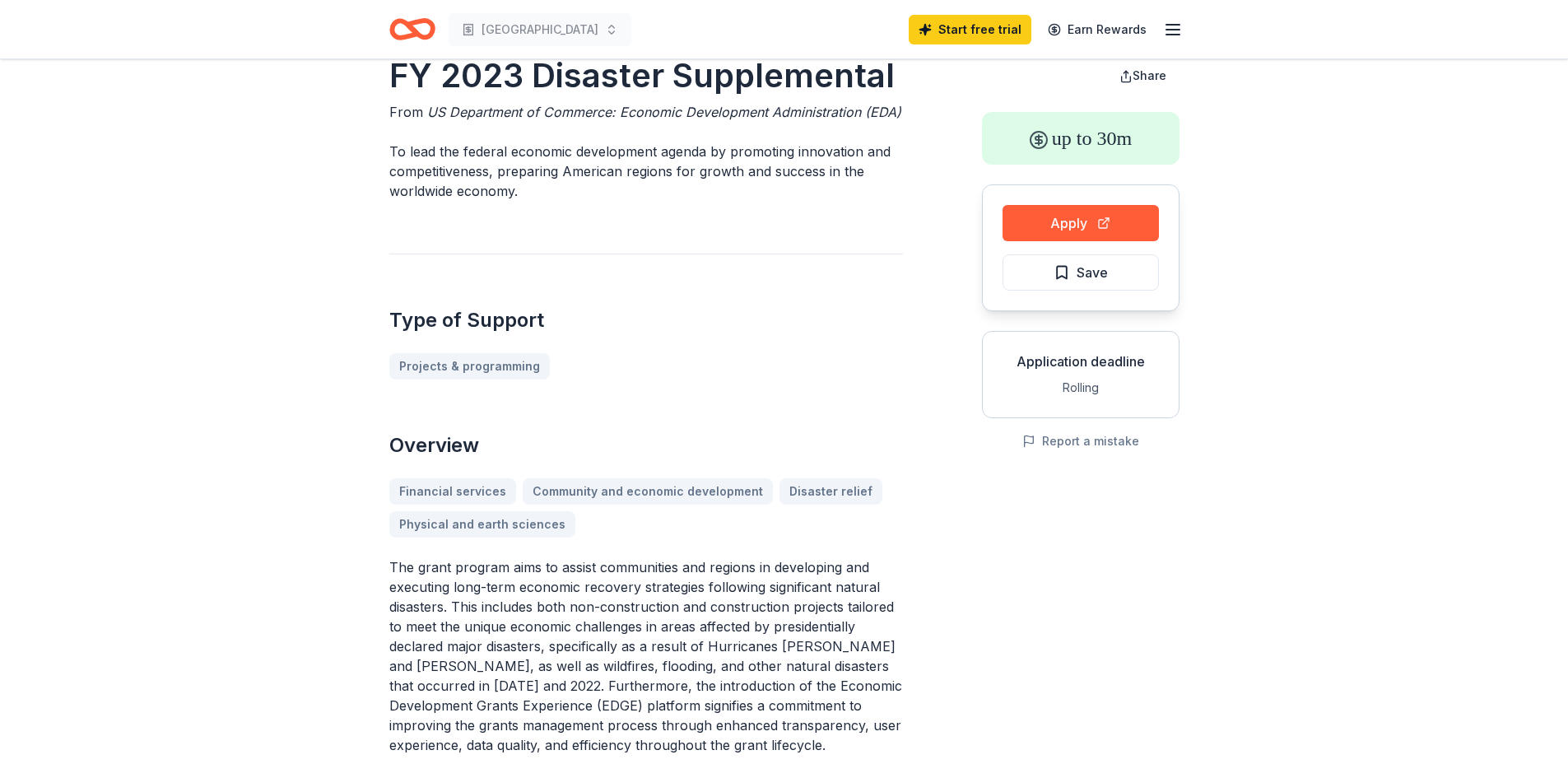
scroll to position [0, 0]
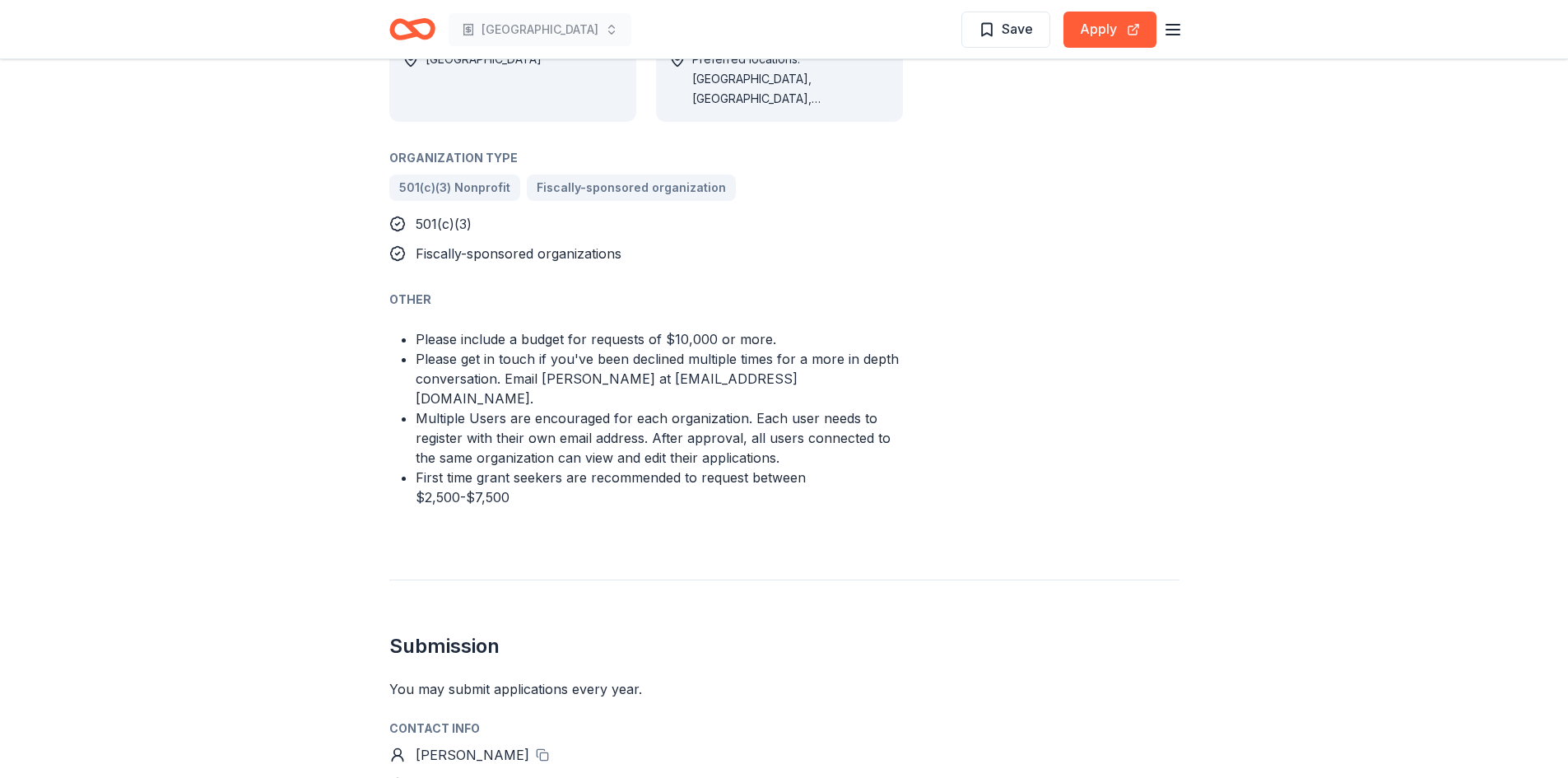
scroll to position [988, 0]
